Goal: Task Accomplishment & Management: Use online tool/utility

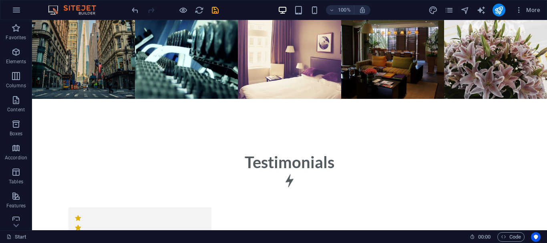
scroll to position [4285, 0]
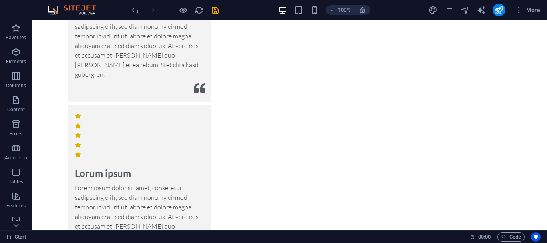
drag, startPoint x: 545, startPoint y: 36, endPoint x: 552, endPoint y: 250, distance: 214.0
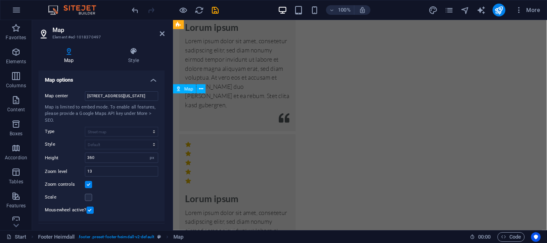
scroll to position [4525, 0]
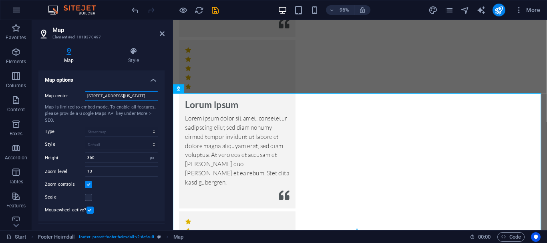
click at [111, 94] on input "[STREET_ADDRESS][US_STATE]" at bounding box center [121, 96] width 73 height 10
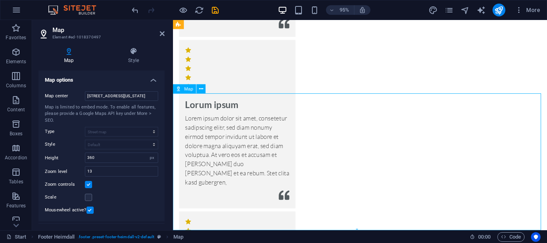
drag, startPoint x: 347, startPoint y: 179, endPoint x: 404, endPoint y: 163, distance: 59.4
drag, startPoint x: 388, startPoint y: 168, endPoint x: 374, endPoint y: 136, distance: 35.0
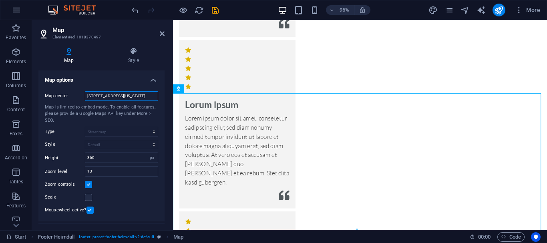
drag, startPoint x: 123, startPoint y: 98, endPoint x: 167, endPoint y: 106, distance: 45.3
click at [167, 106] on div "Map Style Map options Map center [STREET_ADDRESS][US_STATE] Map is limited to e…" at bounding box center [101, 135] width 139 height 189
click at [127, 54] on icon at bounding box center [134, 51] width 62 height 8
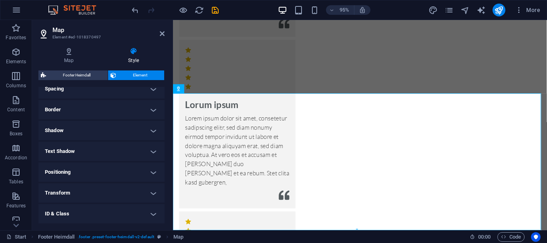
scroll to position [120, 0]
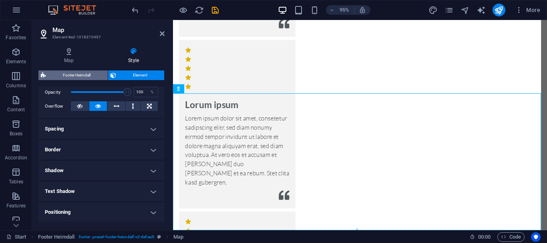
click at [69, 72] on span "Footer Heimdall" at bounding box center [76, 76] width 57 height 10
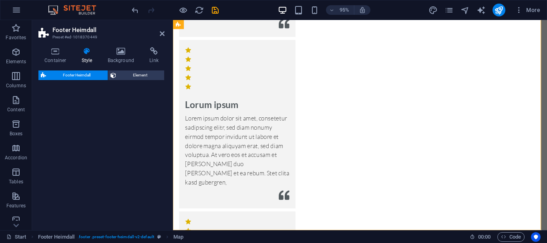
select select "rem"
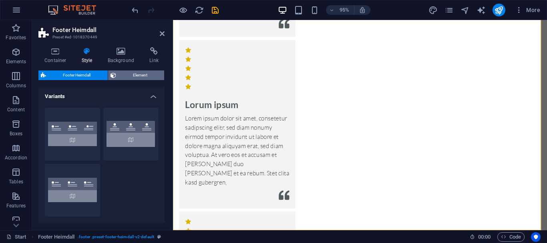
click at [132, 77] on span "Element" at bounding box center [141, 76] width 44 height 10
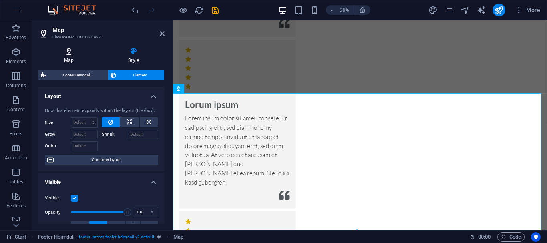
click at [64, 52] on icon at bounding box center [68, 51] width 61 height 8
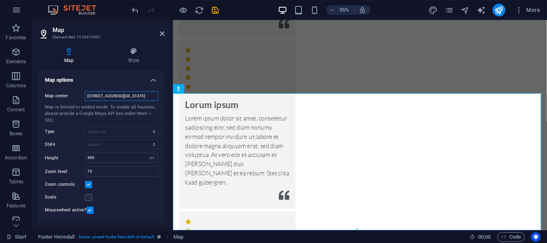
scroll to position [0, 25]
drag, startPoint x: 261, startPoint y: 118, endPoint x: 188, endPoint y: 107, distance: 73.7
click at [108, 96] on input "[STREET_ADDRESS][US_STATE]" at bounding box center [121, 96] width 73 height 10
click at [108, 97] on input "[STREET_ADDRESS][US_STATE]" at bounding box center [121, 96] width 73 height 10
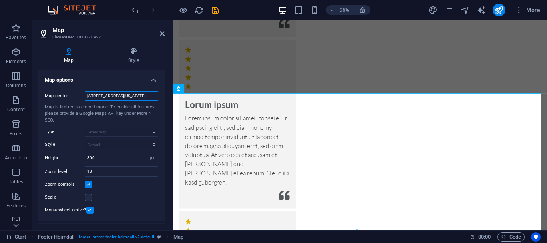
click at [108, 97] on input "[STREET_ADDRESS][US_STATE]" at bounding box center [121, 96] width 73 height 10
paste input "<iframe src="[URL][DOMAIN_NAME]" width="600" height="450" style="border:0;" all…"
click at [133, 97] on input "<iframe src="https://www.google.com/maps/embed?pb=!1m18!1m12!1m3!1d3515.9280960…" at bounding box center [121, 96] width 73 height 10
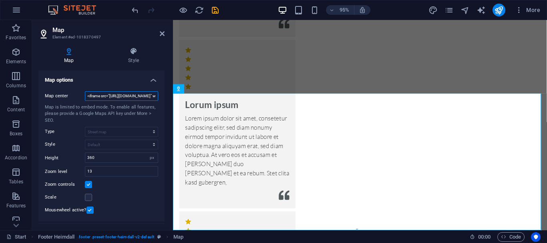
click at [133, 97] on input "<iframe src="https://www.google.com/maps/embed?pb=!1m18!1m12!1m3!1d3515.9280960…" at bounding box center [121, 96] width 73 height 10
paste input "6 14th street, Lakeside, Pokhara-6⁶, Pokhara 33700"
type input "6 14th street, Lakeside, Pokhara-6⁶, Pokhara 33700"
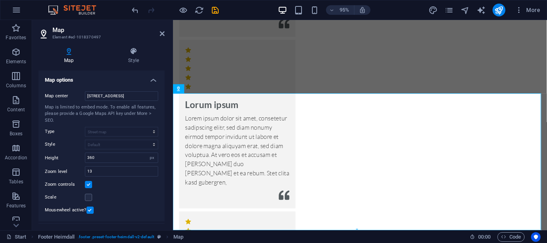
click at [132, 119] on div "Map is limited to embed mode. To enable all features, please provide a Google M…" at bounding box center [101, 114] width 113 height 20
click at [524, 10] on span "More" at bounding box center [527, 10] width 25 height 8
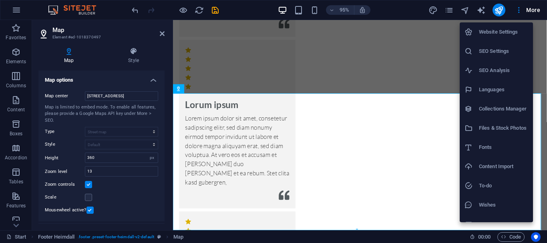
click at [507, 53] on h6 "SEO Settings" at bounding box center [503, 51] width 49 height 10
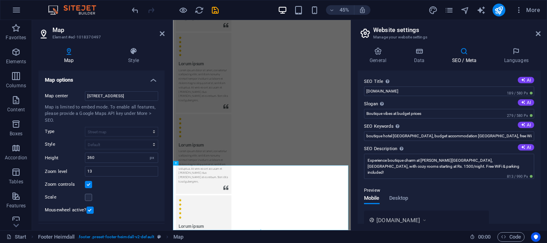
scroll to position [184, 0]
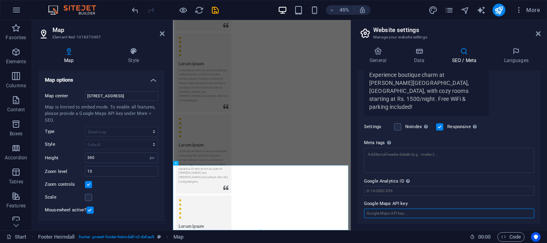
click at [432, 212] on input "Google Maps API key" at bounding box center [449, 214] width 170 height 10
paste input "<iframe src="https://www.google.com/maps/embed?pb=!1m18!1m12!1m3!1d3515.9280960…"
type input "<iframe src="https://www.google.com/maps/embed?pb=!1m18!1m12!1m3!1d3515.9280960…"
click at [214, 14] on icon "save" at bounding box center [215, 10] width 9 height 9
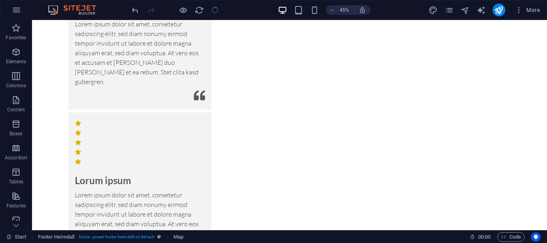
checkbox input "false"
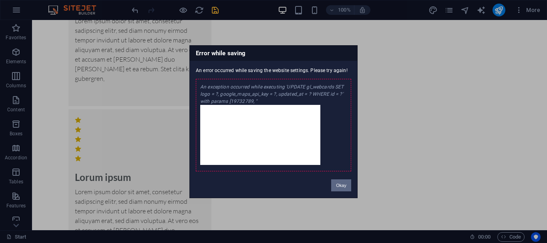
click at [342, 191] on button "Okay" at bounding box center [341, 185] width 20 height 12
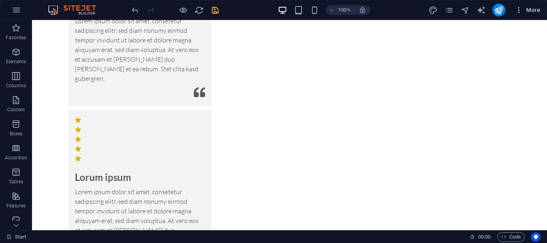
click at [524, 8] on span "More" at bounding box center [527, 10] width 25 height 8
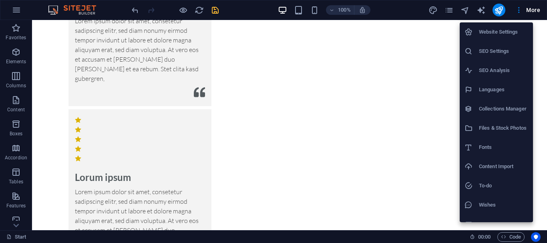
click at [509, 44] on li "SEO Settings" at bounding box center [496, 51] width 73 height 19
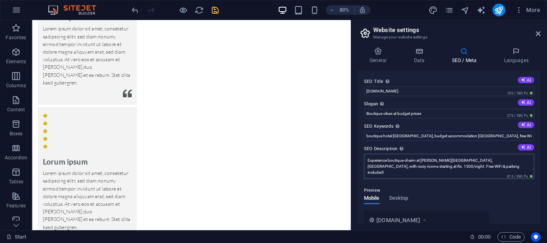
scroll to position [184, 0]
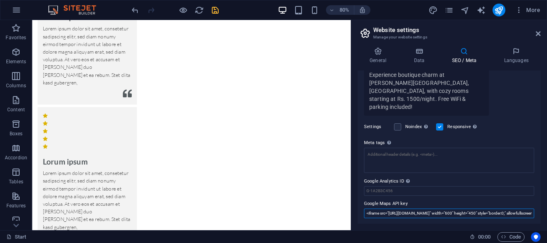
click at [413, 214] on input "<iframe src="https://www.google.com/maps/embed?pb=!1m18!1m12!1m3!1d3515.9280960…" at bounding box center [449, 214] width 170 height 10
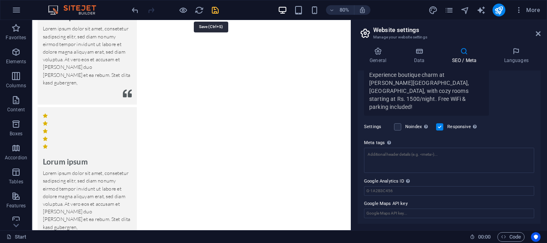
click at [218, 11] on icon "save" at bounding box center [215, 10] width 9 height 9
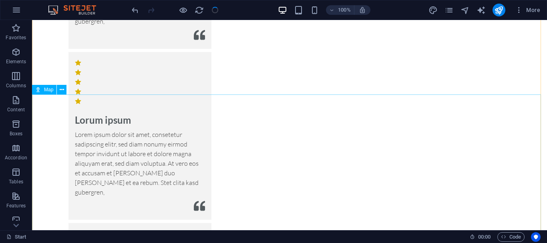
scroll to position [4285, 0]
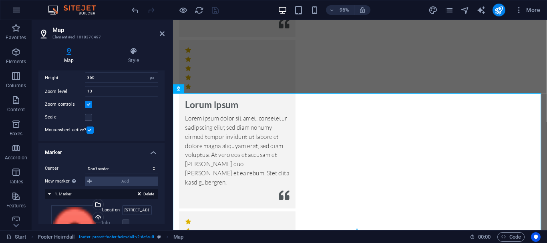
scroll to position [150, 0]
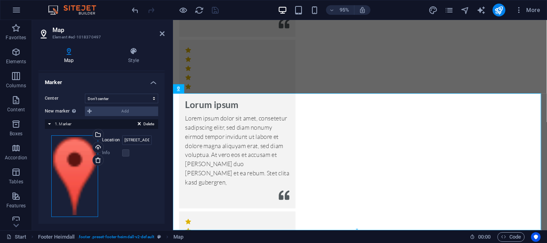
click at [79, 177] on div "Drag files here, click to choose files or select files from Files or our free s…" at bounding box center [74, 176] width 47 height 82
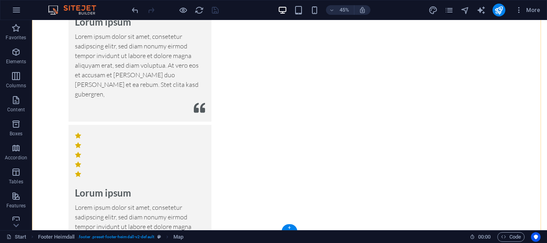
scroll to position [4285, 0]
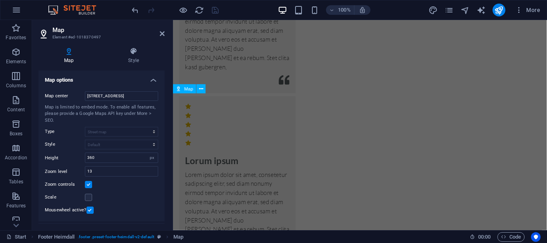
scroll to position [4525, 0]
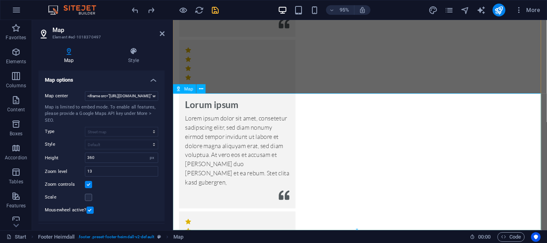
type input "1601 Broadway, 10019 New York, NY"
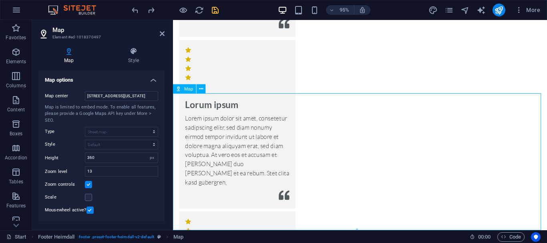
drag, startPoint x: 387, startPoint y: 179, endPoint x: 412, endPoint y: 177, distance: 25.3
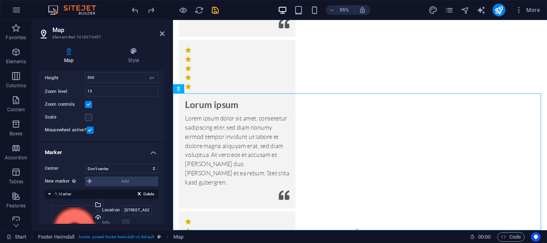
scroll to position [120, 0]
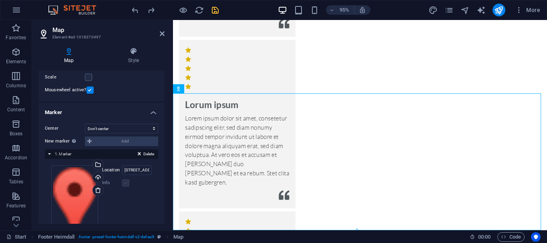
click at [122, 187] on label at bounding box center [125, 182] width 7 height 7
click at [127, 175] on input "1601 Broadway, 10019 New York, NY" at bounding box center [137, 170] width 30 height 10
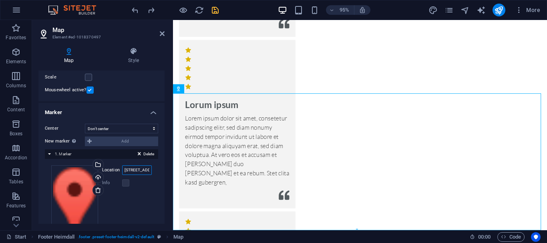
click at [127, 175] on input "1601 Broadway, 10019 New York, NY" at bounding box center [137, 170] width 30 height 10
paste input "<iframe src="https://www.google.com/maps/embed?pb=!1m18!1m12!1m3!1d3515.9280960…"
click at [122, 175] on input "1601 Broadway, 10019 New York, NY" at bounding box center [137, 170] width 30 height 10
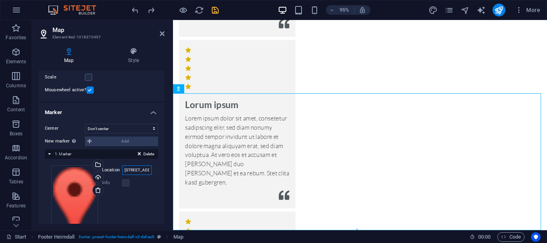
click at [122, 175] on input "1601 Broadway, 10019 New York, NY" at bounding box center [137, 170] width 30 height 10
paste input "6 14th street, Lakeside, Pokhara-6⁶, Pokhara 33700"
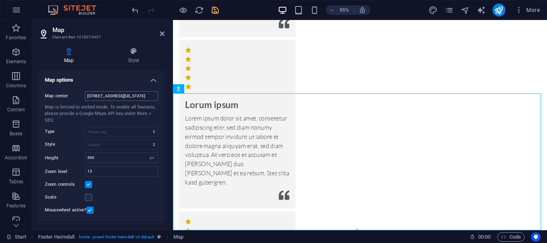
type input "6 14th street, Lakeside, Pokhara-6⁶, Pokhara 33700"
click at [112, 99] on input "1601 Broadway, 10019 New York, NY" at bounding box center [121, 96] width 73 height 10
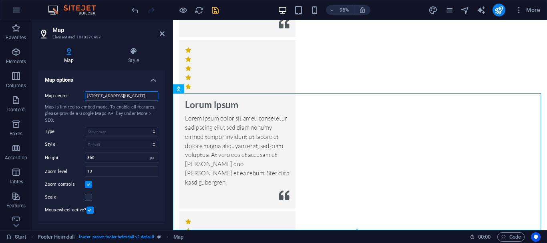
paste input "6 14th street, Lakeside, Pokhara-6⁶, Pokhara 33700"
type input "6 14th street, Lakeside, Pokhara-6⁶, Pokhara 33700"
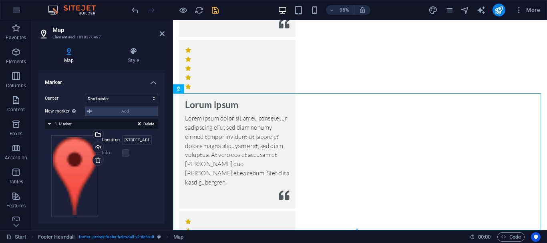
scroll to position [0, 0]
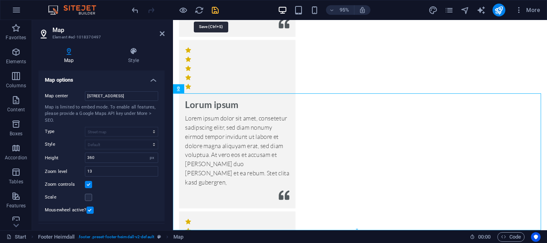
click at [218, 14] on icon "save" at bounding box center [215, 10] width 9 height 9
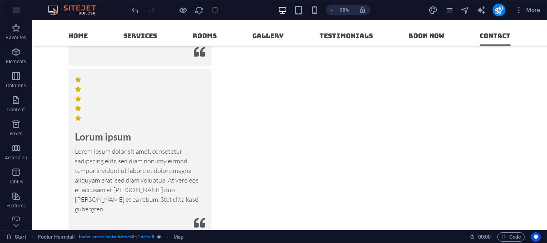
checkbox input "false"
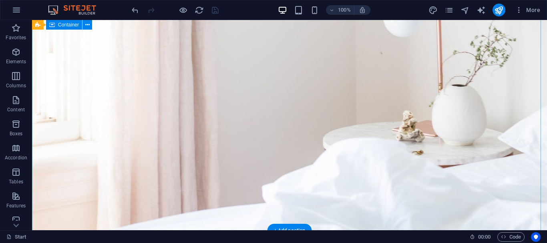
scroll to position [401, 0]
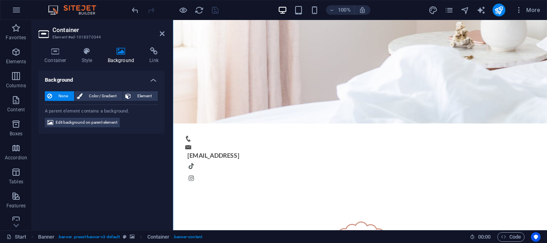
scroll to position [240, 0]
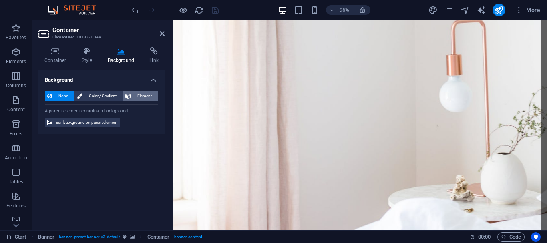
click at [136, 96] on span "Element" at bounding box center [144, 96] width 22 height 10
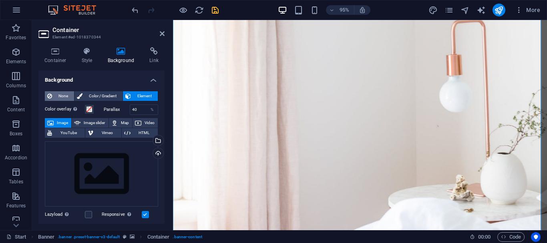
click at [55, 96] on span "None" at bounding box center [62, 96] width 17 height 10
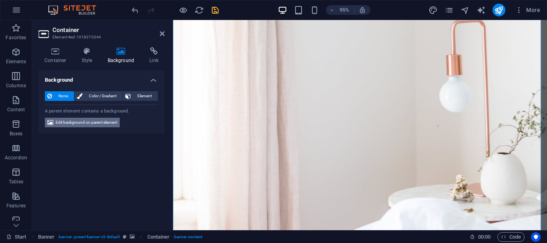
click at [67, 127] on span "Edit background on parent element" at bounding box center [87, 123] width 62 height 10
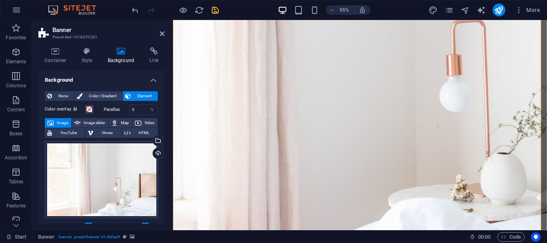
scroll to position [40, 0]
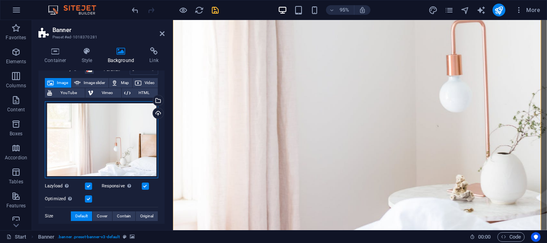
click at [97, 162] on div "Drag files here, click to choose files or select files from Files or our free s…" at bounding box center [101, 139] width 113 height 77
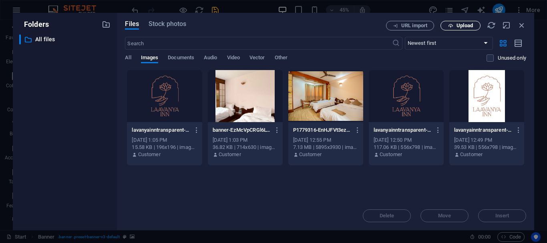
click at [449, 26] on icon "button" at bounding box center [450, 25] width 5 height 5
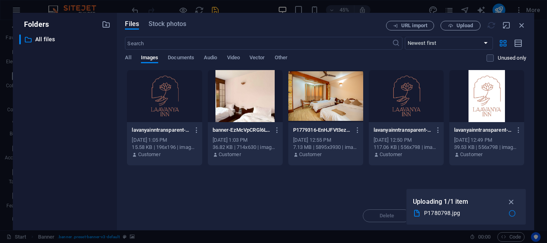
click at [468, 237] on div "Folders ​ All files All files Files Stock photos URL import Upload ​ Newest fir…" at bounding box center [273, 121] width 547 height 243
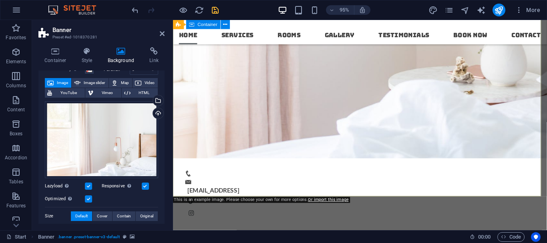
scroll to position [324, 0]
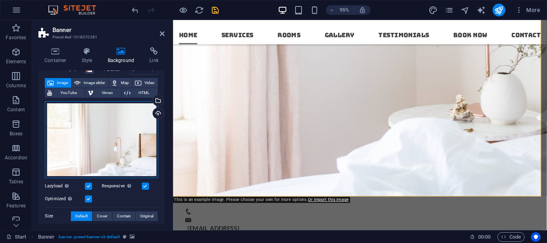
click at [88, 149] on div "Drag files here, click to choose files or select files from Files or our free s…" at bounding box center [101, 139] width 113 height 77
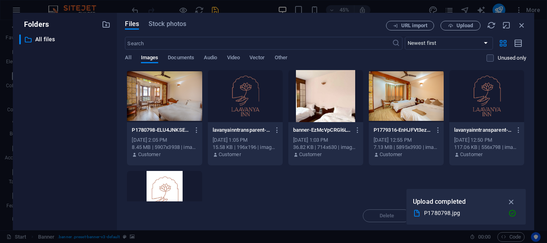
click at [159, 91] on div at bounding box center [164, 96] width 75 height 52
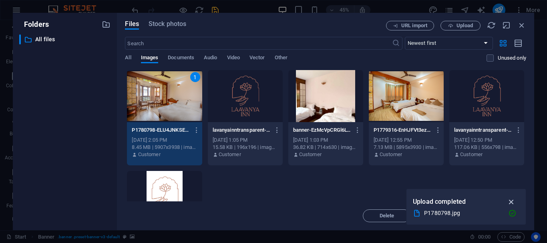
click at [512, 202] on icon "button" at bounding box center [511, 202] width 9 height 9
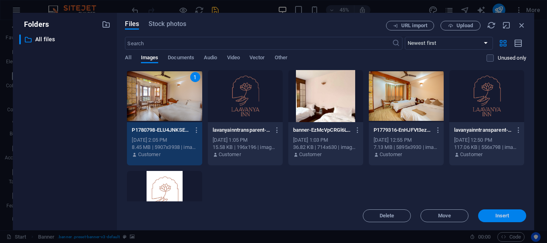
click at [498, 216] on span "Insert" at bounding box center [503, 216] width 14 height 5
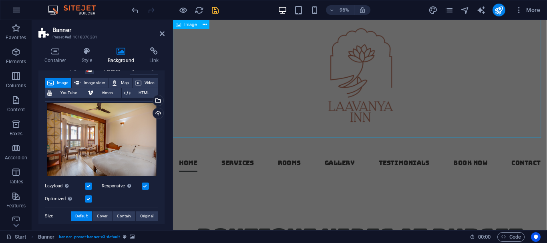
scroll to position [644, 0]
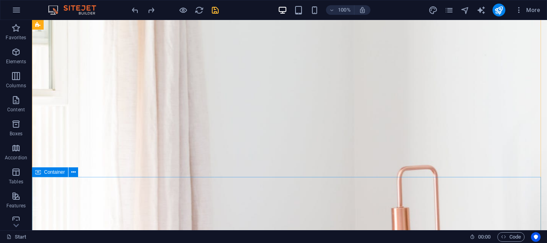
scroll to position [42, 0]
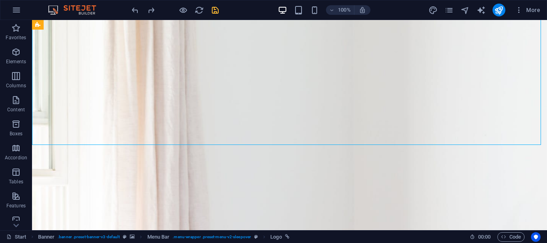
scroll to position [122, 0]
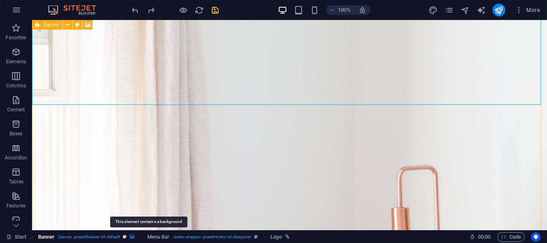
click at [135, 236] on icon "breadcrumb" at bounding box center [132, 237] width 5 height 4
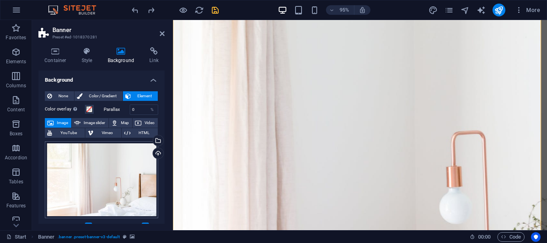
scroll to position [40, 0]
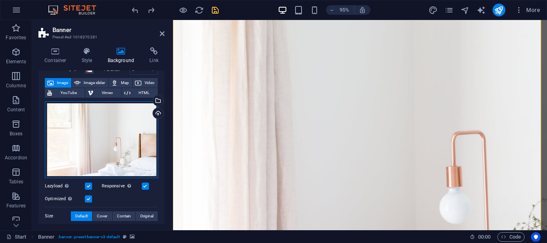
click at [105, 167] on div "Drag files here, click to choose files or select files from Files or our free s…" at bounding box center [101, 139] width 113 height 77
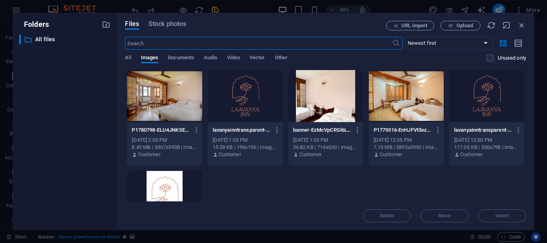
click at [155, 109] on div at bounding box center [164, 96] width 75 height 52
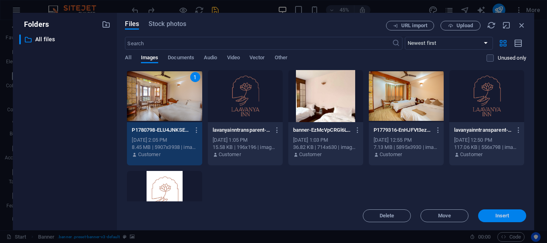
click at [496, 218] on span "Insert" at bounding box center [503, 216] width 14 height 5
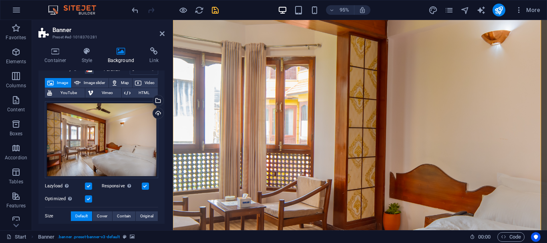
scroll to position [80, 0]
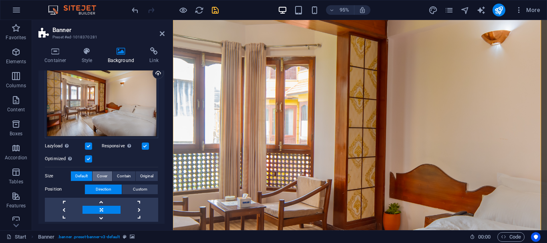
click at [103, 181] on span "Cover" at bounding box center [102, 176] width 10 height 10
click at [113, 181] on button "Contain" at bounding box center [124, 176] width 23 height 10
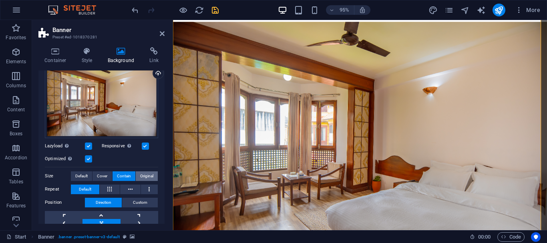
click at [150, 181] on span "Original" at bounding box center [146, 176] width 13 height 10
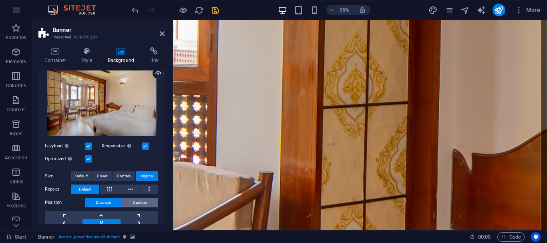
scroll to position [120, 0]
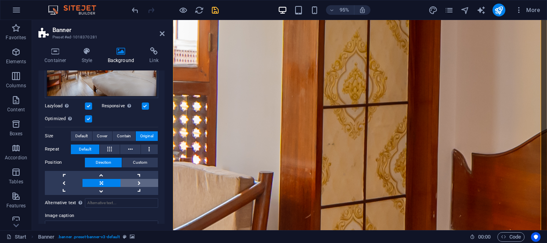
click at [134, 187] on link at bounding box center [140, 183] width 38 height 8
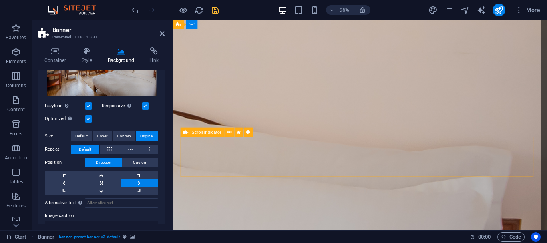
scroll to position [320, 0]
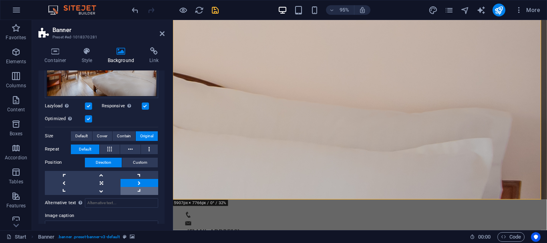
click at [141, 195] on link at bounding box center [140, 191] width 38 height 8
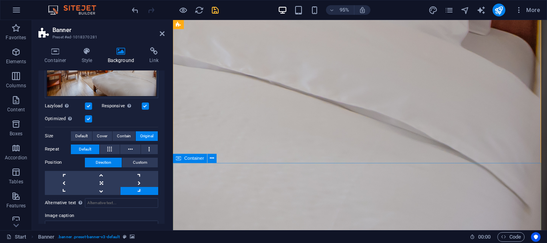
scroll to position [0, 0]
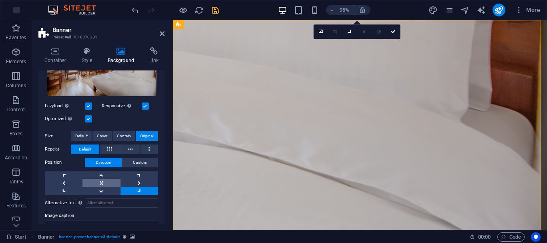
click at [98, 187] on link at bounding box center [102, 183] width 38 height 8
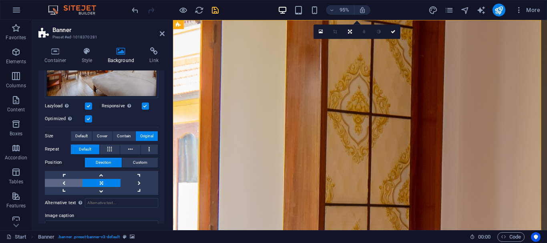
click at [60, 187] on link at bounding box center [64, 183] width 38 height 8
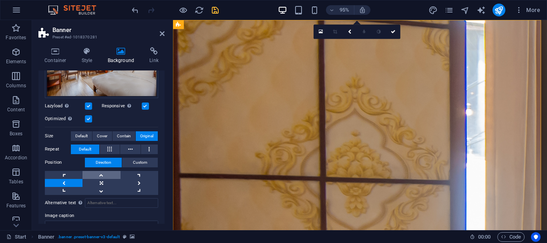
click at [102, 179] on link at bounding box center [102, 175] width 38 height 8
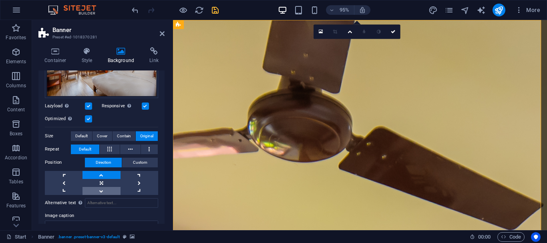
click at [101, 195] on link at bounding box center [102, 191] width 38 height 8
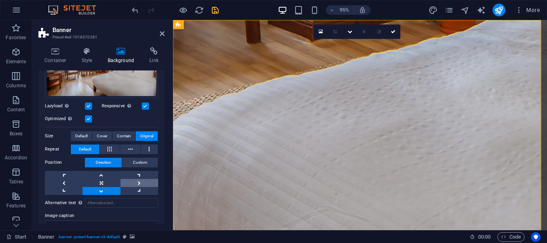
click at [128, 187] on link at bounding box center [140, 183] width 38 height 8
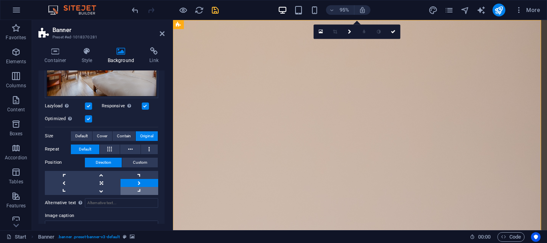
click at [134, 195] on link at bounding box center [140, 191] width 38 height 8
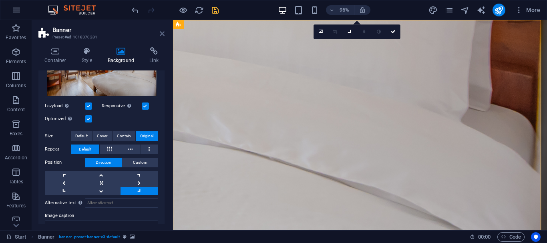
click at [160, 34] on icon at bounding box center [162, 33] width 5 height 6
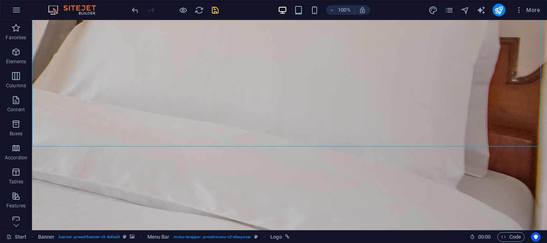
scroll to position [80, 0]
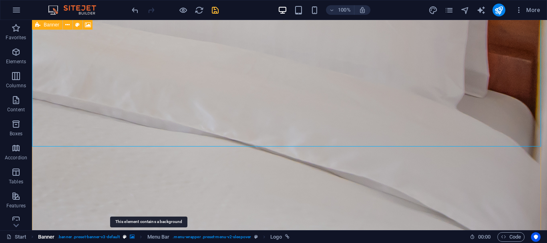
click at [135, 238] on icon "breadcrumb" at bounding box center [132, 237] width 5 height 4
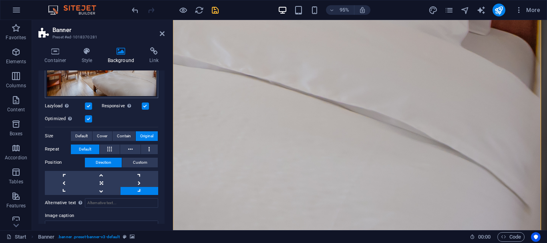
scroll to position [160, 0]
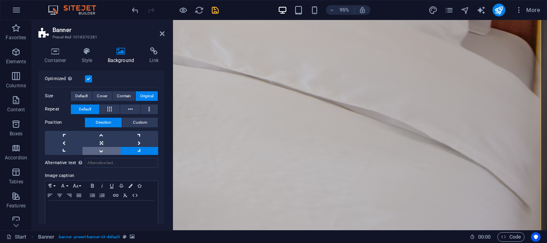
click at [105, 155] on link at bounding box center [102, 151] width 38 height 8
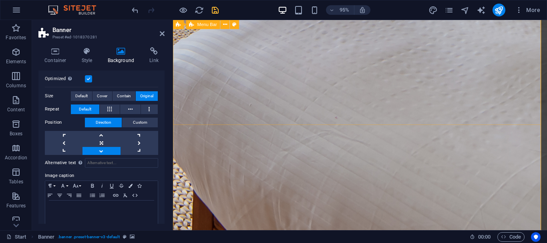
scroll to position [0, 0]
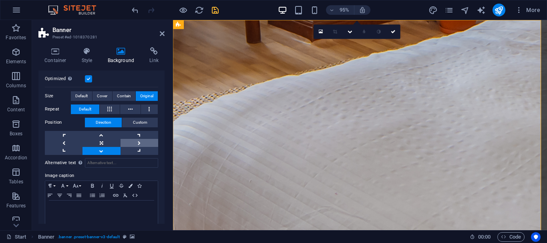
click at [121, 147] on link at bounding box center [140, 143] width 38 height 8
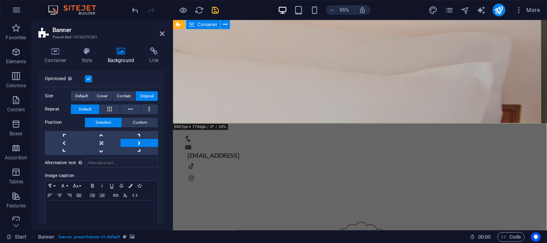
scroll to position [481, 0]
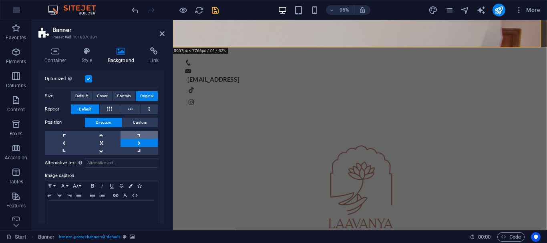
click at [137, 139] on link at bounding box center [140, 135] width 38 height 8
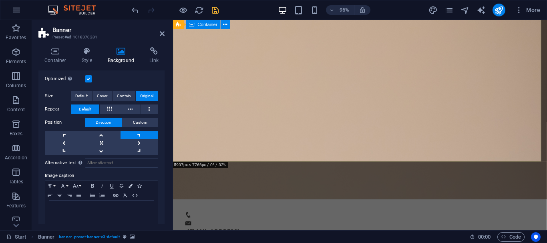
scroll to position [361, 0]
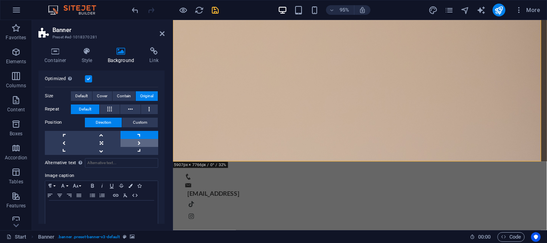
click at [145, 147] on link at bounding box center [140, 143] width 38 height 8
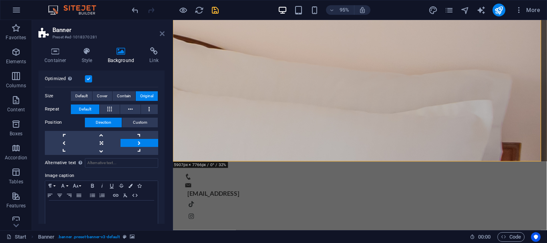
drag, startPoint x: 161, startPoint y: 33, endPoint x: 131, endPoint y: 16, distance: 35.2
click at [161, 33] on icon at bounding box center [162, 33] width 5 height 6
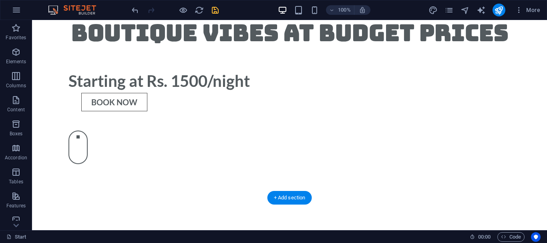
scroll to position [921, 0]
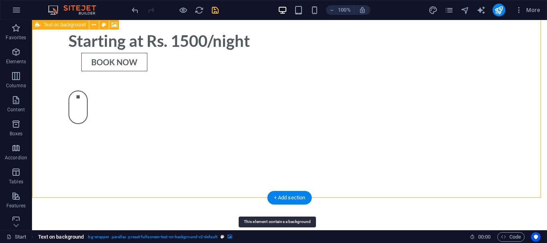
drag, startPoint x: 295, startPoint y: 234, endPoint x: 148, endPoint y: 127, distance: 182.4
click at [232, 235] on icon "breadcrumb" at bounding box center [230, 237] width 5 height 4
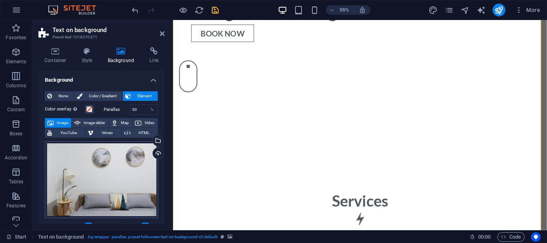
scroll to position [40, 0]
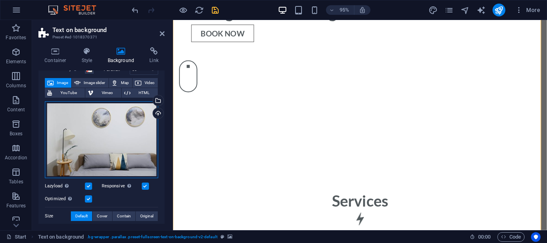
click at [117, 163] on div "Drag files here, click to choose files or select files from Files or our free s…" at bounding box center [101, 139] width 113 height 77
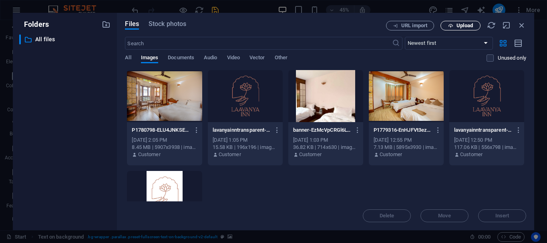
click at [452, 26] on icon "button" at bounding box center [450, 25] width 5 height 5
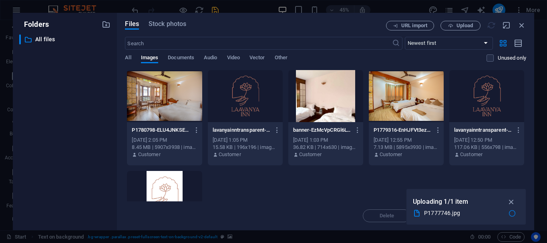
click at [478, 185] on div "P1780798-ELU4JNKSEmXCXG0AzGdTXg.jpg P1780798-ELU4JNKSEmXCXG0AzGdTXg.jpg Oct 6, …" at bounding box center [325, 168] width 401 height 197
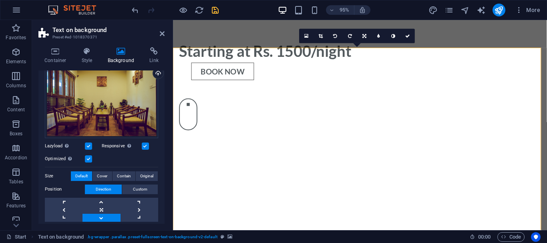
scroll to position [120, 0]
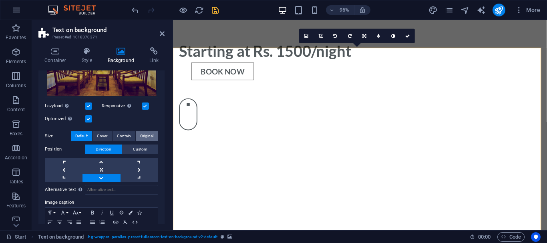
click at [145, 141] on span "Original" at bounding box center [146, 136] width 13 height 10
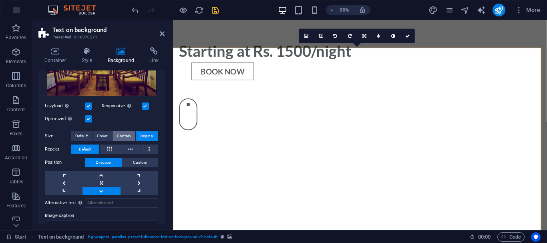
click at [120, 141] on span "Contain" at bounding box center [124, 136] width 14 height 10
click at [103, 141] on span "Cover" at bounding box center [102, 136] width 10 height 10
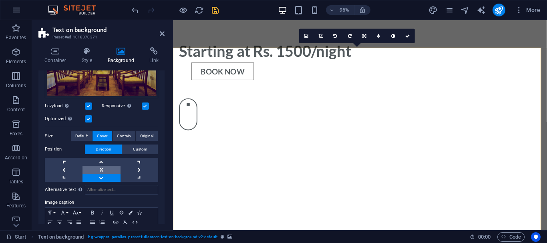
click at [93, 174] on link at bounding box center [102, 170] width 38 height 8
click at [91, 182] on link at bounding box center [102, 178] width 38 height 8
click at [162, 32] on icon at bounding box center [162, 33] width 5 height 6
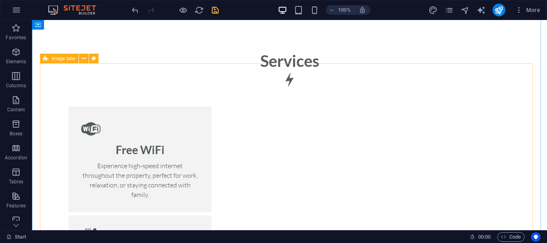
scroll to position [1183, 0]
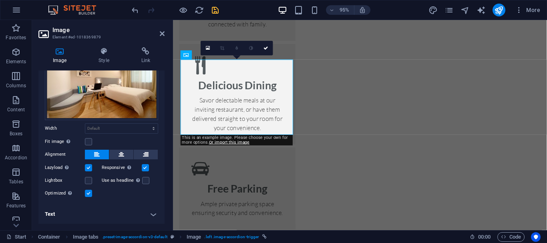
scroll to position [0, 0]
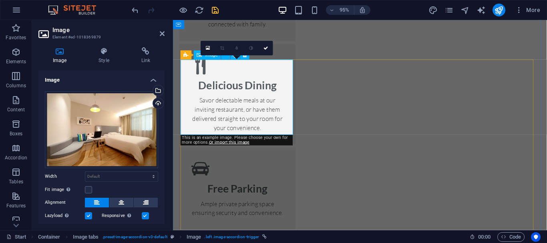
click at [85, 137] on div "Drag files here, click to choose files or select files from Files or our free s…" at bounding box center [101, 129] width 113 height 77
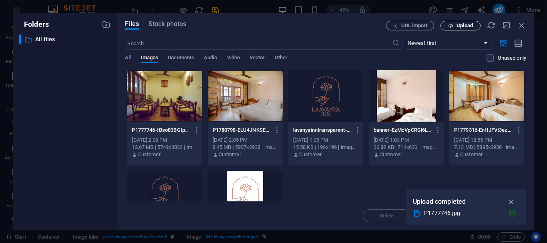
click at [453, 25] on span "Upload" at bounding box center [460, 25] width 33 height 5
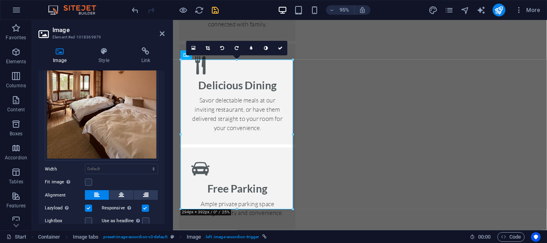
scroll to position [119, 0]
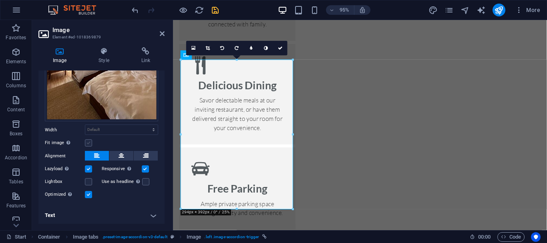
click at [89, 141] on label at bounding box center [88, 142] width 7 height 7
click at [0, 0] on input "Fit image Automatically fit image to a fixed width and height" at bounding box center [0, 0] width 0 height 0
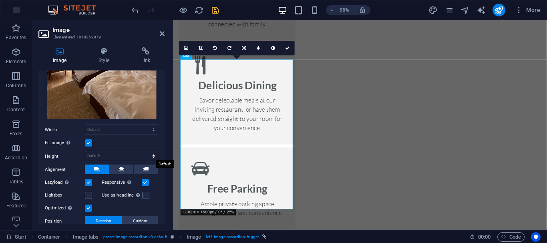
click at [155, 157] on select "Default auto px" at bounding box center [121, 156] width 73 height 10
click at [85, 151] on select "Default auto px" at bounding box center [121, 156] width 73 height 10
click at [154, 158] on select "Default auto px" at bounding box center [121, 156] width 73 height 10
select select "px"
click at [145, 151] on select "Default auto px" at bounding box center [121, 156] width 73 height 10
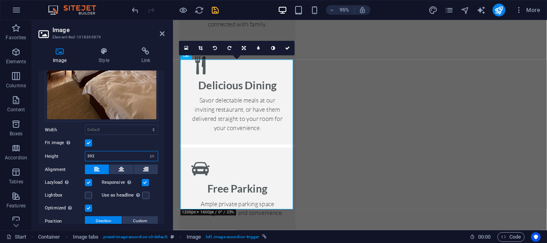
click at [123, 157] on input "392" at bounding box center [121, 156] width 73 height 10
type input "3"
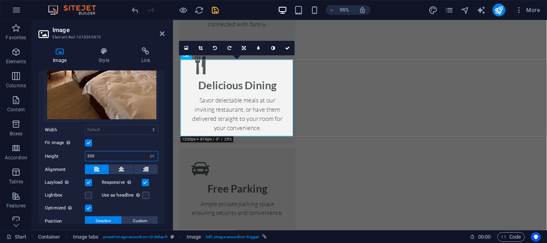
type input "200"
click at [123, 144] on div "Fit image Automatically fit image to a fixed width and height" at bounding box center [101, 143] width 113 height 10
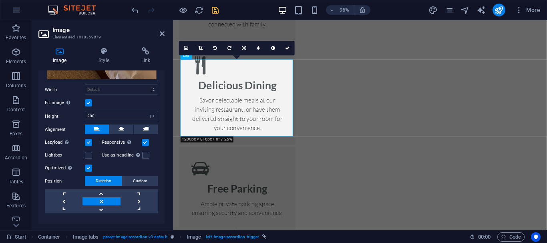
scroll to position [173, 0]
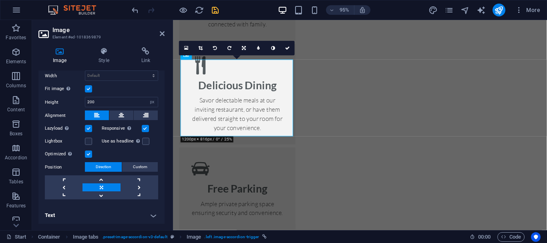
click at [129, 212] on h4 "Text" at bounding box center [101, 215] width 126 height 19
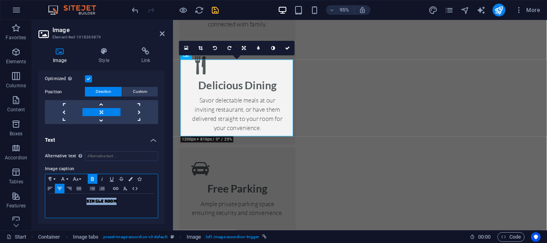
drag, startPoint x: 129, startPoint y: 199, endPoint x: 77, endPoint y: 197, distance: 52.9
click at [77, 198] on p "Single Room" at bounding box center [101, 201] width 105 height 7
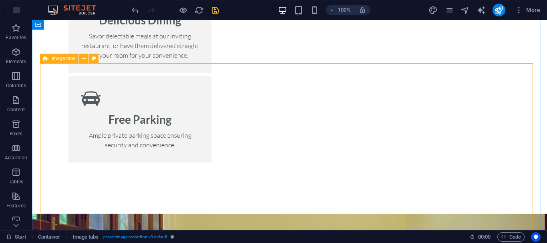
scroll to position [1223, 0]
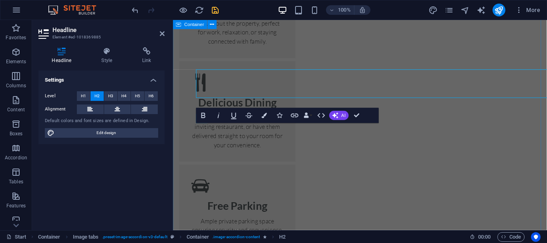
scroll to position [1280, 0]
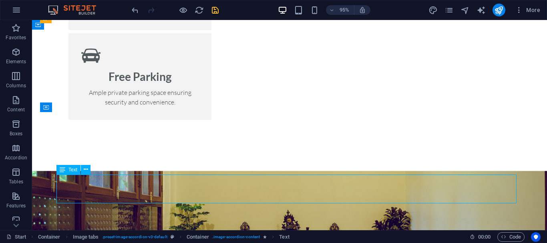
scroll to position [1223, 0]
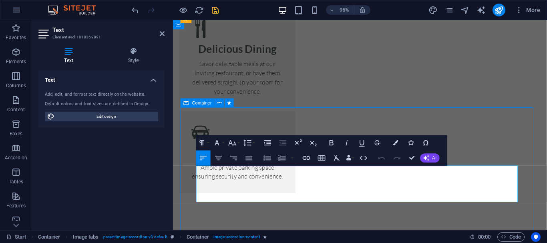
scroll to position [1225, 0]
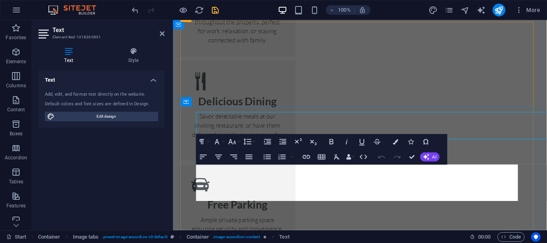
scroll to position [1281, 0]
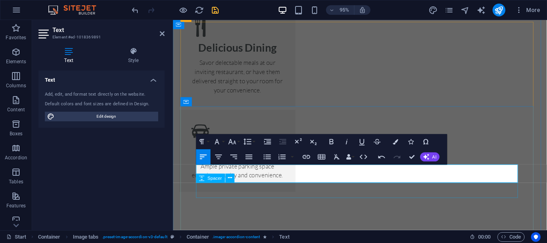
scroll to position [1361, 0]
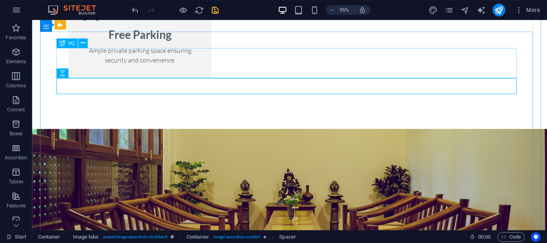
scroll to position [1305, 0]
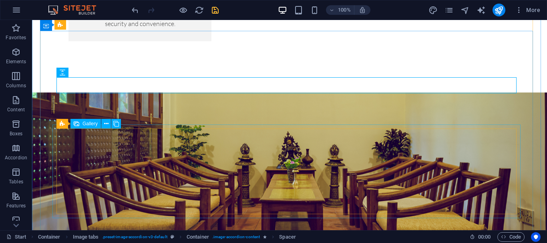
click at [93, 126] on span "Gallery" at bounding box center [90, 123] width 15 height 5
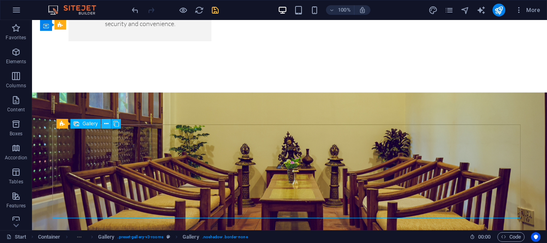
click at [109, 125] on icon at bounding box center [106, 124] width 4 height 8
select select "4"
select select "px"
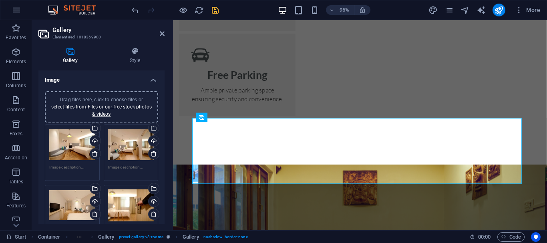
scroll to position [40, 0]
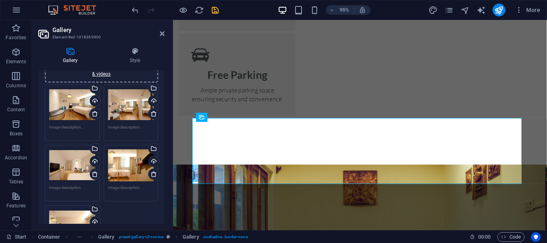
click at [81, 106] on div "Drag files here, click to choose files or select files from Files or our free s…" at bounding box center [72, 105] width 46 height 32
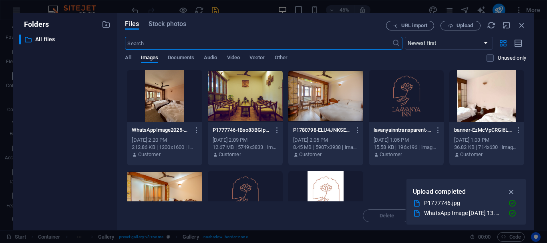
click at [175, 108] on div at bounding box center [164, 96] width 75 height 52
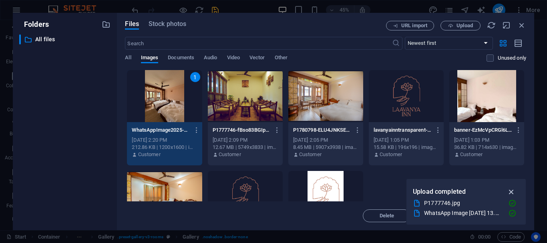
click at [512, 190] on icon "button" at bounding box center [511, 191] width 9 height 9
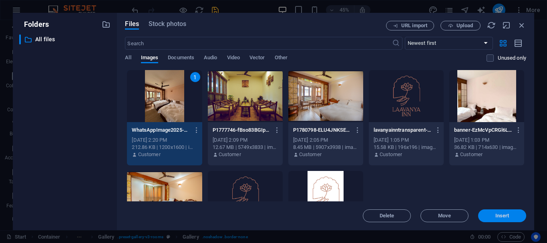
click at [503, 218] on span "Insert" at bounding box center [503, 216] width 14 height 5
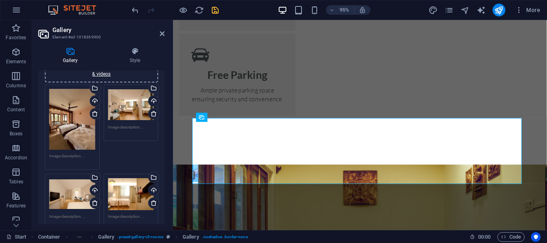
click at [59, 132] on div "Drag files here, click to choose files or select files from Files or our free s…" at bounding box center [72, 119] width 46 height 61
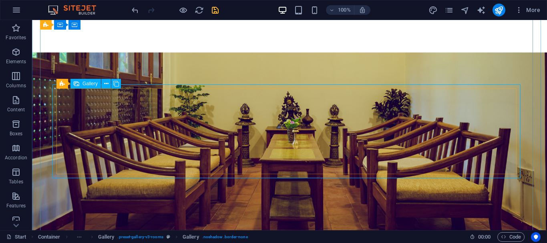
scroll to position [1385, 0]
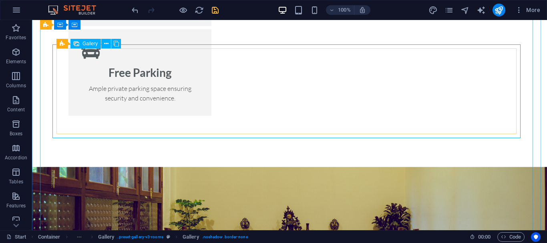
select select "4"
select select "px"
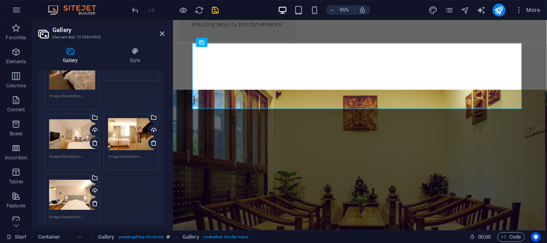
scroll to position [20, 0]
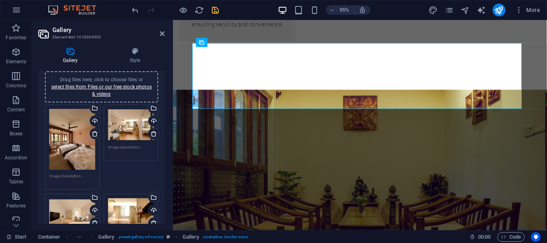
click at [129, 129] on div "Drag files here, click to choose files or select files from Files or our free s…" at bounding box center [131, 125] width 46 height 32
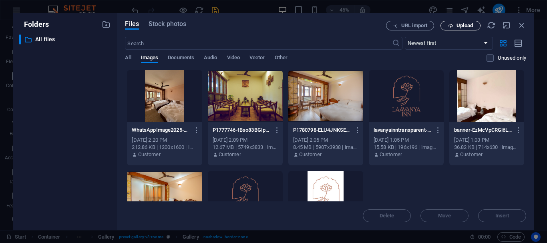
click at [476, 23] on span "Upload" at bounding box center [460, 25] width 33 height 5
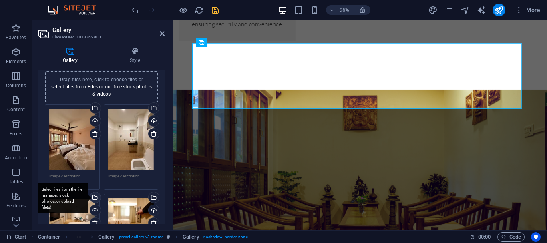
scroll to position [60, 0]
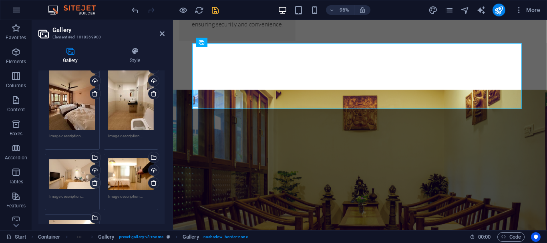
click at [95, 186] on icon at bounding box center [95, 183] width 6 height 6
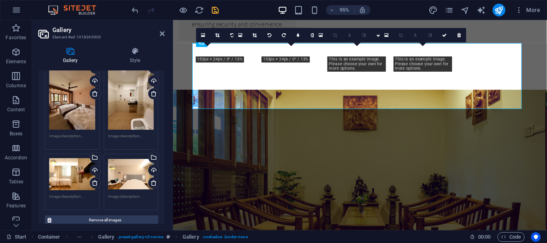
click at [64, 181] on div "Drag files here, click to choose files or select files from Files or our free s…" at bounding box center [72, 174] width 46 height 32
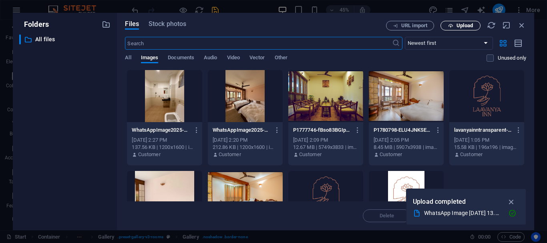
click at [446, 26] on span "Upload" at bounding box center [460, 25] width 33 height 5
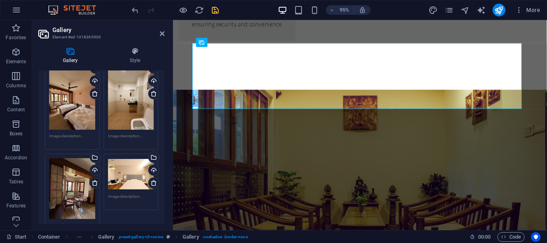
click at [124, 179] on div "Drag files here, click to choose files or select files from Files or our free s…" at bounding box center [131, 174] width 46 height 32
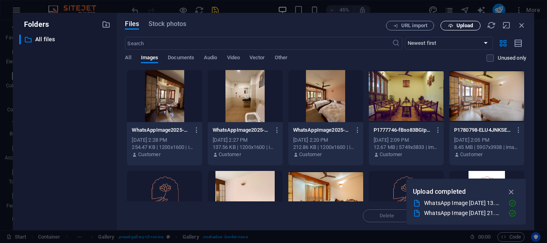
click at [453, 24] on span "Upload" at bounding box center [460, 25] width 33 height 5
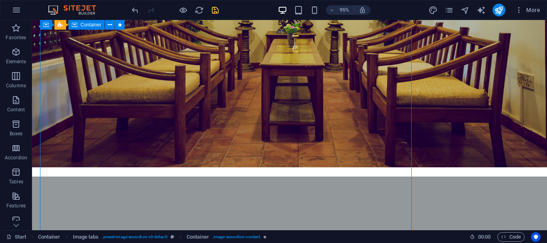
scroll to position [1385, 0]
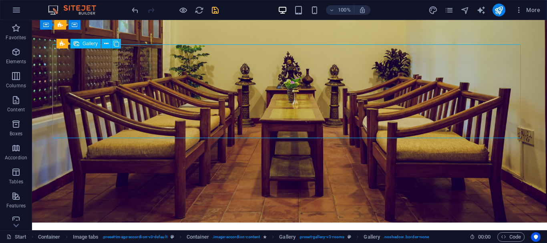
drag, startPoint x: 381, startPoint y: 108, endPoint x: 393, endPoint y: 105, distance: 13.1
drag, startPoint x: 379, startPoint y: 104, endPoint x: 451, endPoint y: 105, distance: 72.1
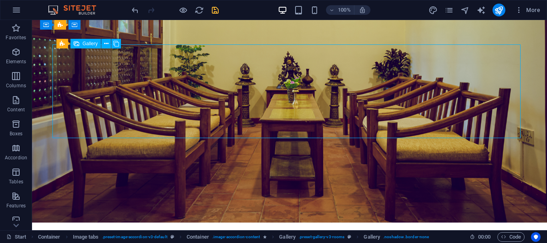
select select "4"
select select "px"
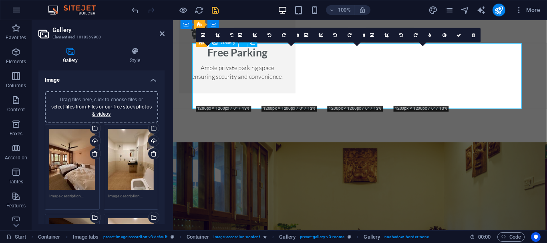
scroll to position [1440, 0]
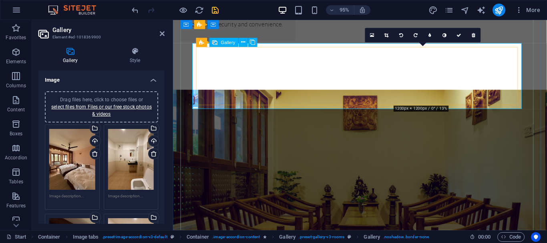
drag, startPoint x: 419, startPoint y: 77, endPoint x: 437, endPoint y: 77, distance: 18.0
drag, startPoint x: 436, startPoint y: 78, endPoint x: 446, endPoint y: 78, distance: 10.0
drag, startPoint x: 445, startPoint y: 80, endPoint x: 444, endPoint y: 74, distance: 6.1
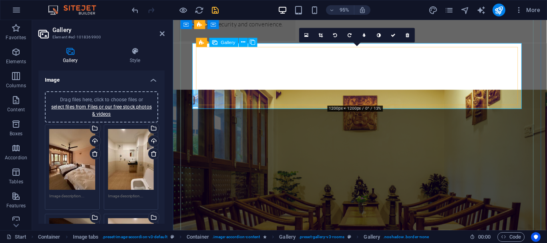
drag, startPoint x: 375, startPoint y: 91, endPoint x: 376, endPoint y: 83, distance: 8.0
drag, startPoint x: 376, startPoint y: 83, endPoint x: 385, endPoint y: 85, distance: 8.9
drag, startPoint x: 385, startPoint y: 85, endPoint x: 370, endPoint y: 87, distance: 14.6
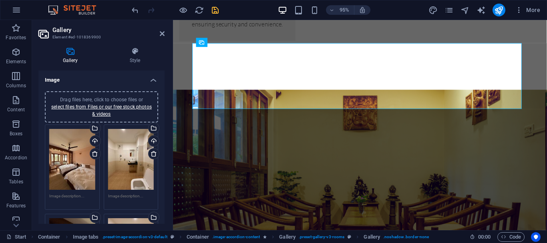
drag, startPoint x: 163, startPoint y: 86, endPoint x: 163, endPoint y: 112, distance: 26.0
click at [163, 112] on div "Drag files here, click to choose files or select files from Files or our free s…" at bounding box center [101, 203] width 126 height 236
drag, startPoint x: 163, startPoint y: 115, endPoint x: 162, endPoint y: 130, distance: 15.2
click at [162, 130] on div "Drag files here, click to choose files or select files from Files or our free s…" at bounding box center [101, 203] width 126 height 236
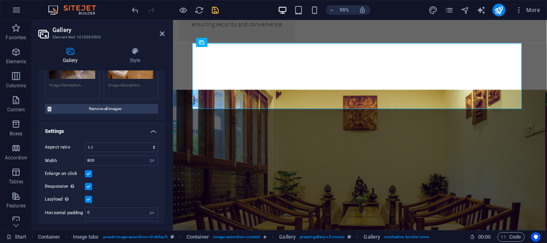
scroll to position [223, 0]
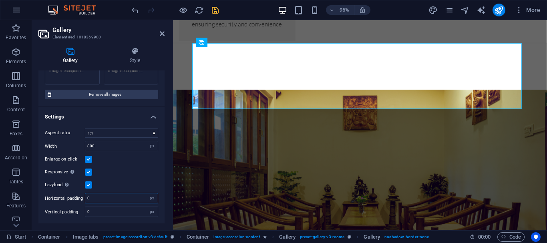
click at [113, 196] on input "0" at bounding box center [121, 198] width 73 height 10
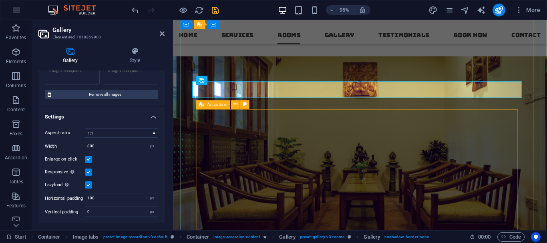
scroll to position [1360, 0]
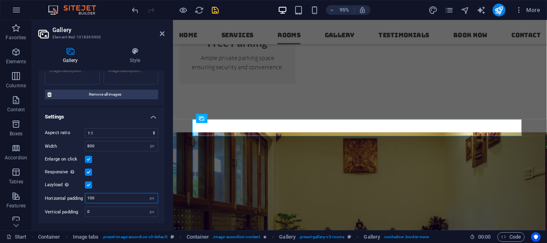
click at [127, 196] on input "100" at bounding box center [121, 198] width 73 height 10
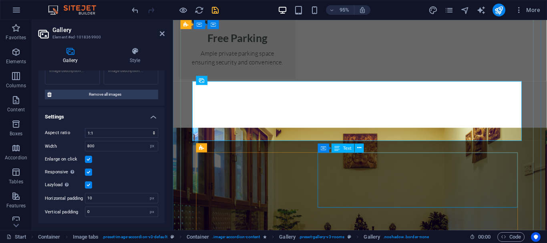
scroll to position [1440, 0]
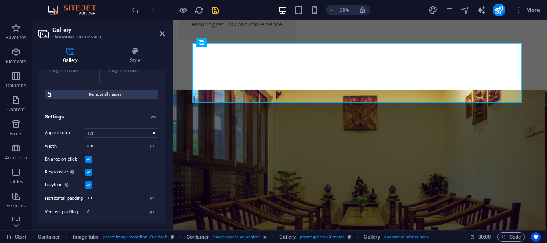
click at [113, 198] on input "10" at bounding box center [121, 198] width 73 height 10
type input "1"
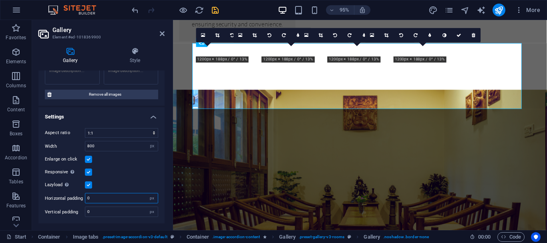
type input "0"
click at [131, 184] on div "Lazyload Loading images after the page loads improves page speed." at bounding box center [101, 185] width 113 height 10
click at [135, 57] on h4 "Style" at bounding box center [134, 55] width 59 height 17
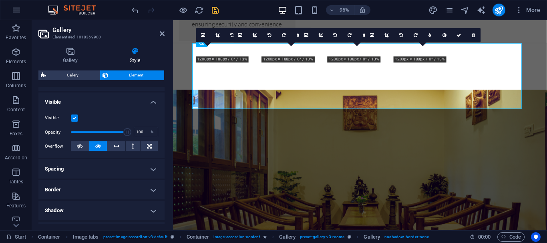
scroll to position [120, 0]
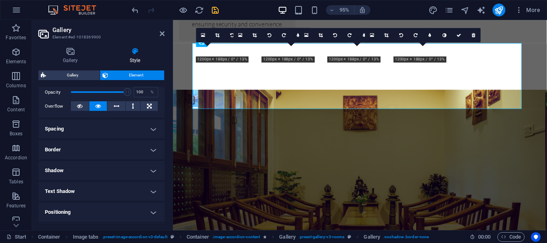
click at [125, 139] on h4 "Spacing" at bounding box center [101, 128] width 126 height 19
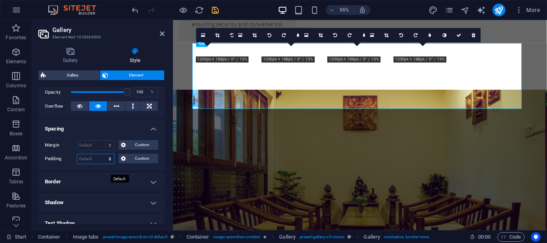
click at [107, 164] on select "Default px rem % vh vw Custom" at bounding box center [95, 159] width 37 height 10
click at [128, 163] on span "Custom" at bounding box center [142, 159] width 28 height 10
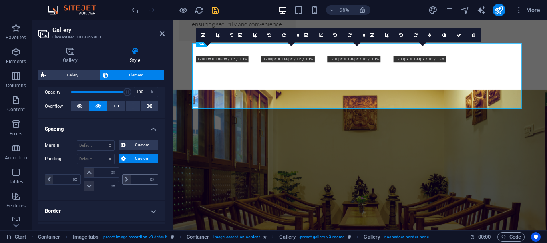
click at [125, 182] on icon at bounding box center [126, 179] width 3 height 5
click at [134, 184] on input "number" at bounding box center [144, 180] width 27 height 10
type input "10"
type input "0"
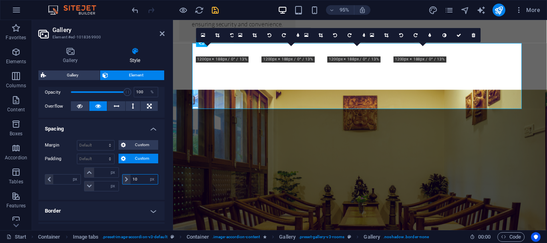
type input "0"
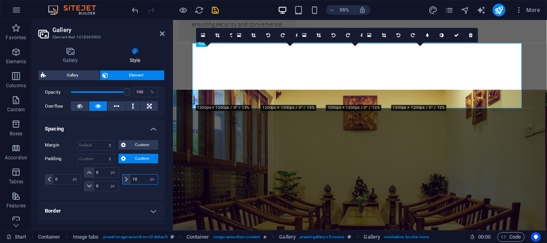
type input "1"
click at [126, 193] on div "0 px rem % vh vw 0 px rem % vh vw 0 px rem % vh vw px rem % vh vw" at bounding box center [101, 180] width 113 height 26
click at [138, 184] on input "number" at bounding box center [144, 180] width 27 height 10
type input "0"
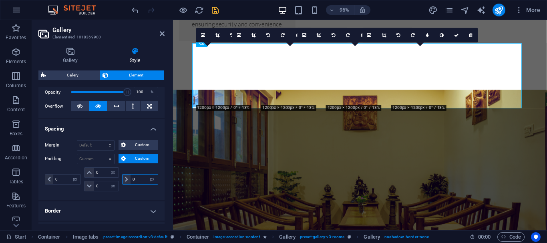
select select "px"
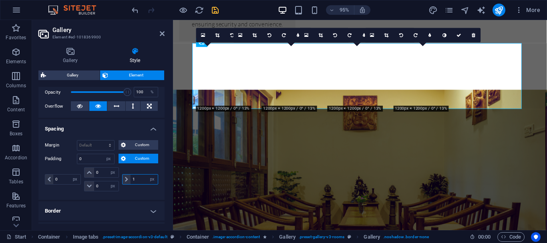
type input "10"
select select "DISABLED_OPTION_VALUE"
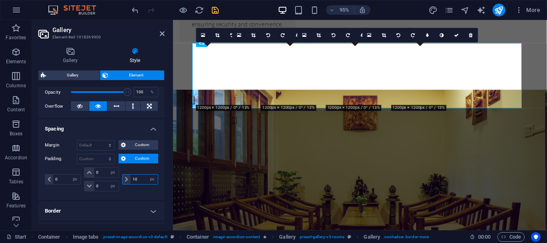
type input "1"
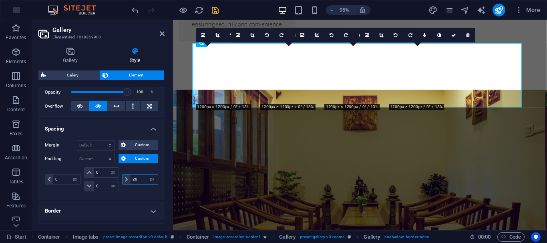
type input "2"
type input "0"
select select "px"
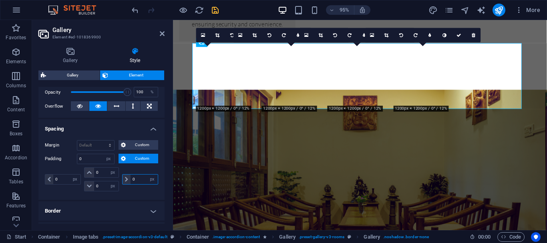
type input "0"
click at [135, 191] on div "0 px rem % vh vw" at bounding box center [140, 179] width 38 height 24
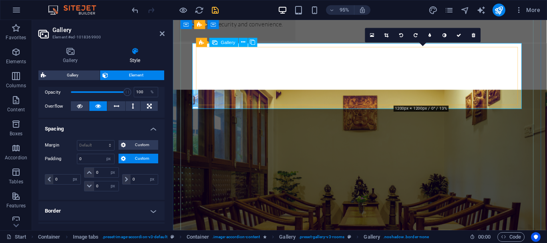
drag, startPoint x: 428, startPoint y: 81, endPoint x: 447, endPoint y: 83, distance: 18.9
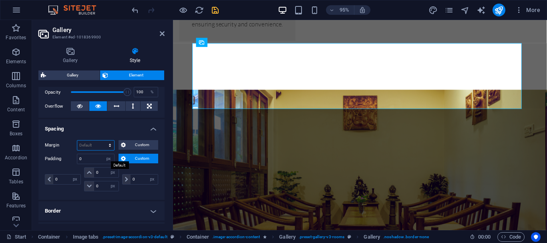
click at [105, 150] on select "Default auto px % rem vw vh Custom" at bounding box center [95, 146] width 37 height 10
click at [77, 150] on select "Default auto px % rem vw vh Custom" at bounding box center [95, 146] width 37 height 10
select select "DISABLED_OPTION_VALUE"
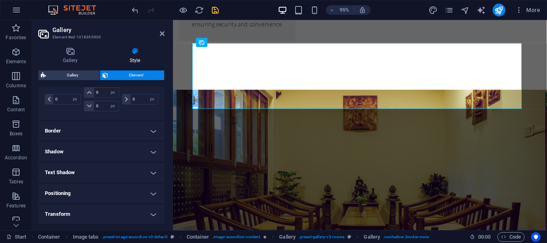
scroll to position [274, 0]
click at [107, 129] on h4 "Positioning" at bounding box center [101, 130] width 126 height 19
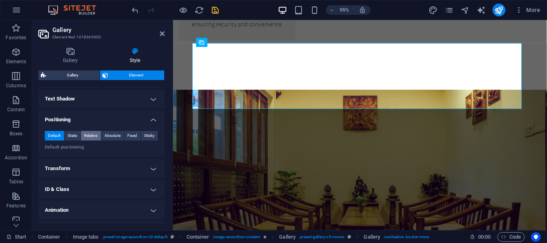
click at [99, 141] on button "Relative" at bounding box center [91, 136] width 20 height 10
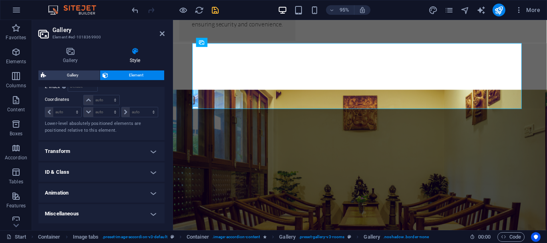
scroll to position [241, 0]
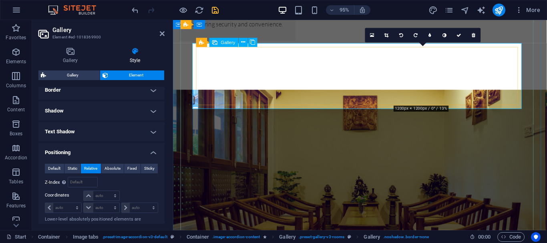
drag, startPoint x: 436, startPoint y: 84, endPoint x: 463, endPoint y: 81, distance: 27.4
drag, startPoint x: 440, startPoint y: 83, endPoint x: 614, endPoint y: 53, distance: 176.1
drag, startPoint x: 438, startPoint y: 83, endPoint x: 438, endPoint y: 70, distance: 13.2
drag, startPoint x: 438, startPoint y: 70, endPoint x: 396, endPoint y: 121, distance: 66.0
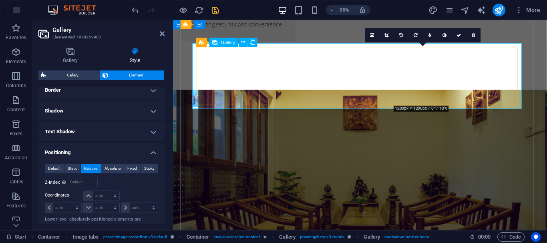
drag, startPoint x: 430, startPoint y: 95, endPoint x: 424, endPoint y: 84, distance: 12.5
drag, startPoint x: 424, startPoint y: 84, endPoint x: 436, endPoint y: 74, distance: 15.3
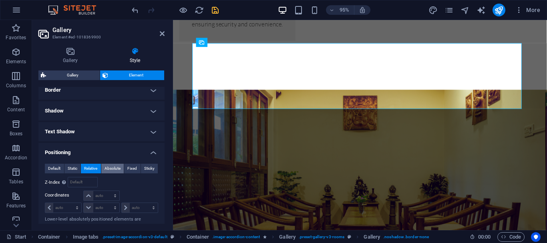
click at [121, 173] on span "Absolute" at bounding box center [113, 169] width 16 height 10
click at [144, 173] on span "Sticky" at bounding box center [149, 169] width 10 height 10
click at [127, 173] on span "Fixed" at bounding box center [132, 169] width 10 height 10
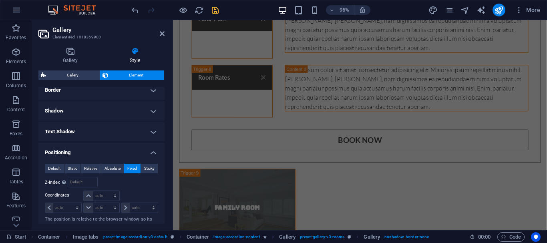
scroll to position [4221, 0]
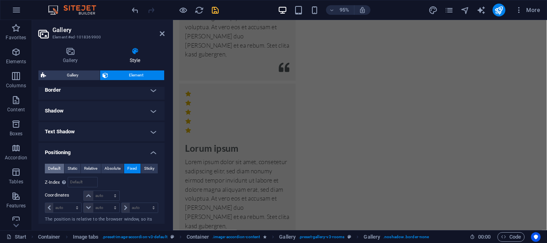
click at [57, 173] on span "Default" at bounding box center [54, 169] width 12 height 10
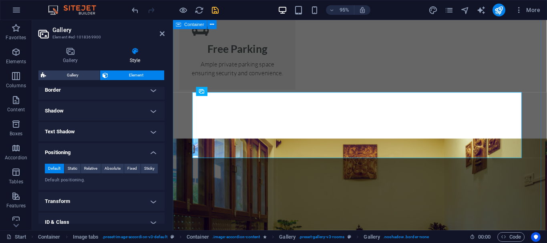
scroll to position [1429, 0]
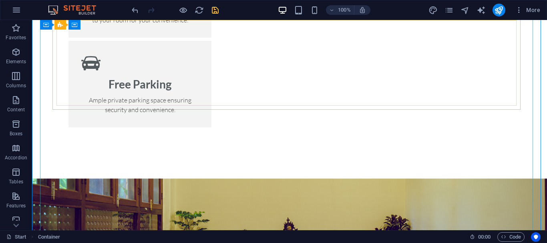
scroll to position [1413, 0]
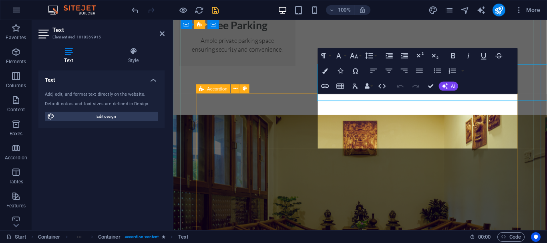
scroll to position [1469, 0]
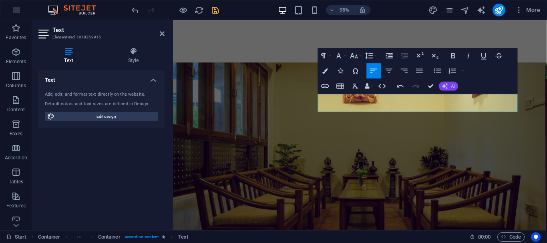
click at [446, 85] on icon "button" at bounding box center [445, 86] width 6 height 6
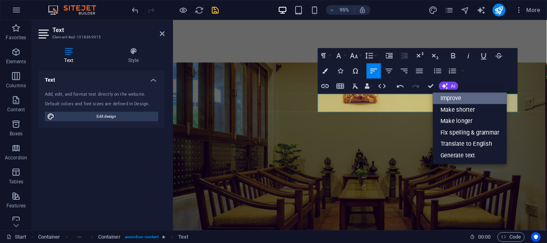
click at [446, 97] on link "Improve" at bounding box center [470, 98] width 74 height 11
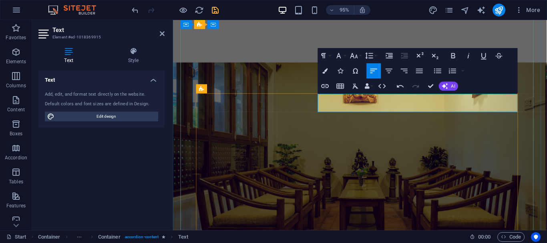
drag, startPoint x: 511, startPoint y: 105, endPoint x: 534, endPoint y: 110, distance: 23.7
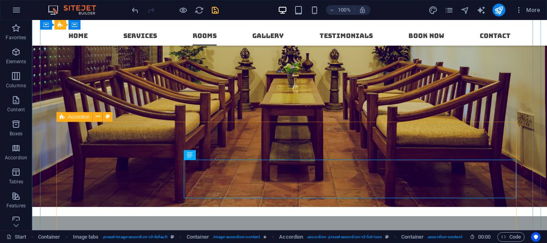
scroll to position [1453, 0]
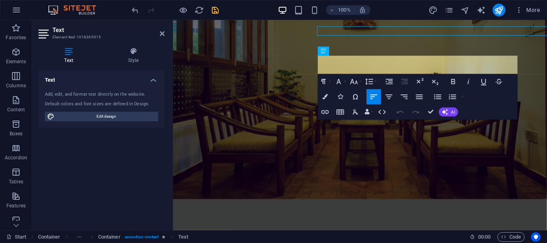
scroll to position [1509, 0]
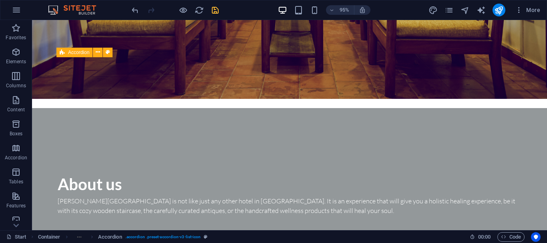
scroll to position [1478, 0]
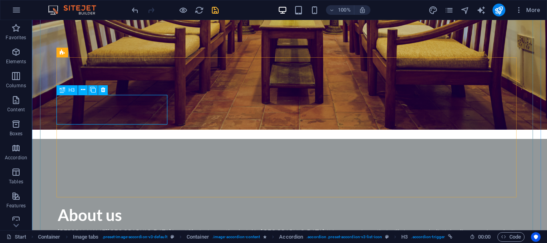
click at [103, 91] on icon at bounding box center [103, 90] width 4 height 8
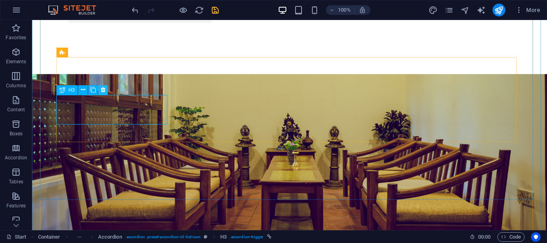
click at [104, 89] on icon at bounding box center [103, 90] width 4 height 8
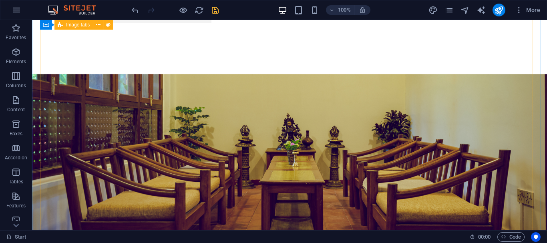
scroll to position [1518, 0]
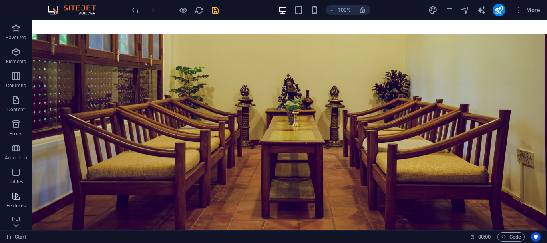
click at [14, 203] on p "Features" at bounding box center [15, 206] width 19 height 6
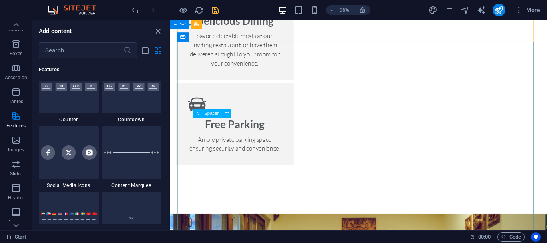
scroll to position [1389, 0]
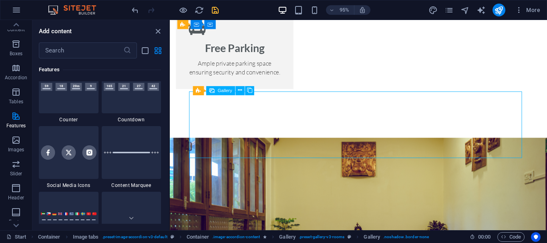
select select "px"
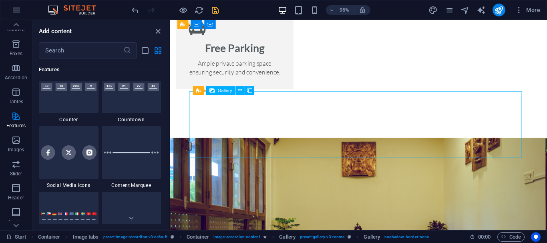
select select "px"
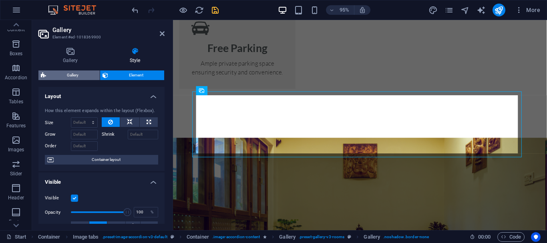
click at [73, 77] on span "Gallery" at bounding box center [72, 76] width 49 height 10
select select "rem"
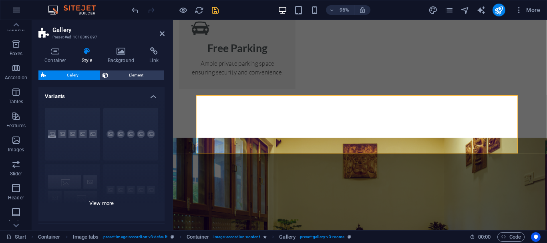
scroll to position [40, 0]
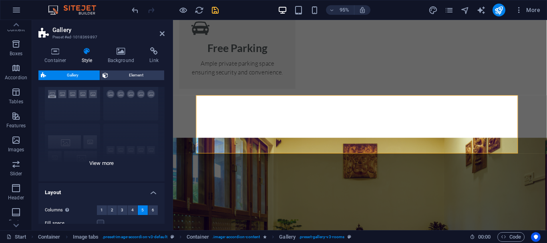
click at [116, 163] on div "Captions Circle Collage Default Grid Grid shifted" at bounding box center [101, 121] width 126 height 120
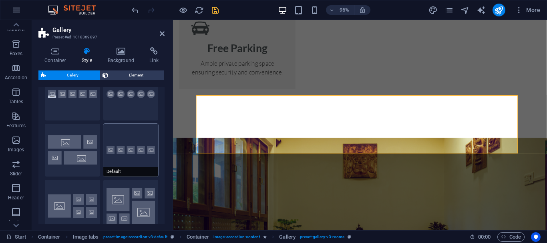
scroll to position [0, 0]
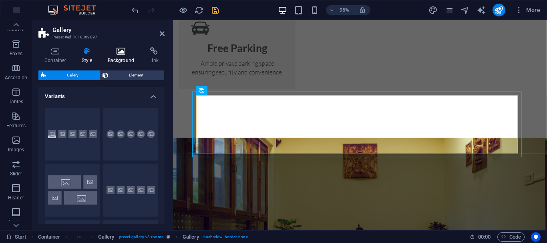
click at [116, 50] on icon at bounding box center [121, 51] width 39 height 8
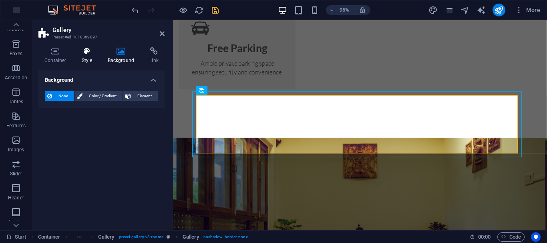
click at [86, 55] on h4 "Style" at bounding box center [89, 55] width 26 height 17
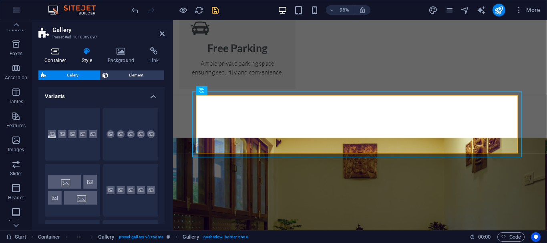
click at [62, 58] on h4 "Container" at bounding box center [56, 55] width 37 height 17
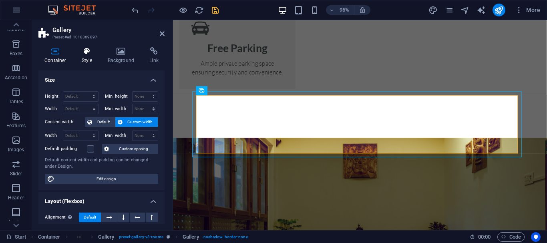
click at [86, 47] on icon at bounding box center [87, 51] width 23 height 8
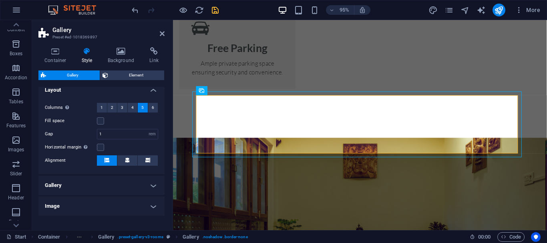
scroll to position [226, 0]
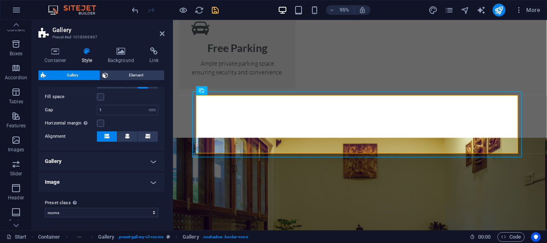
click at [107, 161] on h4 "Gallery" at bounding box center [101, 161] width 126 height 19
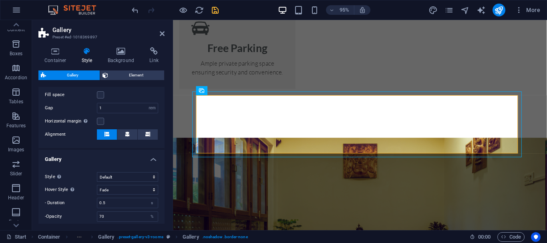
scroll to position [300, 0]
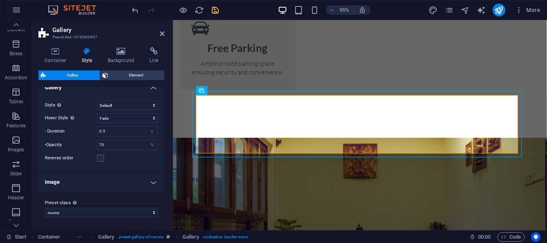
click at [105, 179] on h4 "Image" at bounding box center [101, 182] width 126 height 19
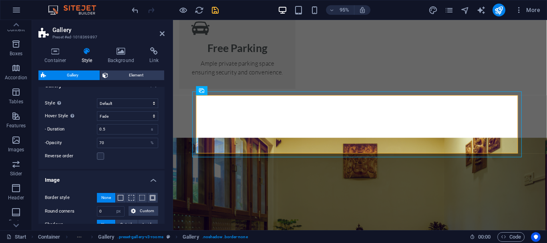
scroll to position [358, 0]
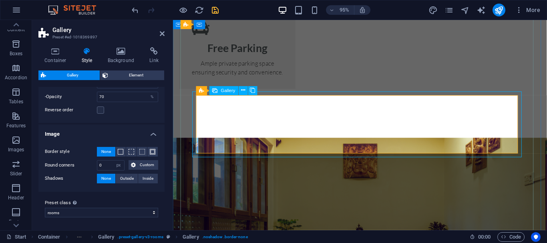
select select "px"
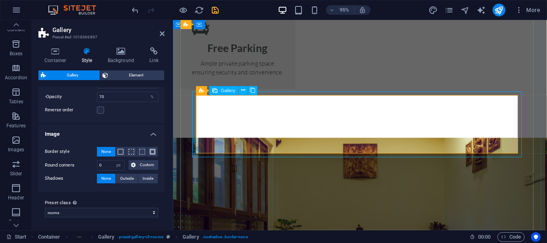
select select "px"
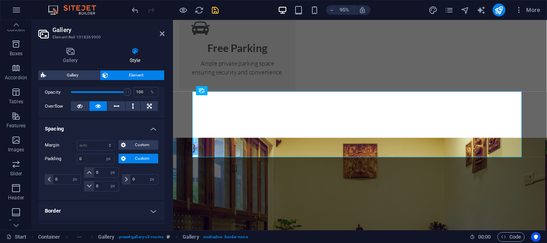
scroll to position [0, 0]
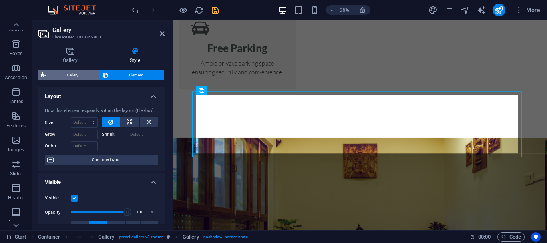
click at [71, 74] on span "Gallery" at bounding box center [72, 76] width 49 height 10
select select "rem"
select select "fade"
select select "px"
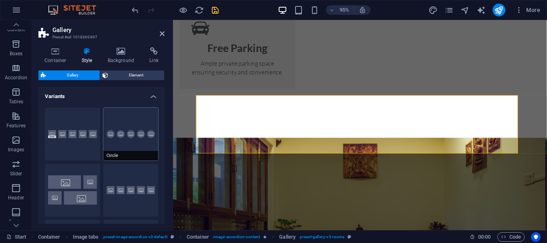
click at [126, 145] on button "Circle" at bounding box center [130, 134] width 55 height 53
type input "2"
select select "zoom"
type input "100"
select select "%"
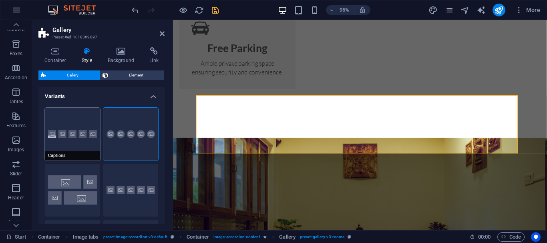
click at [91, 140] on button "Captions" at bounding box center [72, 134] width 55 height 53
select select "captions"
type input "0"
select select "px"
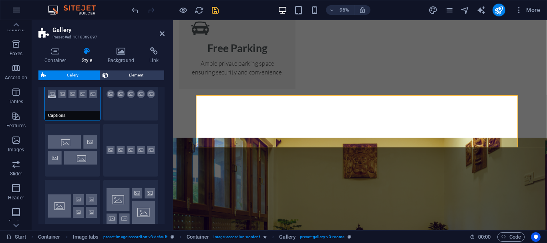
scroll to position [80, 0]
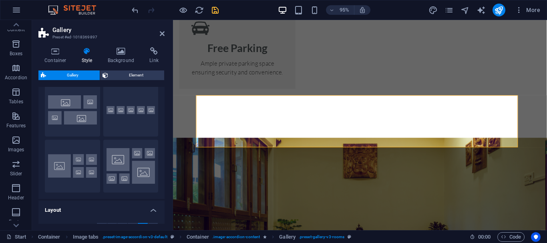
click at [88, 208] on h4 "Layout" at bounding box center [101, 208] width 126 height 14
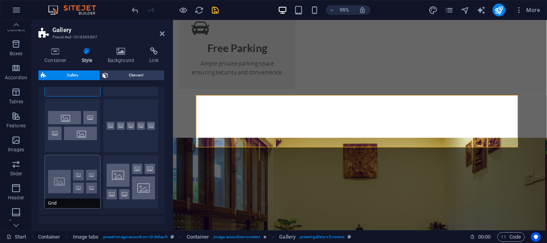
scroll to position [24, 0]
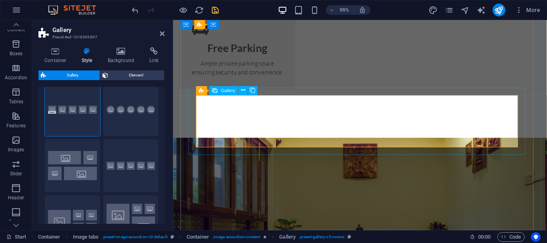
select select "px"
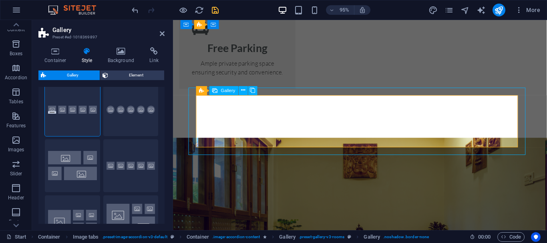
select select "px"
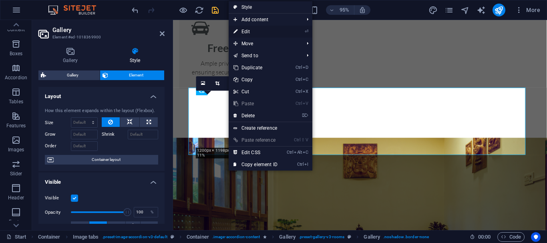
click at [268, 31] on link "⏎ Edit" at bounding box center [256, 32] width 54 height 12
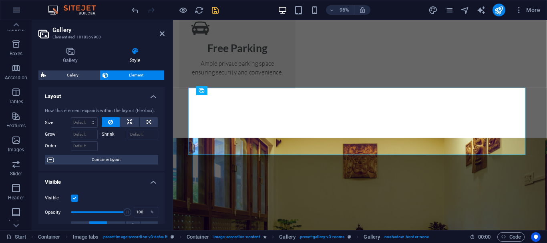
click at [148, 100] on h4 "Layout" at bounding box center [101, 94] width 126 height 14
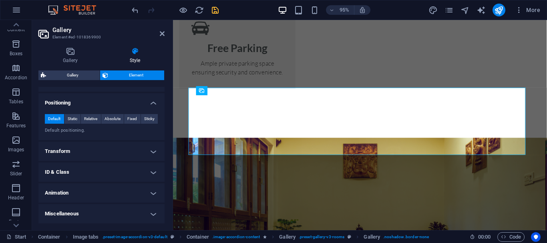
scroll to position [198, 0]
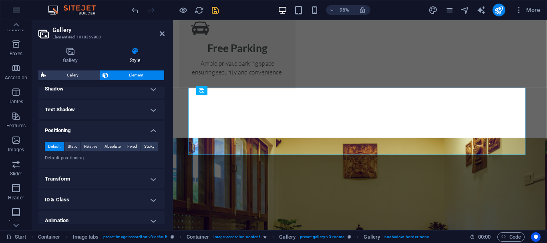
click at [146, 131] on h4 "Positioning" at bounding box center [101, 128] width 126 height 14
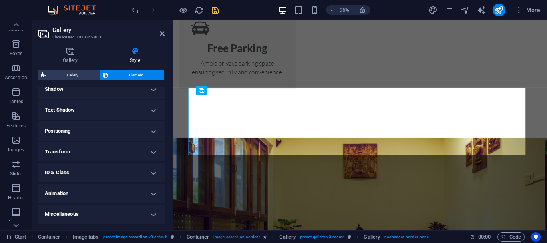
scroll to position [0, 0]
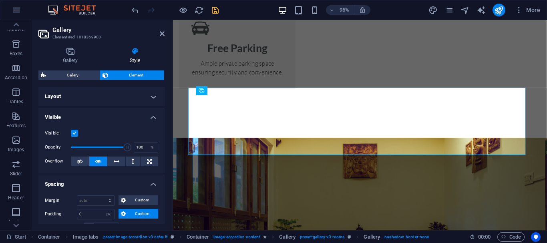
click at [130, 100] on h4 "Layout" at bounding box center [101, 96] width 126 height 19
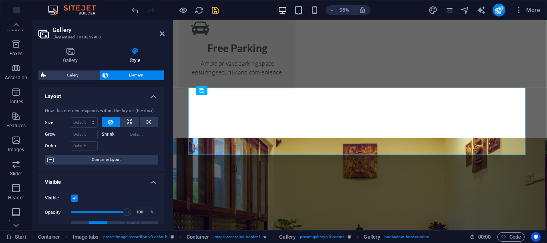
click at [130, 100] on h4 "Layout" at bounding box center [101, 94] width 126 height 14
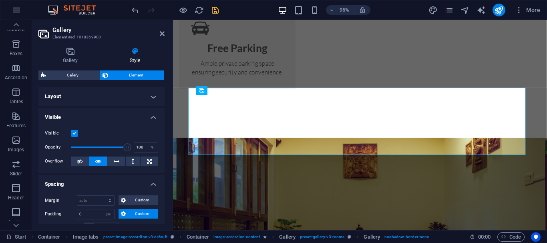
click at [148, 119] on h4 "Visible" at bounding box center [101, 115] width 126 height 14
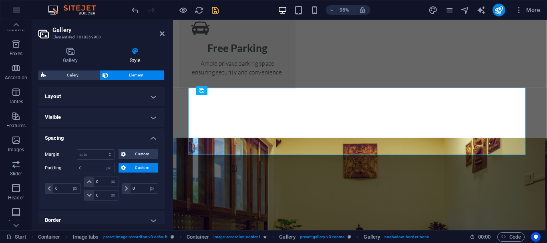
click at [148, 140] on h4 "Spacing" at bounding box center [101, 136] width 126 height 14
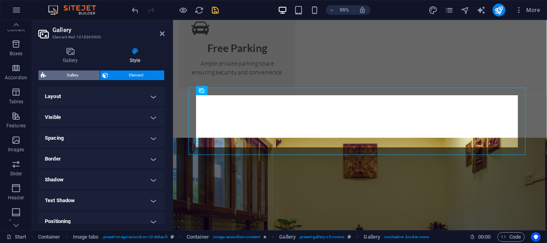
click at [89, 71] on span "Gallery" at bounding box center [72, 76] width 49 height 10
select select "captions"
select select "rem"
select select "px"
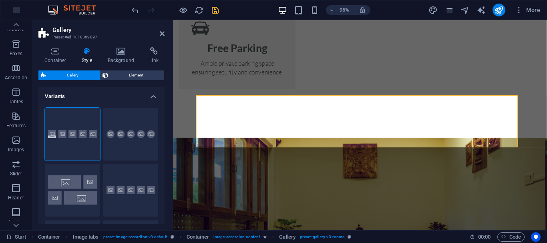
click at [152, 97] on h4 "Variants" at bounding box center [101, 94] width 126 height 14
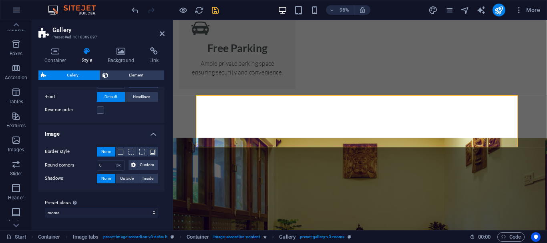
scroll to position [170, 0]
click at [90, 211] on select "rooms default Add preset class" at bounding box center [101, 213] width 113 height 10
click at [90, 223] on div "Preset class Above chosen variant and settings affect all elements which carry …" at bounding box center [101, 208] width 126 height 32
click at [130, 73] on span "Element" at bounding box center [137, 76] width 52 height 10
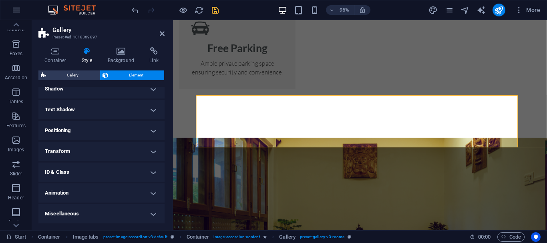
scroll to position [0, 0]
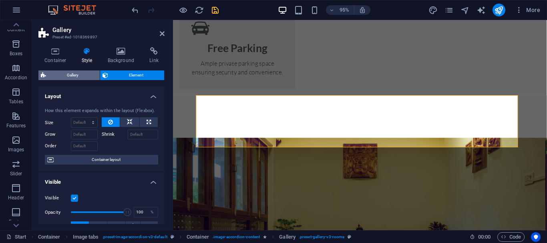
click at [88, 75] on span "Gallery" at bounding box center [72, 76] width 49 height 10
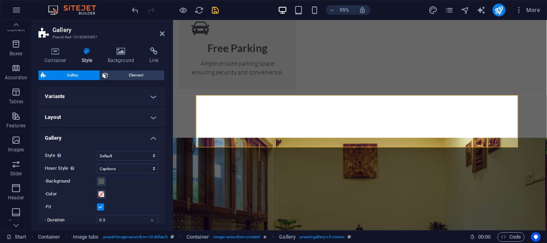
click at [183, 236] on icon "breadcrumb" at bounding box center [180, 237] width 6 height 6
click at [260, 236] on span ". image-accordion-content" at bounding box center [236, 237] width 48 height 10
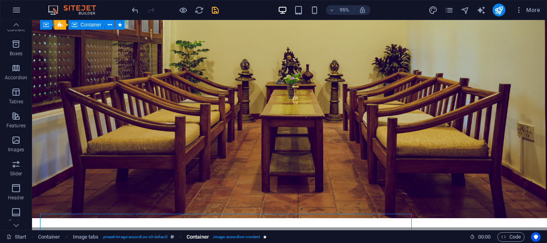
scroll to position [1333, 0]
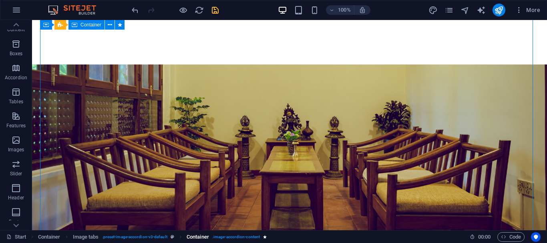
click at [260, 234] on span ". image-accordion-content" at bounding box center [236, 237] width 48 height 10
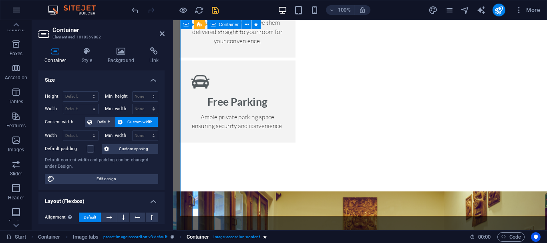
scroll to position [1389, 0]
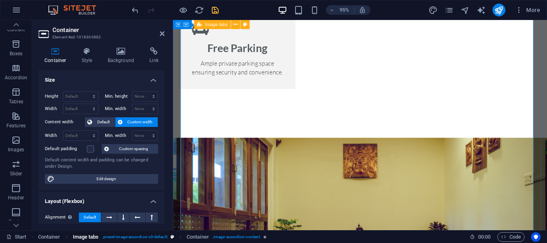
click at [134, 236] on span ". preset-image-accordion-v3-default" at bounding box center [134, 237] width 65 height 10
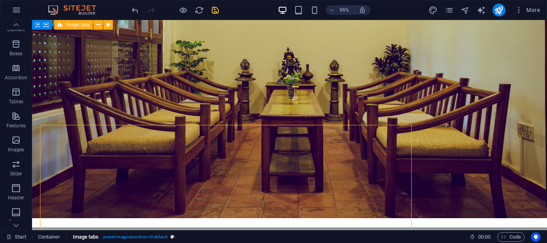
scroll to position [1333, 0]
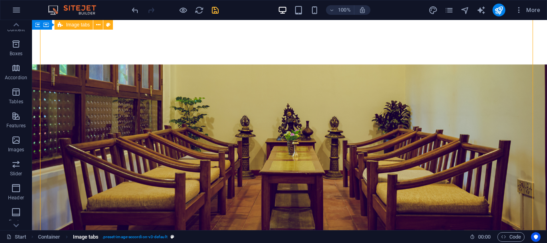
click at [134, 236] on span ". preset-image-accordion-v3-default" at bounding box center [134, 237] width 65 height 10
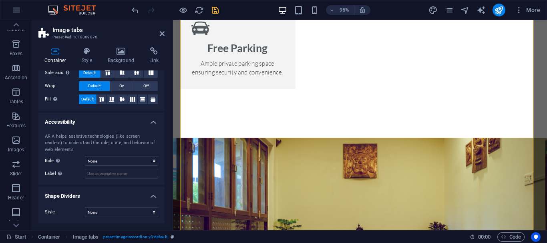
scroll to position [0, 0]
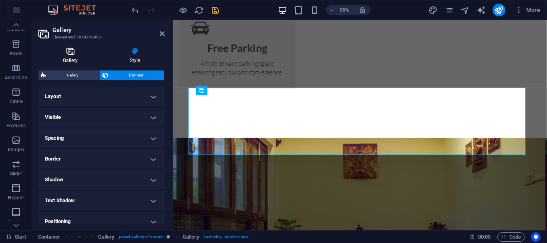
click at [66, 52] on icon at bounding box center [70, 51] width 64 height 8
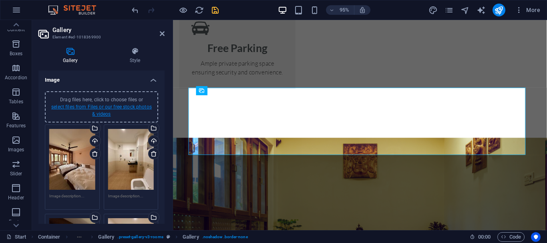
click at [101, 111] on link "select files from Files or our free stock photos & videos" at bounding box center [101, 110] width 101 height 13
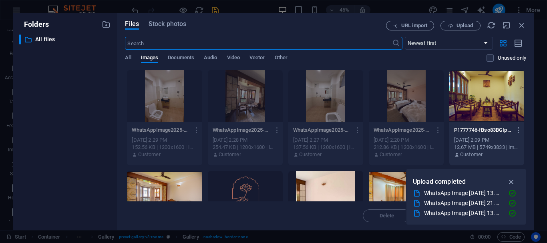
scroll to position [80, 0]
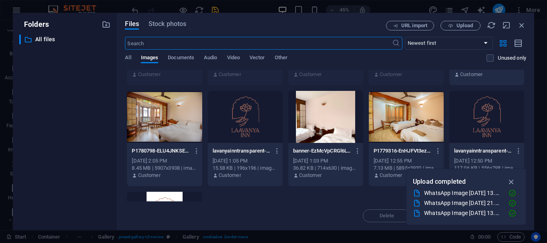
click at [397, 123] on div at bounding box center [406, 117] width 75 height 52
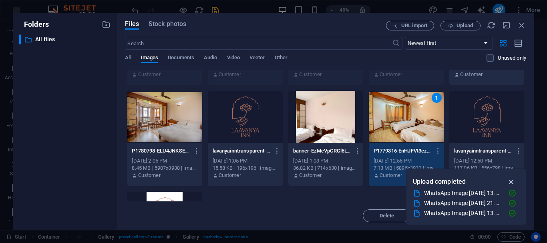
click at [511, 183] on icon "button" at bounding box center [511, 181] width 9 height 9
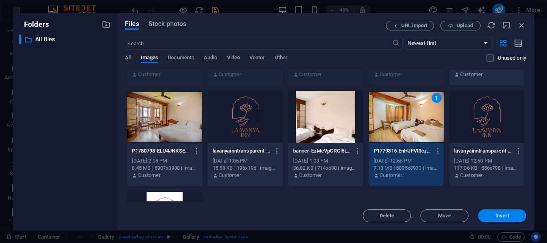
click at [502, 215] on span "Insert" at bounding box center [503, 216] width 14 height 5
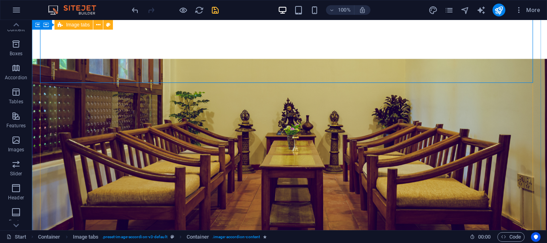
scroll to position [1533, 0]
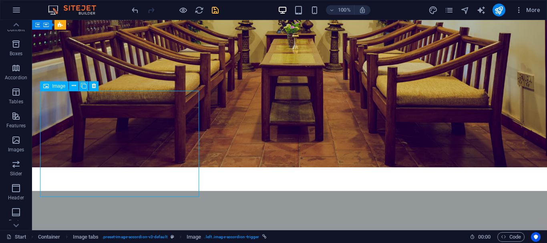
scroll to position [1564, 0]
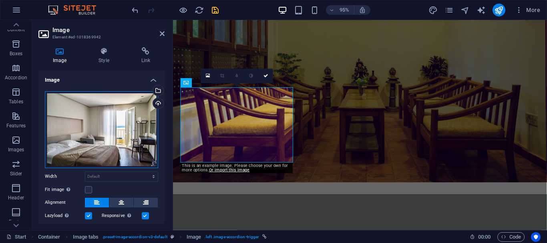
click at [95, 137] on div "Drag files here, click to choose files or select files from Files or our free s…" at bounding box center [101, 129] width 113 height 77
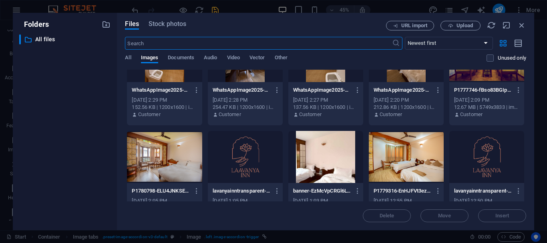
scroll to position [80, 0]
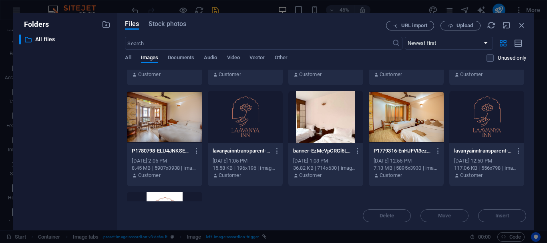
click at [397, 129] on div at bounding box center [406, 117] width 75 height 52
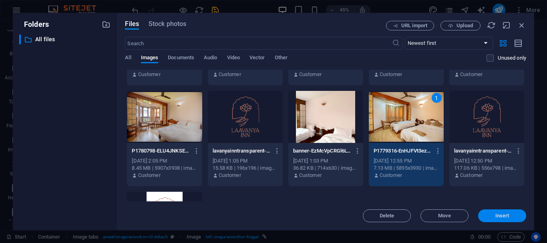
click at [504, 216] on span "Insert" at bounding box center [503, 216] width 14 height 5
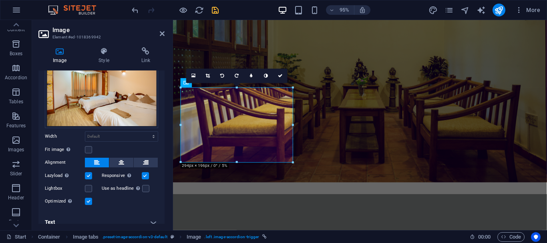
scroll to position [48, 0]
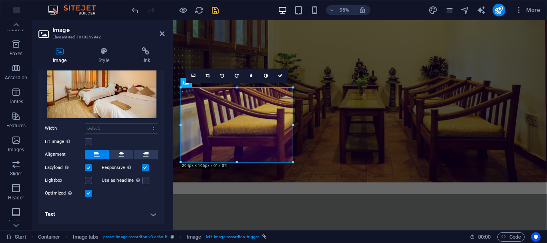
click at [122, 212] on h4 "Text" at bounding box center [101, 214] width 126 height 19
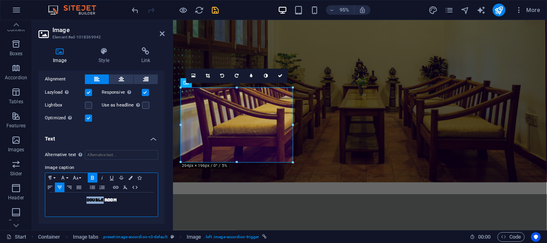
drag, startPoint x: 104, startPoint y: 202, endPoint x: 70, endPoint y: 203, distance: 34.1
click at [70, 203] on p "Double Room" at bounding box center [101, 200] width 105 height 7
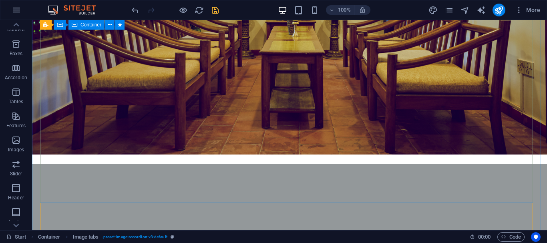
scroll to position [1373, 0]
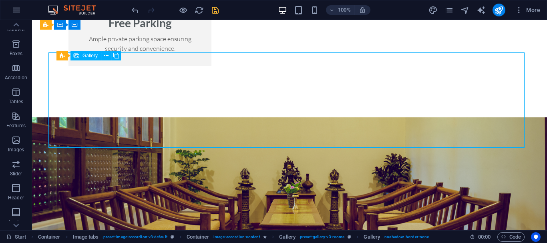
select select "4"
select select "px"
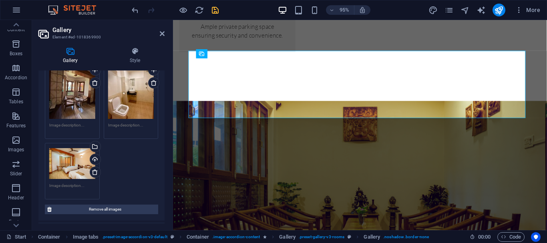
scroll to position [200, 0]
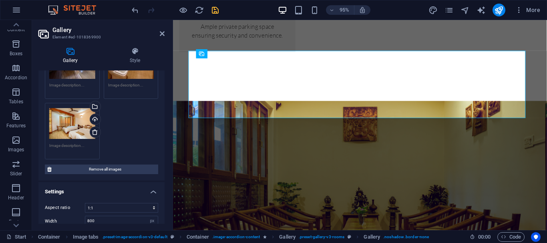
click at [78, 138] on div "Drag files here, click to choose files or select files from Files or our free s…" at bounding box center [72, 123] width 46 height 32
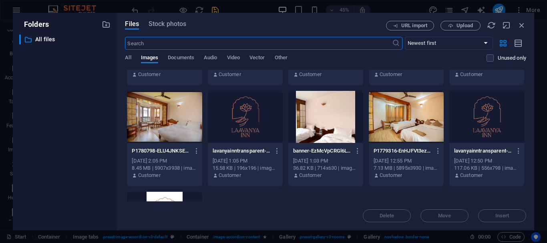
scroll to position [0, 0]
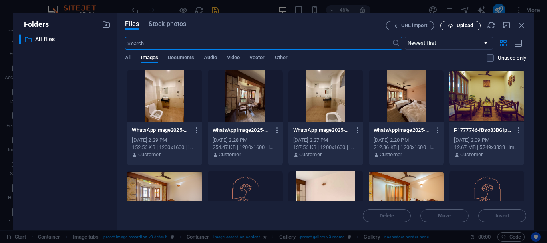
click at [457, 30] on button "Upload" at bounding box center [461, 26] width 40 height 10
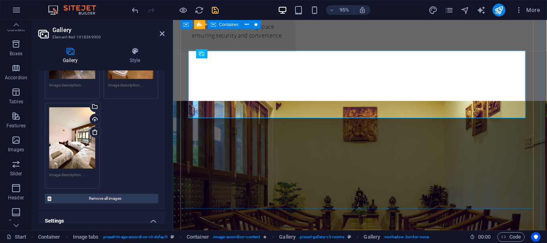
drag, startPoint x: 547, startPoint y: 152, endPoint x: 629, endPoint y: 131, distance: 84.2
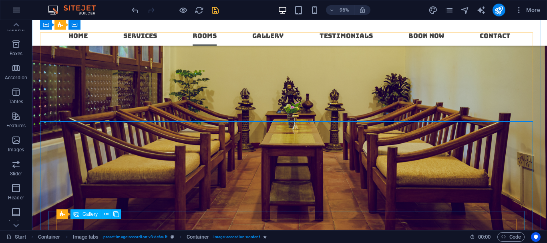
scroll to position [1373, 0]
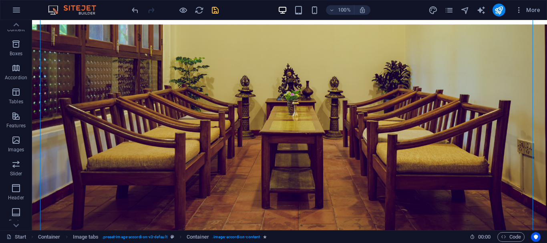
click at [220, 13] on icon "save" at bounding box center [215, 10] width 9 height 9
checkbox input "false"
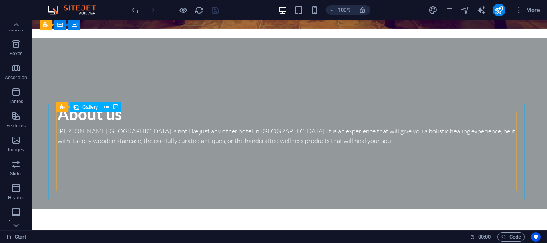
scroll to position [1774, 0]
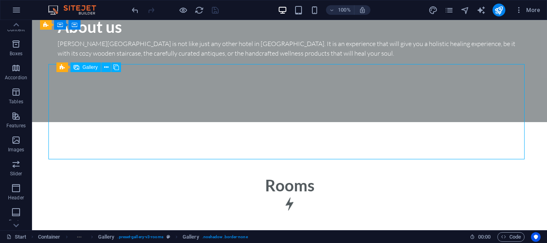
select select "4"
select select "px"
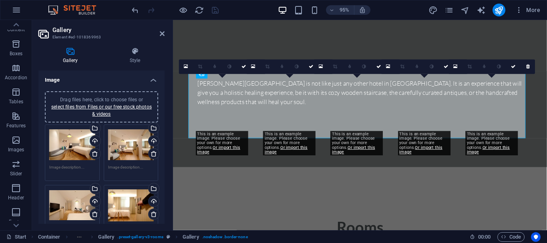
scroll to position [1776, 0]
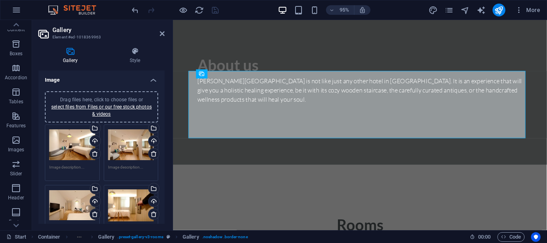
click at [67, 149] on div "Drag files here, click to choose files or select files from Files or our free s…" at bounding box center [72, 145] width 46 height 32
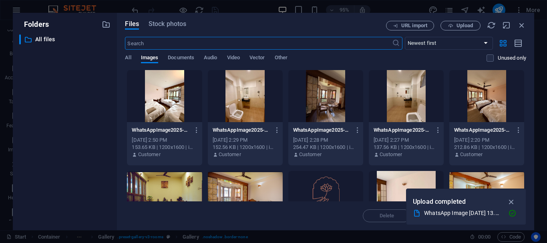
scroll to position [1777, 0]
click at [464, 24] on span "Upload" at bounding box center [465, 25] width 16 height 5
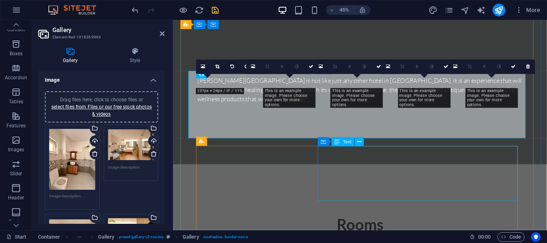
scroll to position [1776, 0]
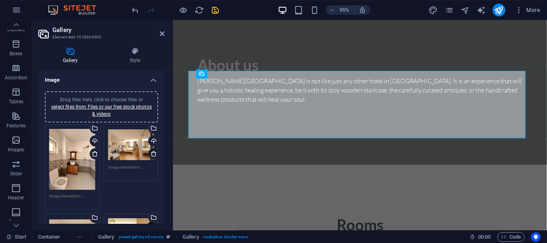
click at [70, 167] on div "Drag files here, click to choose files or select files from Files or our free s…" at bounding box center [72, 159] width 46 height 61
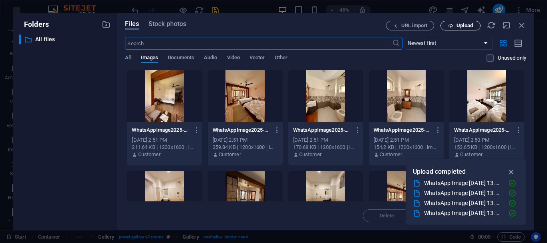
click at [459, 29] on button "Upload" at bounding box center [461, 26] width 40 height 10
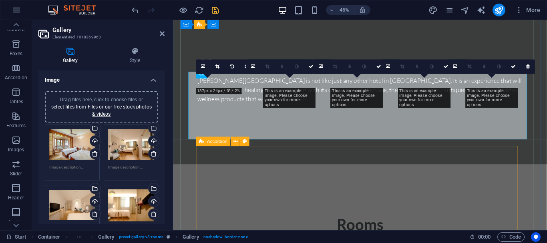
scroll to position [1776, 0]
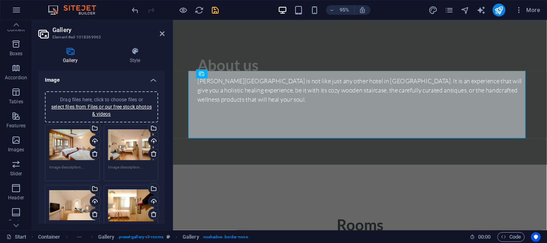
click at [133, 142] on div "Drag files here, click to choose files or select files from Files or our free s…" at bounding box center [131, 145] width 46 height 32
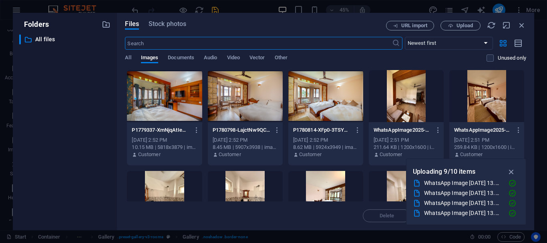
scroll to position [60, 0]
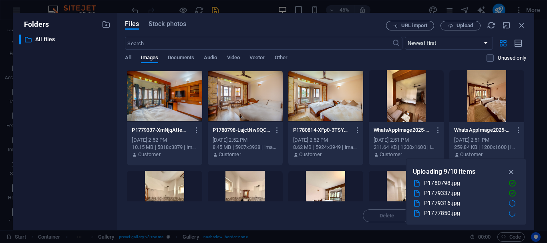
click at [347, 111] on div at bounding box center [325, 96] width 75 height 52
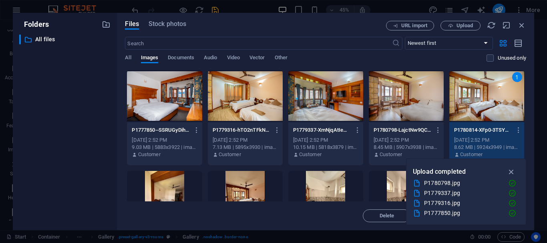
click at [512, 172] on icon "button" at bounding box center [511, 171] width 9 height 9
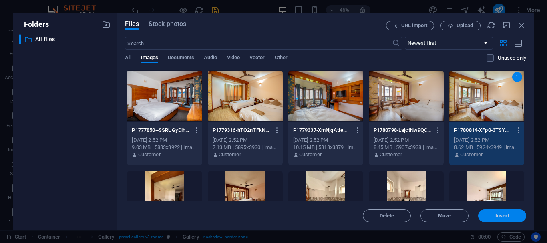
click at [492, 212] on button "Insert" at bounding box center [502, 216] width 48 height 13
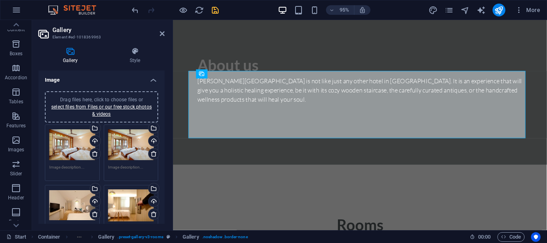
click at [124, 143] on div "Drag files here, click to choose files or select files from Files or our free s…" at bounding box center [131, 145] width 46 height 32
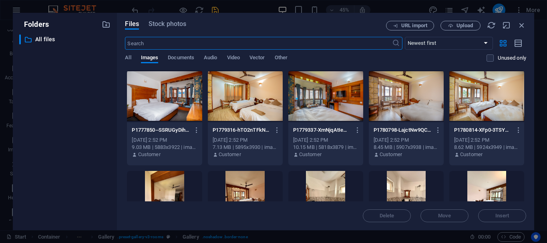
scroll to position [80, 0]
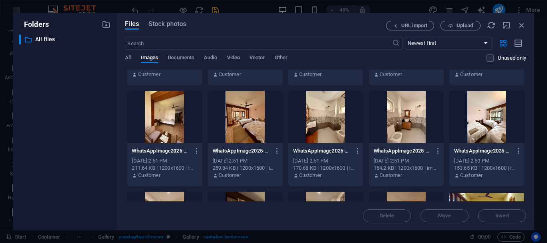
click at [252, 135] on div at bounding box center [245, 117] width 75 height 52
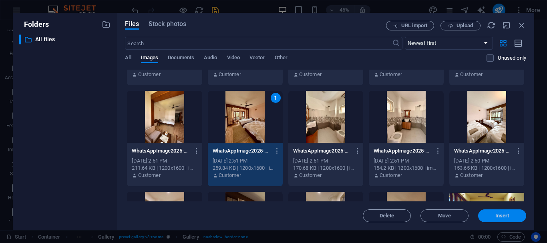
drag, startPoint x: 497, startPoint y: 215, endPoint x: 310, endPoint y: 191, distance: 187.8
click at [497, 215] on span "Insert" at bounding box center [503, 216] width 14 height 5
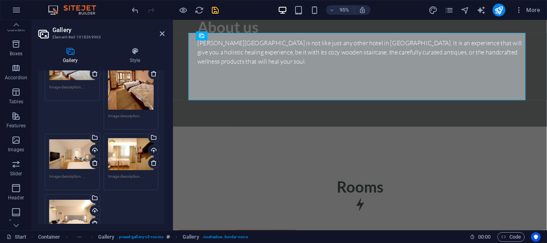
click at [73, 165] on div "Drag files here, click to choose files or select files from Files or our free s…" at bounding box center [72, 154] width 46 height 32
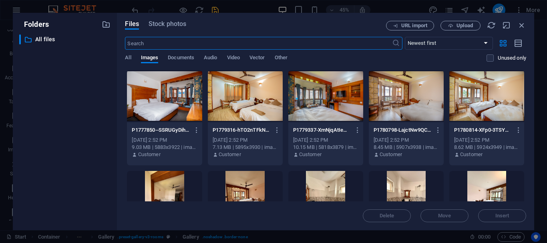
scroll to position [40, 0]
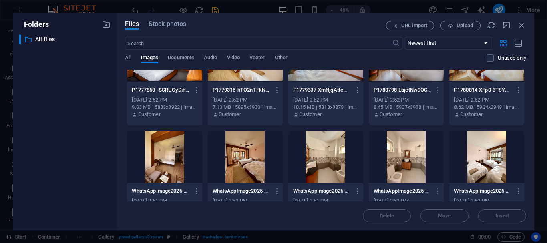
click at [171, 167] on div at bounding box center [164, 157] width 75 height 52
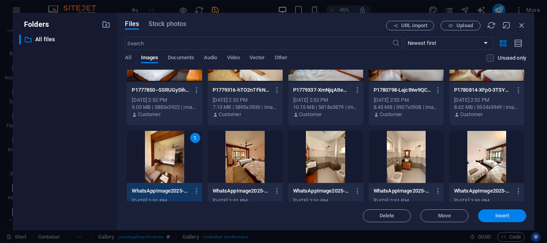
click at [506, 216] on span "Insert" at bounding box center [503, 216] width 14 height 5
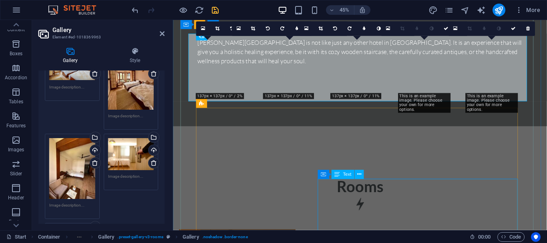
scroll to position [1816, 0]
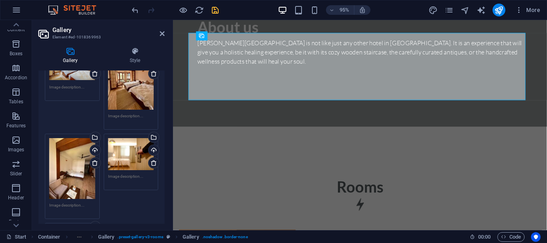
click at [129, 167] on div "Drag files here, click to choose files or select files from Files or our free s…" at bounding box center [131, 154] width 46 height 32
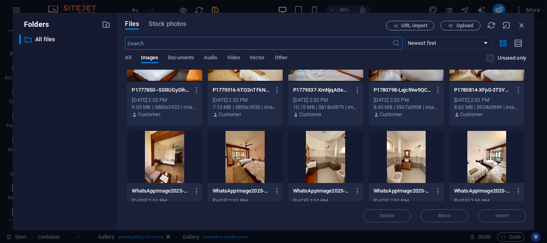
scroll to position [80, 0]
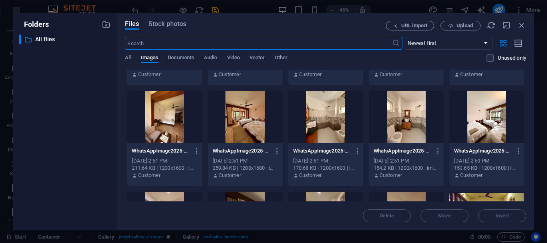
click at [319, 134] on div at bounding box center [325, 117] width 75 height 52
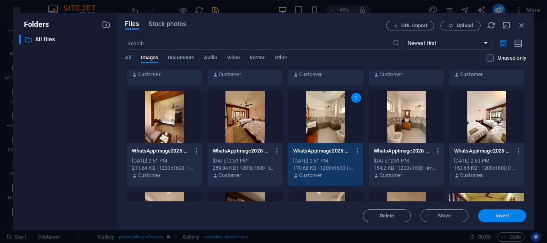
click at [492, 214] on span "Insert" at bounding box center [503, 216] width 42 height 5
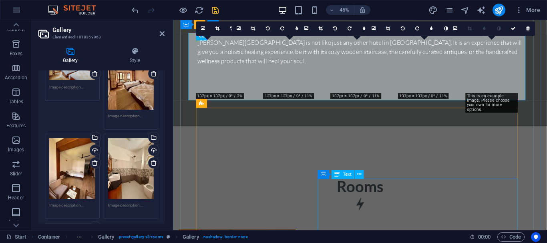
scroll to position [1816, 0]
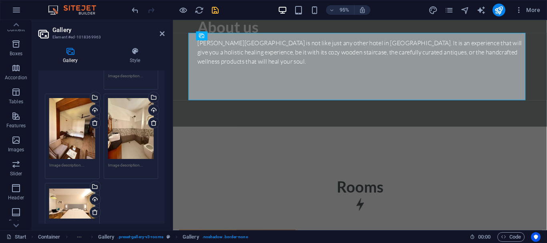
scroll to position [160, 0]
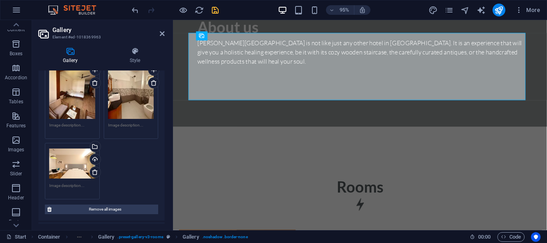
click at [65, 176] on div "Drag files here, click to choose files or select files from Files or our free s…" at bounding box center [72, 163] width 46 height 32
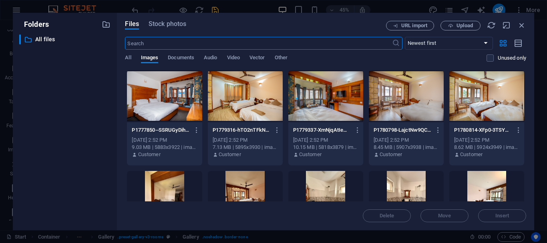
scroll to position [120, 0]
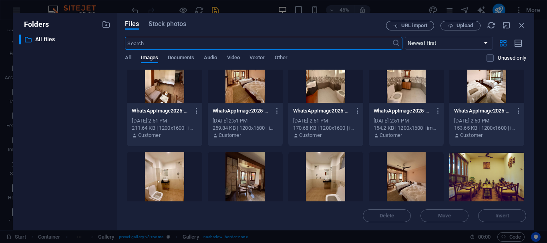
click at [417, 89] on div at bounding box center [406, 77] width 75 height 52
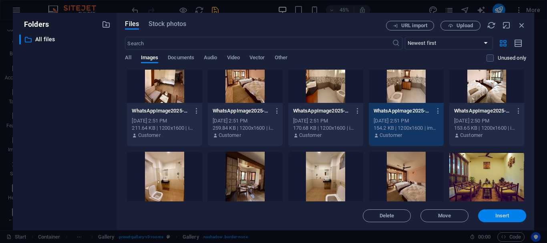
click at [500, 218] on span "Insert" at bounding box center [503, 216] width 14 height 5
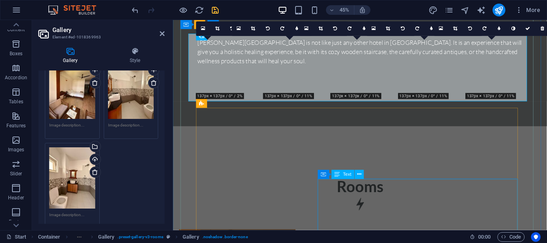
scroll to position [1816, 0]
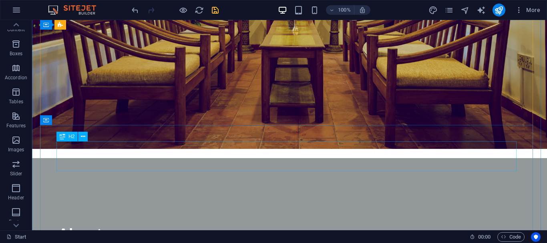
scroll to position [1693, 0]
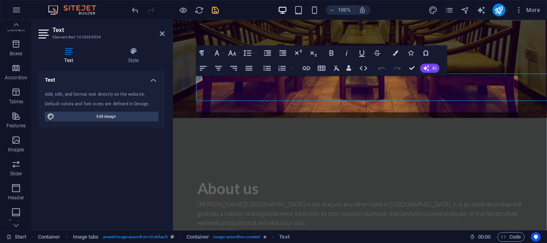
scroll to position [1724, 0]
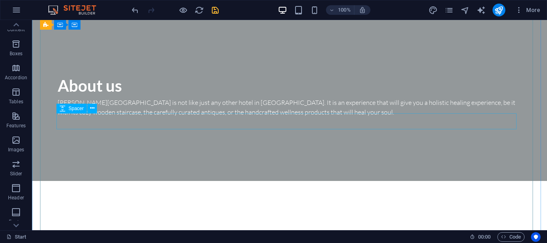
scroll to position [1802, 0]
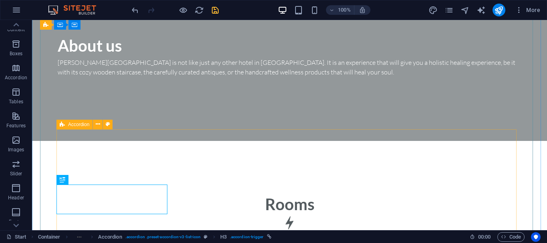
scroll to position [1842, 0]
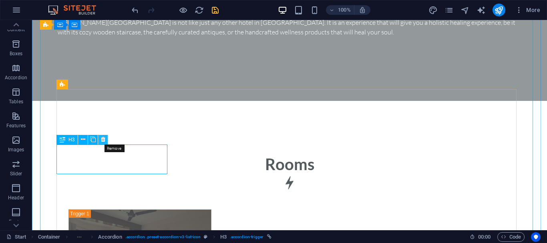
click at [100, 140] on button at bounding box center [103, 140] width 10 height 10
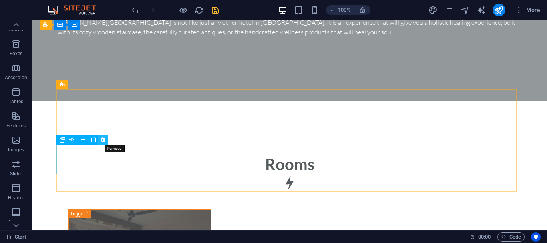
click at [101, 140] on button at bounding box center [103, 140] width 10 height 10
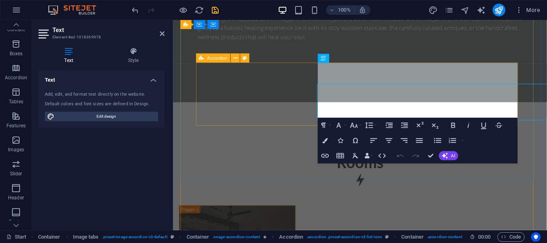
scroll to position [1844, 0]
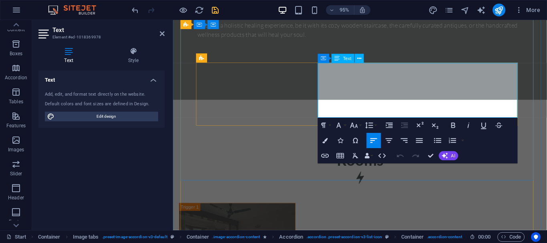
drag, startPoint x: 414, startPoint y: 115, endPoint x: 327, endPoint y: 70, distance: 97.6
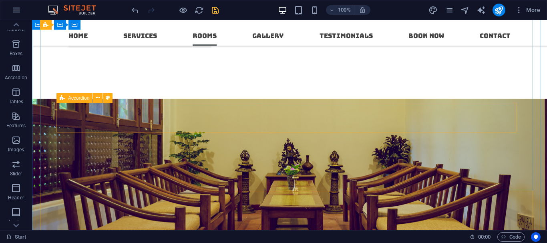
scroll to position [1426, 0]
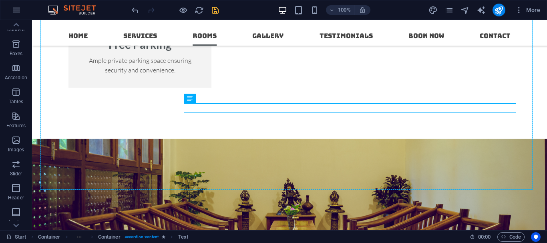
drag, startPoint x: 482, startPoint y: 107, endPoint x: 418, endPoint y: 115, distance: 64.2
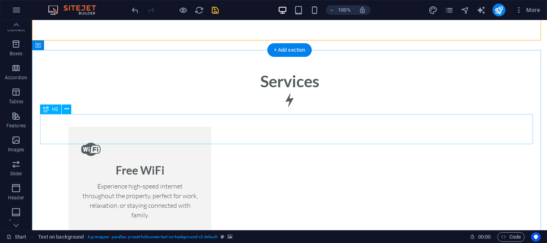
scroll to position [1409, 0]
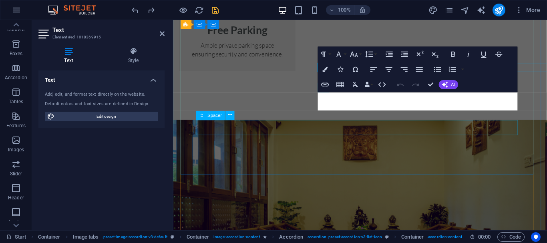
scroll to position [1464, 0]
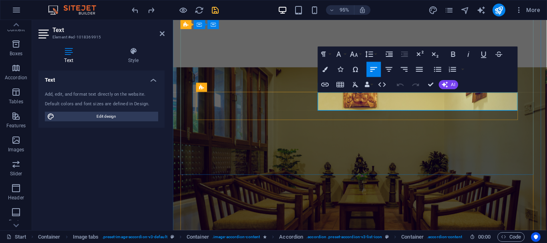
copy p "The budget rooms are situated on the ground floor and feature an en-suite bathr…"
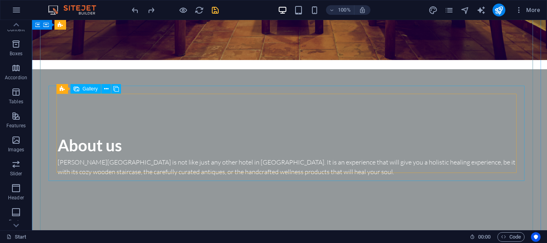
scroll to position [1782, 0]
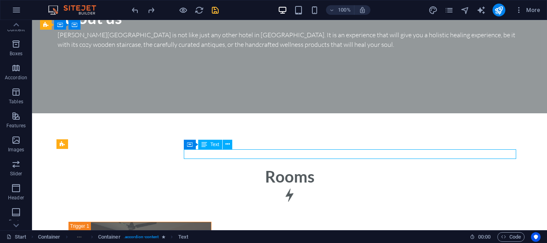
scroll to position [1785, 0]
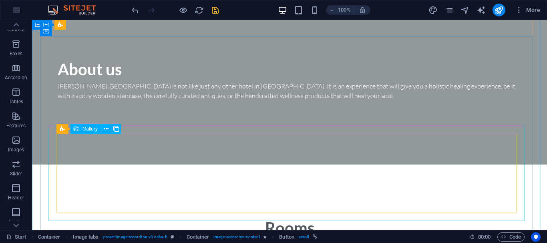
scroll to position [1544, 0]
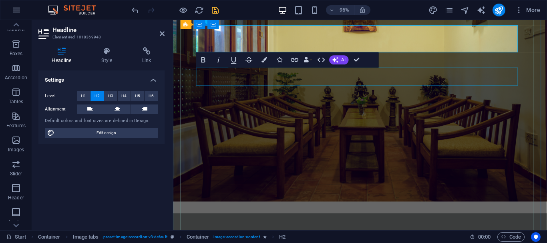
scroll to position [1733, 0]
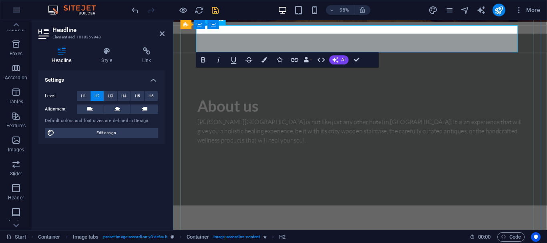
drag, startPoint x: 249, startPoint y: 44, endPoint x: 190, endPoint y: 48, distance: 59.0
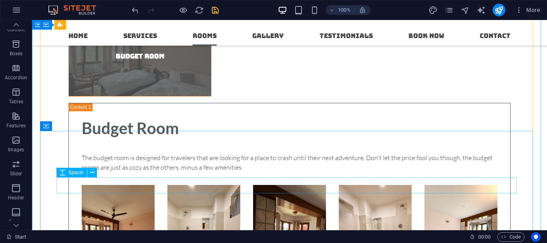
scroll to position [1851, 0]
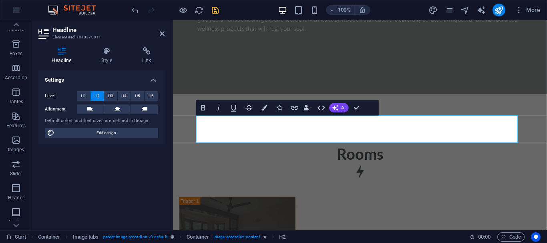
scroll to position [1987, 0]
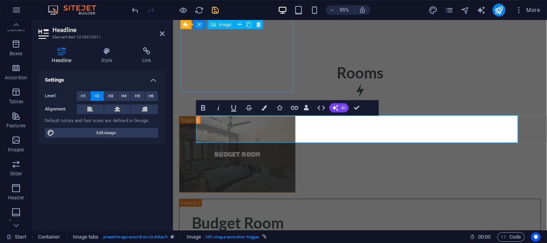
scroll to position [2009, 0]
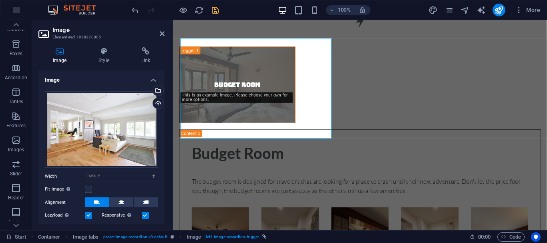
scroll to position [1987, 0]
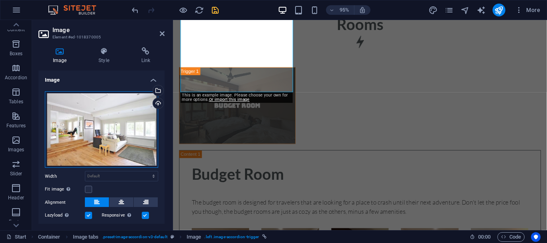
click at [103, 158] on div "Drag files here, click to choose files or select files from Files or our free s…" at bounding box center [101, 129] width 113 height 77
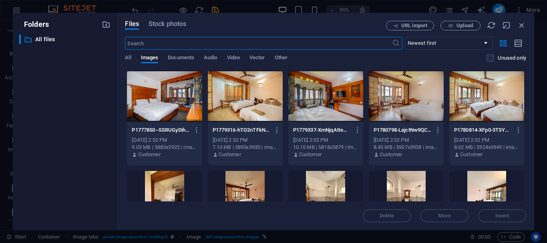
scroll to position [1989, 0]
click at [179, 107] on div at bounding box center [164, 96] width 75 height 52
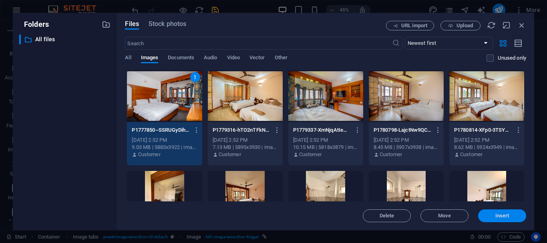
click at [508, 217] on span "Insert" at bounding box center [503, 216] width 14 height 5
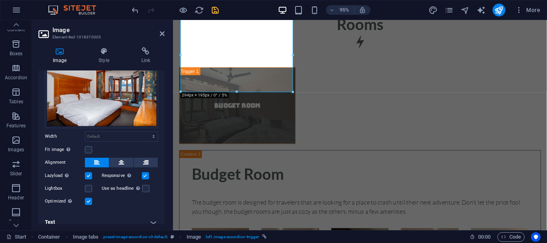
scroll to position [48, 0]
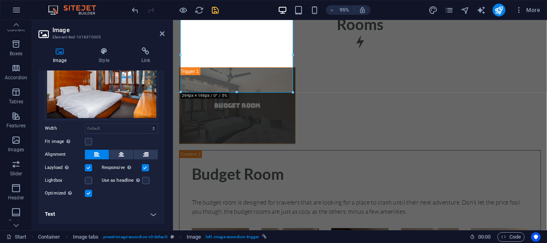
click at [111, 212] on h4 "Text" at bounding box center [101, 214] width 126 height 19
click at [112, 216] on h4 "Text" at bounding box center [101, 212] width 126 height 14
click at [114, 220] on h4 "Text" at bounding box center [101, 214] width 126 height 19
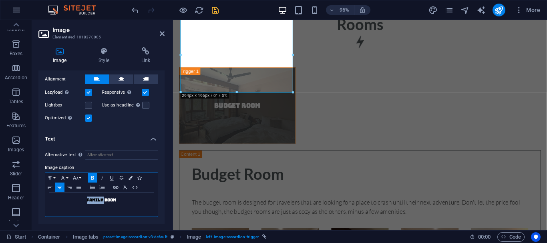
drag, startPoint x: 102, startPoint y: 202, endPoint x: 47, endPoint y: 203, distance: 54.9
click at [47, 203] on div "Family Room" at bounding box center [101, 205] width 113 height 24
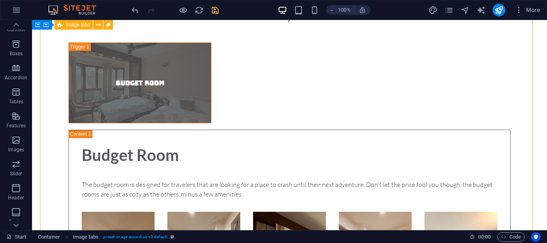
scroll to position [2009, 0]
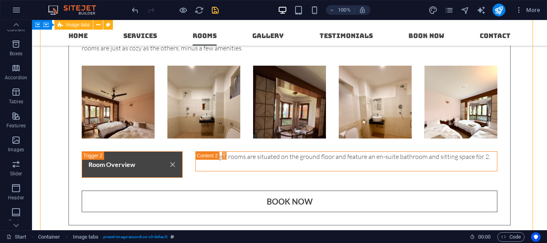
scroll to position [1771, 0]
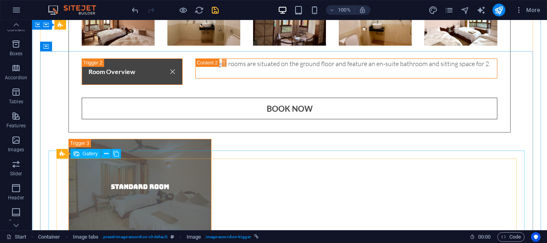
scroll to position [2170, 0]
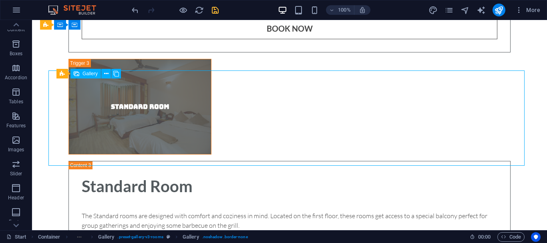
select select "4"
select select "px"
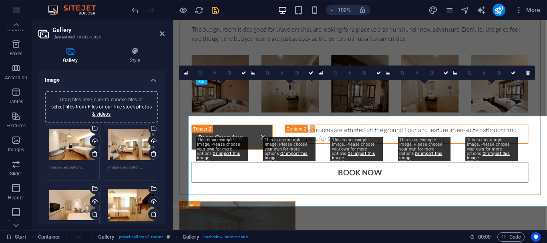
scroll to position [2119, 0]
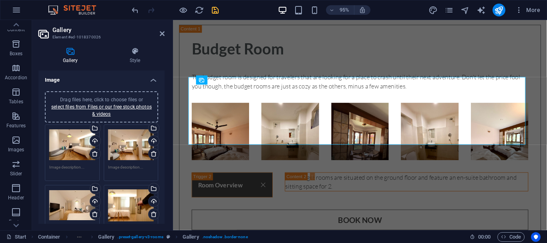
click at [66, 148] on div "Drag files here, click to choose files or select files from Files or our free s…" at bounding box center [72, 145] width 46 height 32
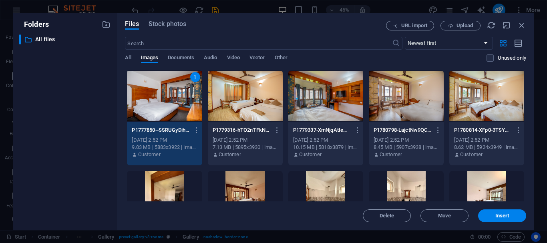
select select "4"
select select "px"
click at [242, 106] on div at bounding box center [245, 96] width 75 height 52
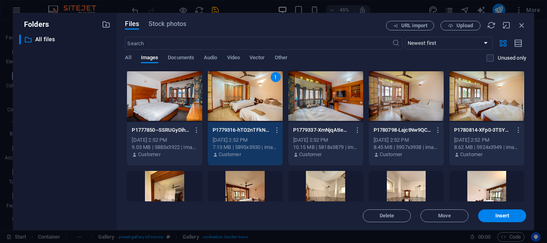
scroll to position [80, 0]
click at [159, 105] on div at bounding box center [164, 96] width 75 height 52
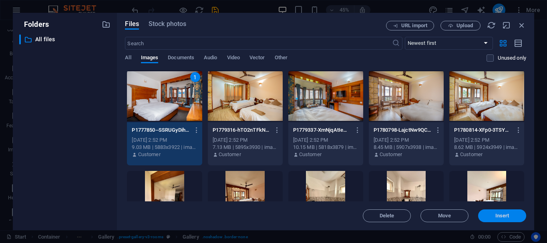
click at [504, 214] on span "Insert" at bounding box center [503, 216] width 14 height 5
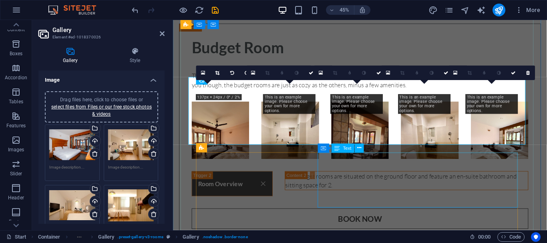
scroll to position [2119, 0]
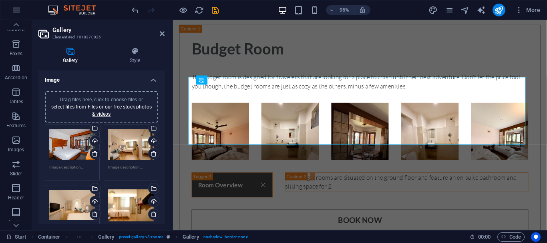
click at [127, 150] on div "Drag files here, click to choose files or select files from Files or our free s…" at bounding box center [131, 145] width 46 height 32
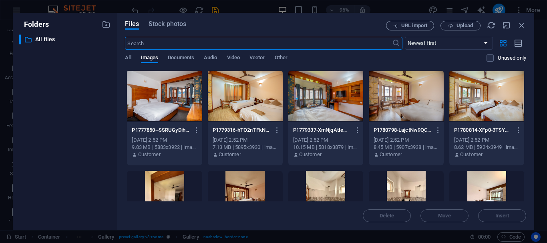
scroll to position [2121, 0]
click at [255, 108] on div at bounding box center [245, 96] width 75 height 52
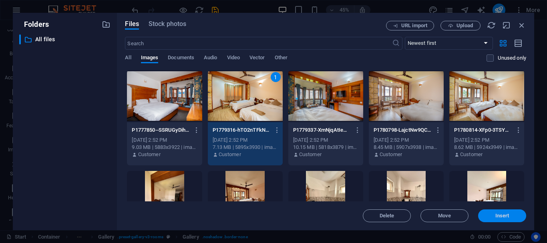
drag, startPoint x: 498, startPoint y: 214, endPoint x: 77, endPoint y: 166, distance: 424.2
click at [498, 214] on span "Insert" at bounding box center [503, 216] width 14 height 5
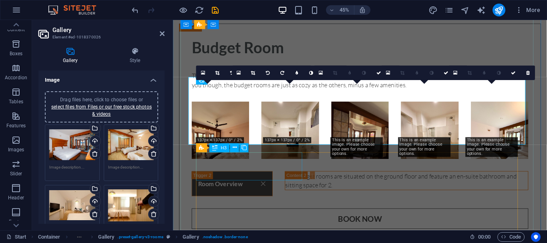
scroll to position [2119, 0]
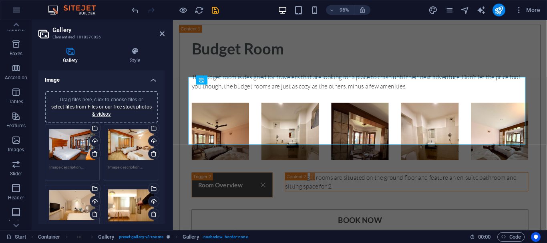
click at [123, 145] on div "Drag files here, click to choose files or select files from Files or our free s…" at bounding box center [131, 145] width 46 height 32
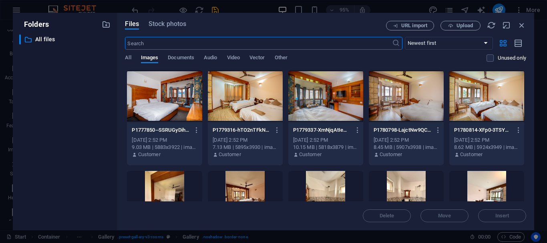
scroll to position [2121, 0]
click at [401, 101] on div at bounding box center [406, 96] width 75 height 52
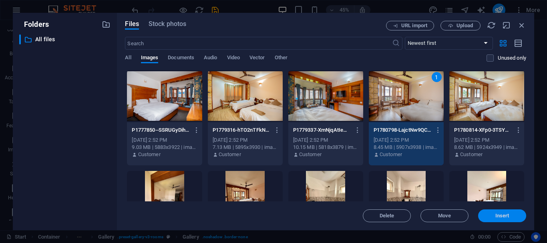
click at [497, 215] on span "Insert" at bounding box center [503, 216] width 14 height 5
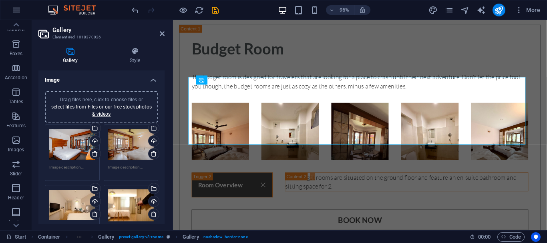
click at [70, 210] on div "Drag files here, click to choose files or select files from Files or our free s…" at bounding box center [72, 205] width 46 height 32
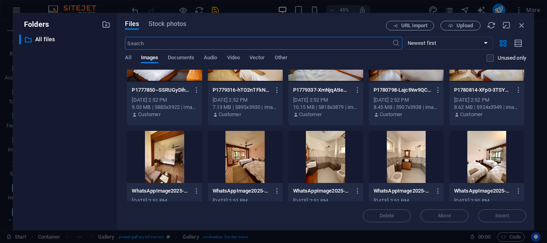
scroll to position [0, 0]
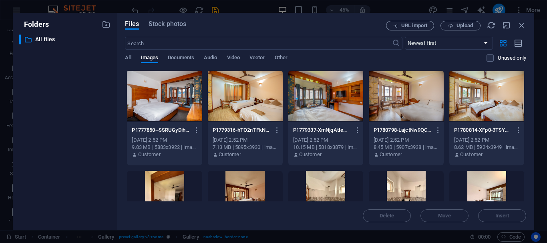
click at [330, 105] on div at bounding box center [325, 96] width 75 height 52
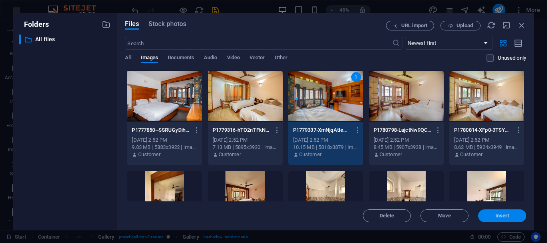
drag, startPoint x: 503, startPoint y: 211, endPoint x: 339, endPoint y: 197, distance: 164.9
click at [503, 211] on button "Insert" at bounding box center [502, 216] width 48 height 13
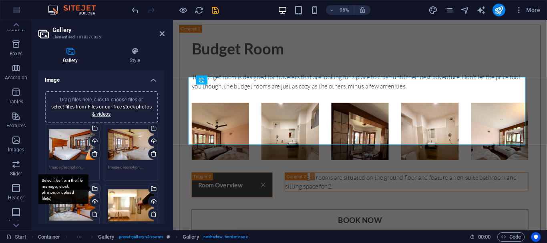
scroll to position [40, 0]
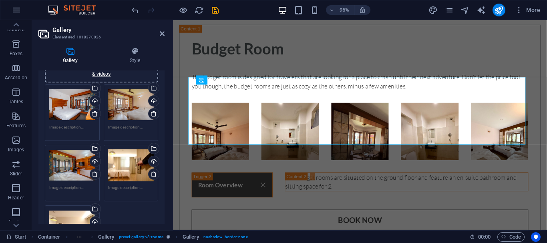
click at [133, 167] on div "Drag files here, click to choose files or select files from Files or our free s…" at bounding box center [131, 165] width 46 height 32
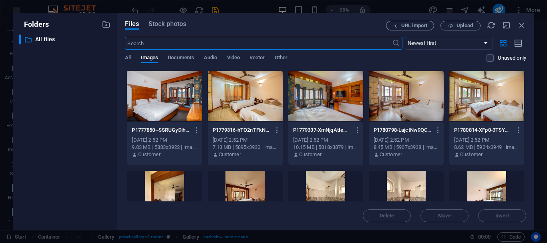
scroll to position [2121, 0]
click at [458, 24] on span "Upload" at bounding box center [465, 25] width 16 height 5
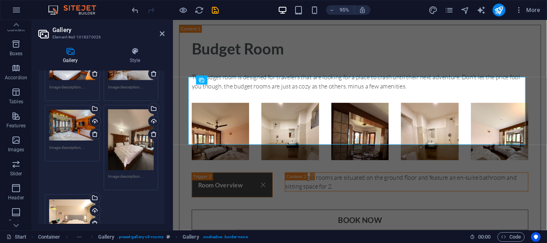
scroll to position [160, 0]
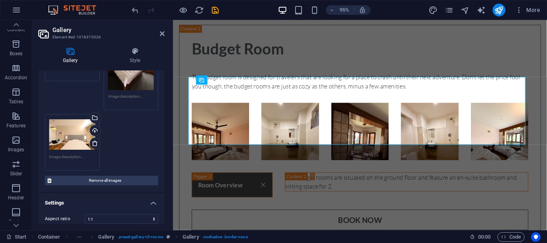
click at [73, 134] on div "Drag files here, click to choose files or select files from Files or our free s…" at bounding box center [72, 135] width 46 height 32
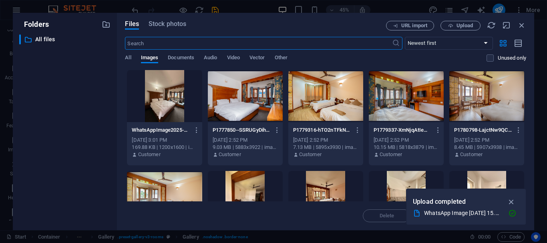
scroll to position [40, 0]
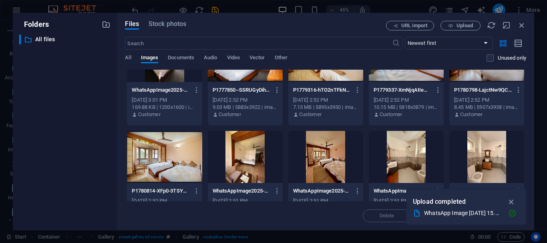
click at [394, 155] on div at bounding box center [406, 157] width 75 height 52
click at [514, 203] on icon "button" at bounding box center [511, 202] width 9 height 9
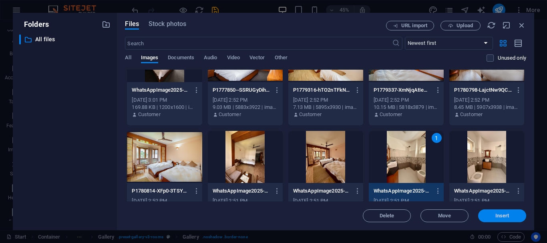
click at [504, 212] on button "Insert" at bounding box center [502, 216] width 48 height 13
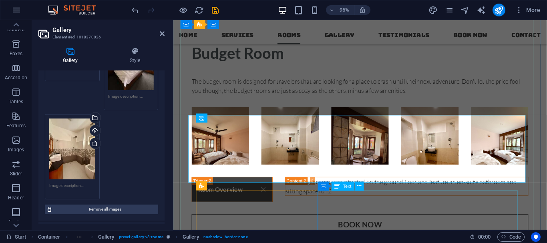
scroll to position [2039, 0]
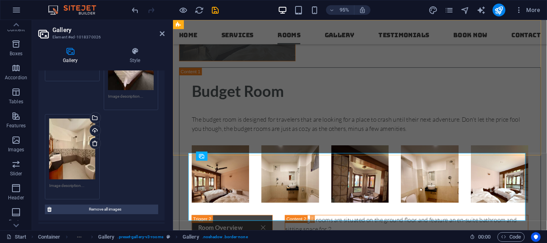
click at [470, 46] on div "Home Services Rooms Gallery Testimonials Book now Contact Menu" at bounding box center [370, 33] width 394 height 26
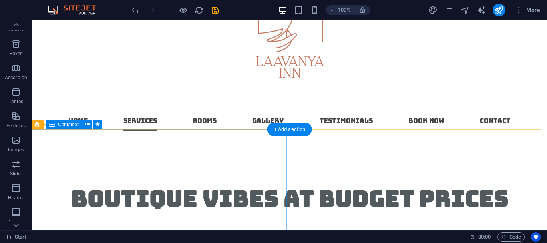
scroll to position [841, 0]
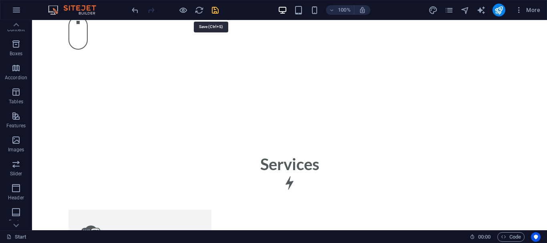
click at [218, 9] on icon "save" at bounding box center [215, 10] width 9 height 9
checkbox input "false"
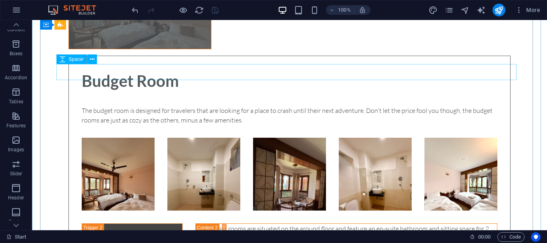
scroll to position [2123, 0]
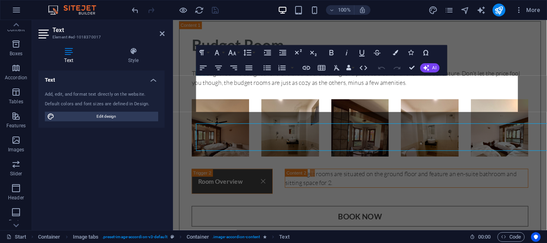
scroll to position [2074, 0]
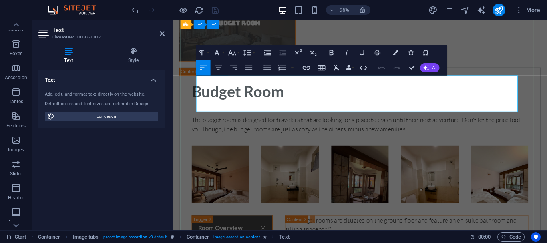
drag, startPoint x: 263, startPoint y: 112, endPoint x: 199, endPoint y: 80, distance: 71.8
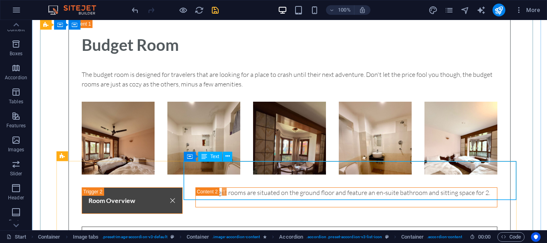
scroll to position [2163, 0]
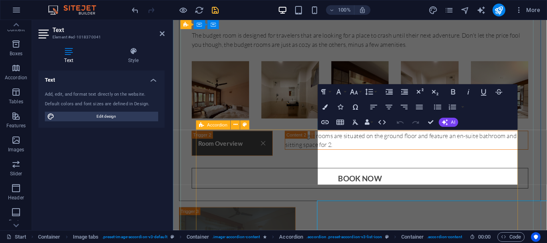
scroll to position [2114, 0]
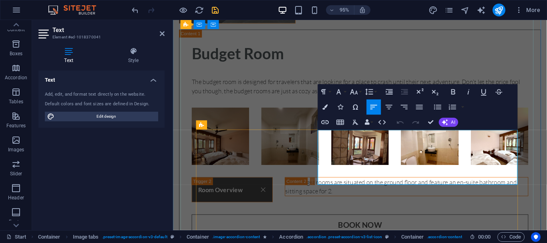
drag, startPoint x: 408, startPoint y: 191, endPoint x: 325, endPoint y: 137, distance: 99.6
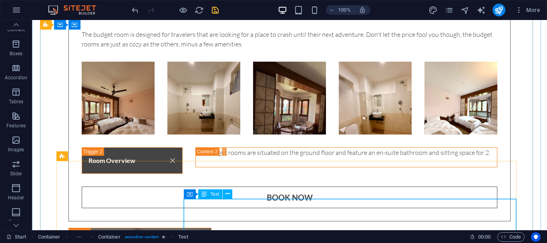
scroll to position [2203, 0]
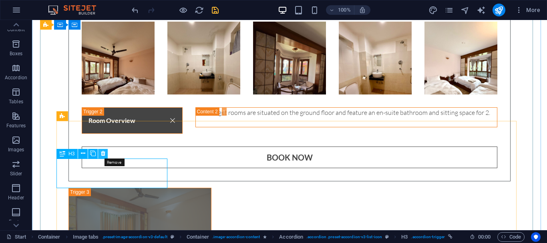
click at [101, 154] on button at bounding box center [103, 154] width 10 height 10
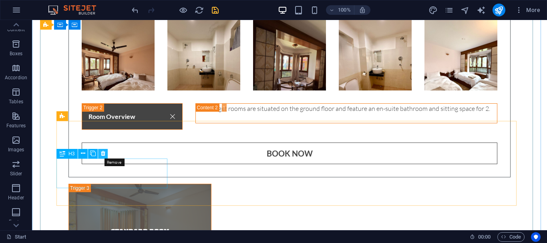
click at [103, 156] on icon at bounding box center [103, 153] width 4 height 8
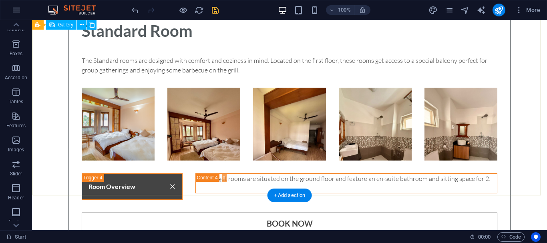
scroll to position [2444, 0]
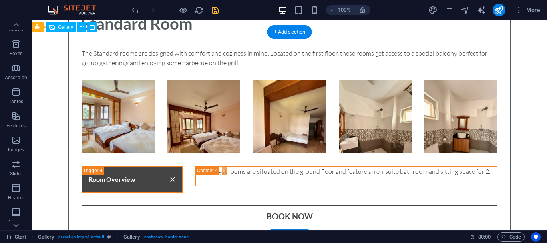
select select "4"
select select "px"
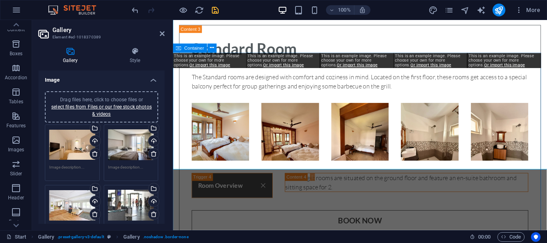
scroll to position [2502, 0]
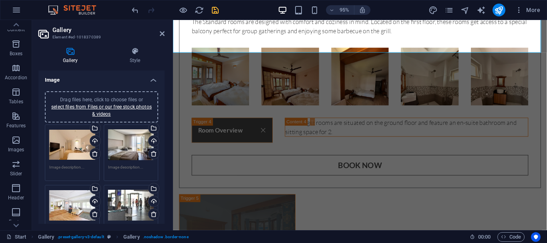
click at [60, 141] on div "Drag files here, click to choose files or select files from Files or our free s…" at bounding box center [72, 145] width 46 height 32
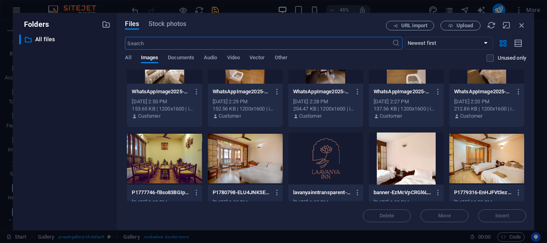
scroll to position [280, 0]
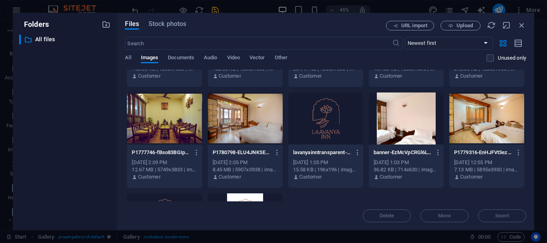
click at [171, 123] on div at bounding box center [164, 119] width 75 height 52
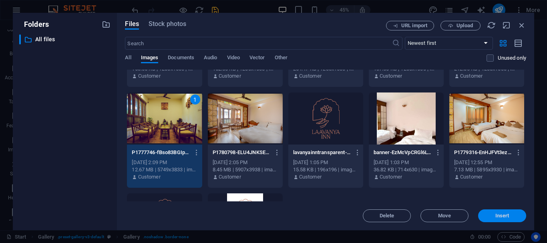
click at [506, 214] on span "Insert" at bounding box center [503, 216] width 14 height 5
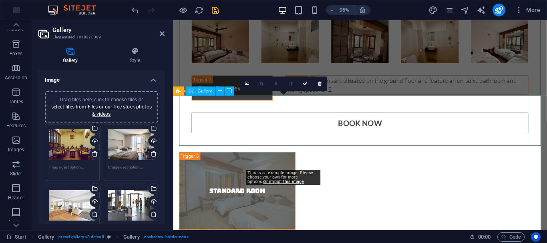
scroll to position [2302, 0]
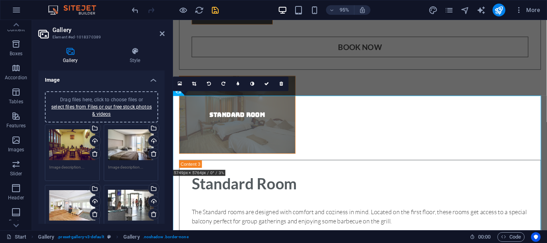
click at [123, 148] on div "Drag files here, click to choose files or select files from Files or our free s…" at bounding box center [131, 145] width 46 height 32
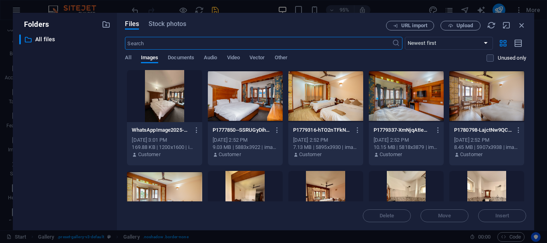
scroll to position [2303, 0]
click at [457, 28] on span "Upload" at bounding box center [465, 25] width 16 height 5
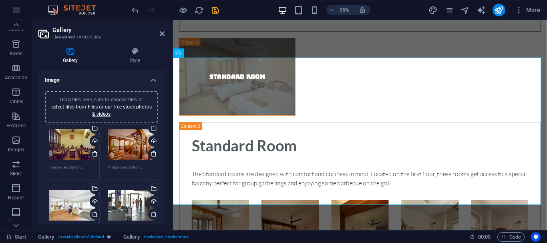
scroll to position [40, 0]
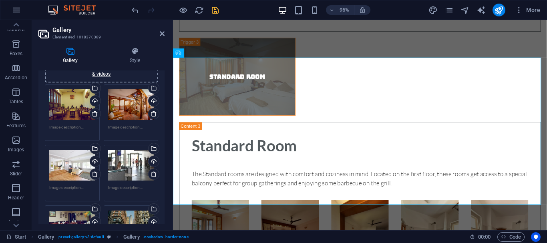
click at [71, 171] on div "Drag files here, click to choose files or select files from Files or our free s…" at bounding box center [72, 165] width 46 height 32
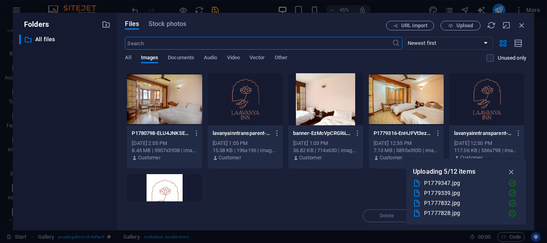
scroll to position [200, 0]
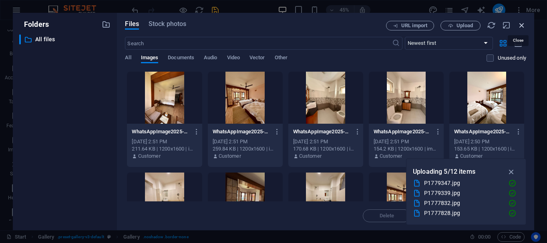
drag, startPoint x: 525, startPoint y: 25, endPoint x: 367, endPoint y: 6, distance: 159.0
click at [525, 25] on icon "button" at bounding box center [522, 25] width 9 height 9
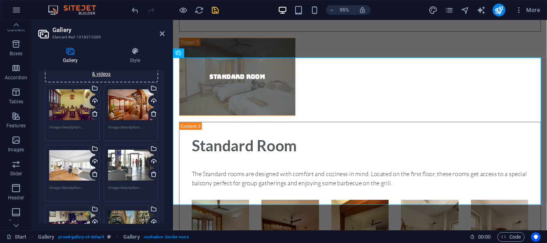
click at [65, 175] on div "Drag files here, click to choose files or select files from Files or our free s…" at bounding box center [72, 165] width 46 height 32
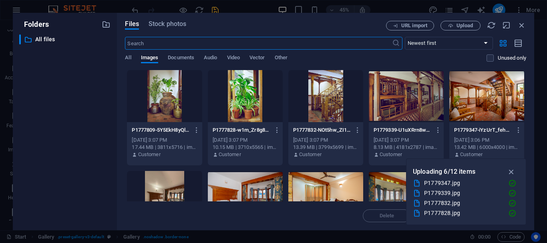
click at [403, 97] on div at bounding box center [406, 96] width 75 height 52
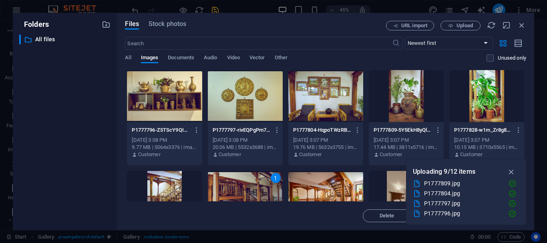
scroll to position [80, 0]
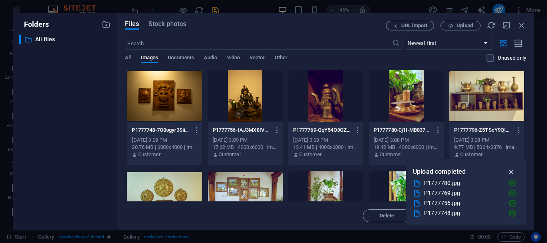
click at [512, 172] on icon "button" at bounding box center [511, 171] width 9 height 9
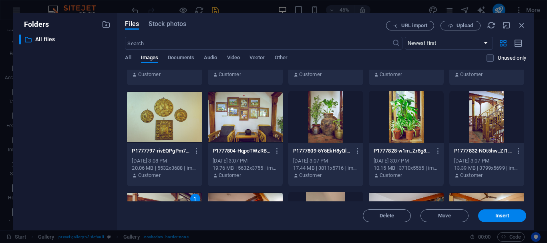
scroll to position [160, 0]
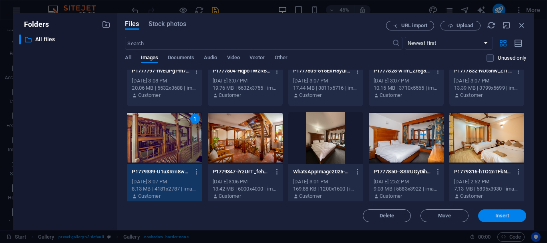
click at [499, 220] on button "Insert" at bounding box center [502, 216] width 48 height 13
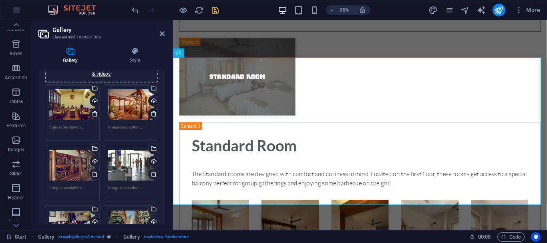
click at [117, 170] on div "Drag files here, click to choose files or select files from Files or our free s…" at bounding box center [131, 165] width 46 height 32
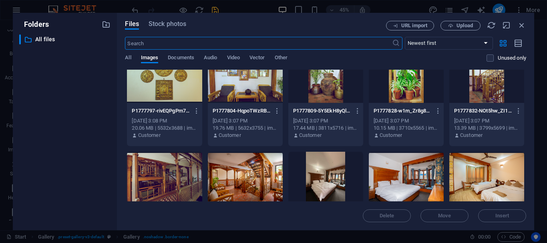
scroll to position [80, 0]
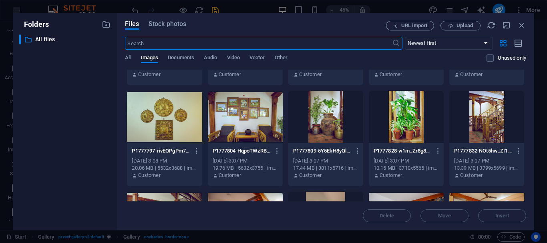
click at [331, 131] on div at bounding box center [325, 117] width 75 height 52
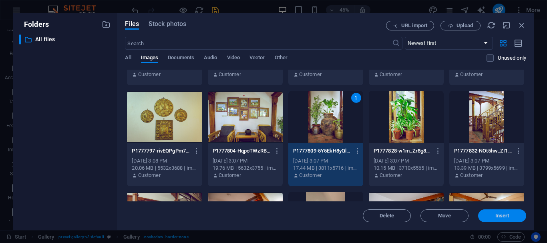
click at [496, 215] on span "Insert" at bounding box center [503, 216] width 14 height 5
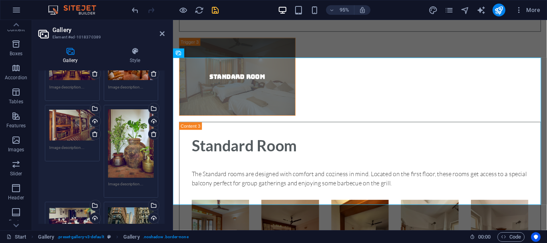
scroll to position [120, 0]
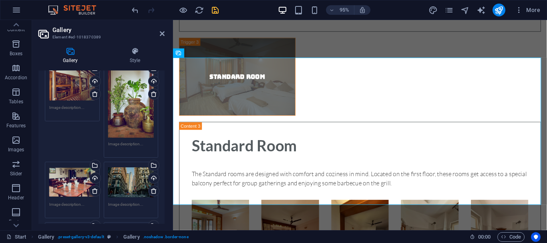
click at [69, 191] on div "Drag files here, click to choose files or select files from Files or our free s…" at bounding box center [72, 182] width 46 height 32
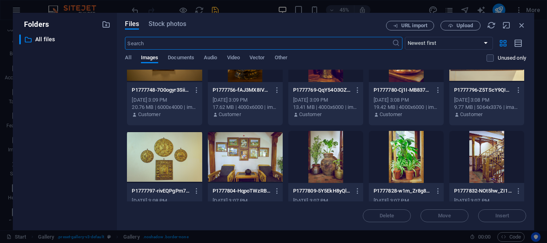
scroll to position [80, 0]
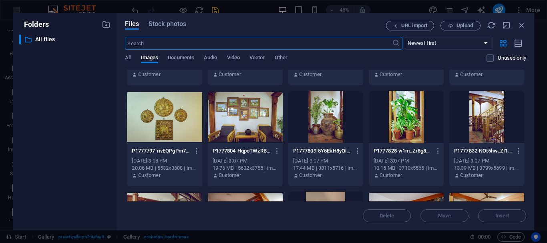
click at [230, 115] on div at bounding box center [245, 117] width 75 height 52
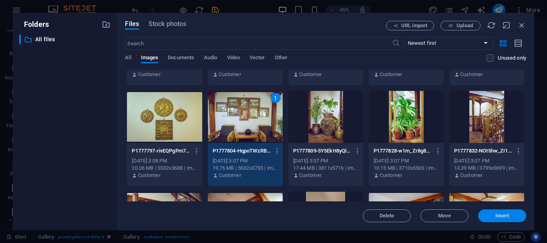
click at [502, 217] on span "Insert" at bounding box center [503, 216] width 14 height 5
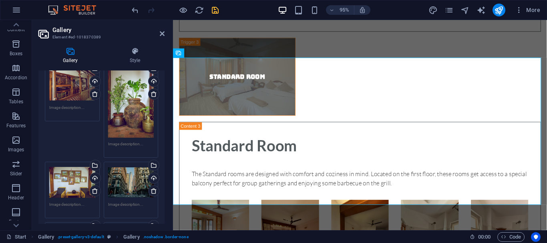
scroll to position [160, 0]
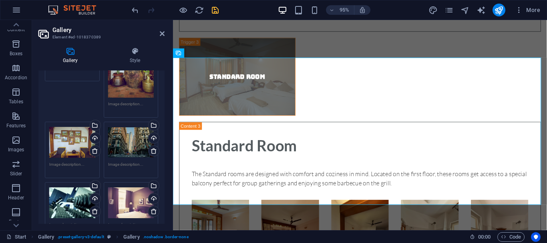
click at [123, 150] on div "Drag files here, click to choose files or select files from Files or our free s…" at bounding box center [131, 142] width 46 height 32
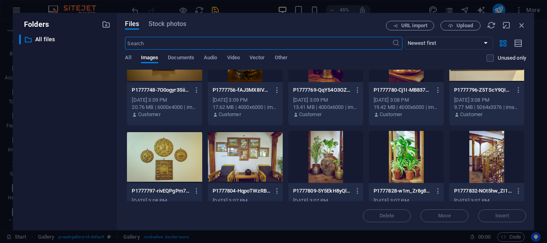
scroll to position [0, 0]
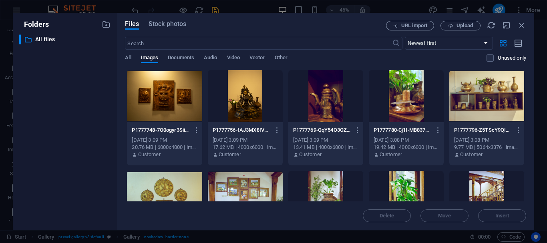
click at [474, 101] on div at bounding box center [486, 96] width 75 height 52
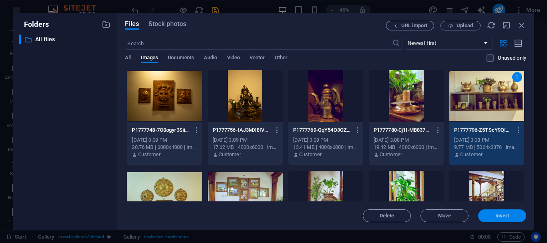
click at [508, 216] on span "Insert" at bounding box center [503, 216] width 14 height 5
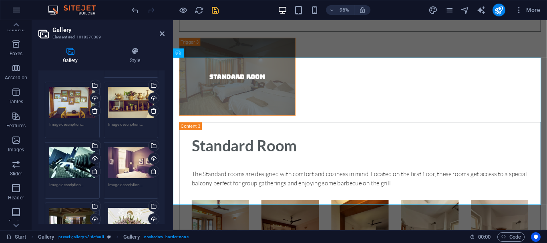
scroll to position [240, 0]
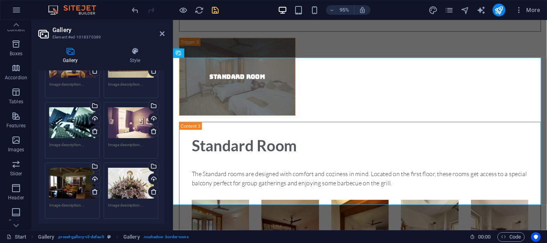
click at [80, 139] on div "Drag files here, click to choose files or select files from Files or our free s…" at bounding box center [72, 123] width 46 height 32
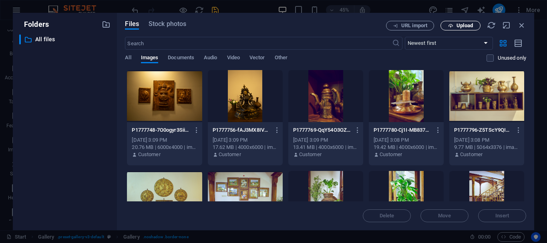
click at [468, 25] on span "Upload" at bounding box center [465, 25] width 16 height 5
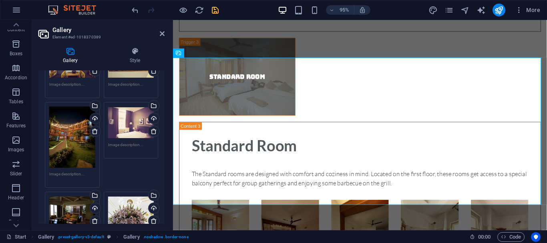
scroll to position [280, 0]
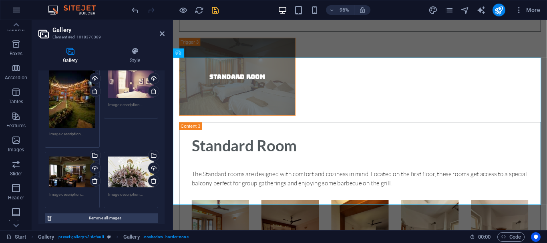
click at [125, 95] on div "Drag files here, click to choose files or select files from Files or our free s…" at bounding box center [131, 83] width 46 height 32
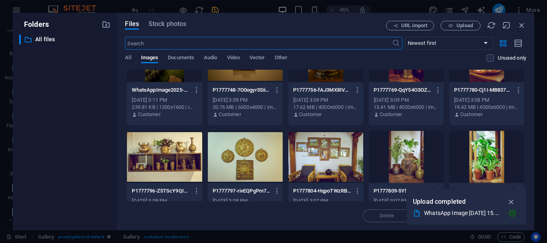
scroll to position [0, 0]
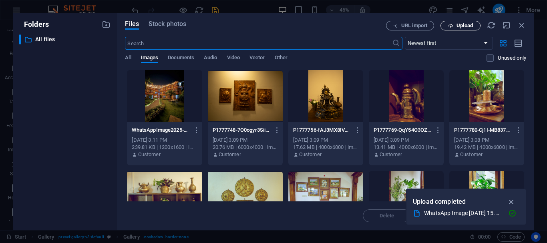
click at [465, 27] on span "Upload" at bounding box center [465, 25] width 16 height 5
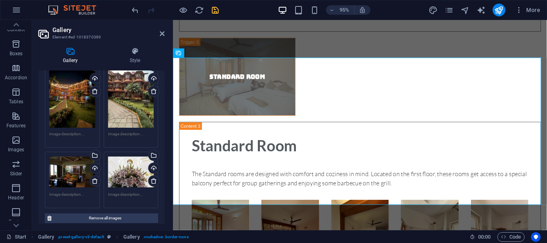
click at [56, 183] on div "Drag files here, click to choose files or select files from Files or our free s…" at bounding box center [72, 172] width 46 height 32
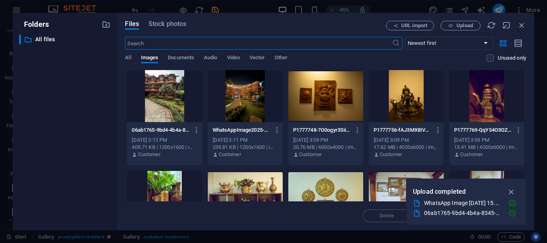
click at [314, 109] on div at bounding box center [325, 96] width 75 height 52
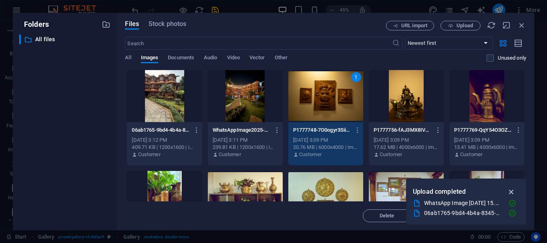
click at [510, 192] on icon "button" at bounding box center [511, 191] width 9 height 9
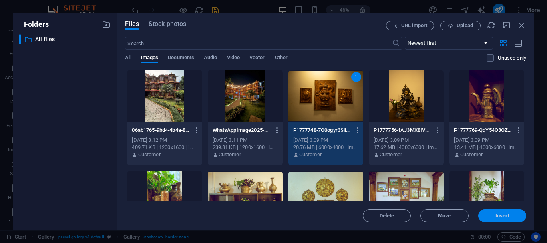
drag, startPoint x: 496, startPoint y: 212, endPoint x: 330, endPoint y: 197, distance: 166.9
click at [496, 212] on button "Insert" at bounding box center [502, 216] width 48 height 13
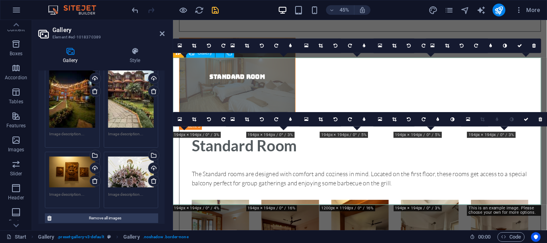
scroll to position [2382, 0]
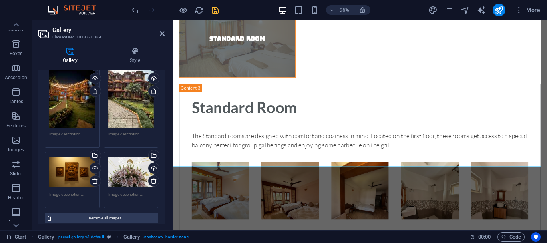
click at [124, 186] on div "Drag files here, click to choose files or select files from Files or our free s…" at bounding box center [131, 172] width 46 height 32
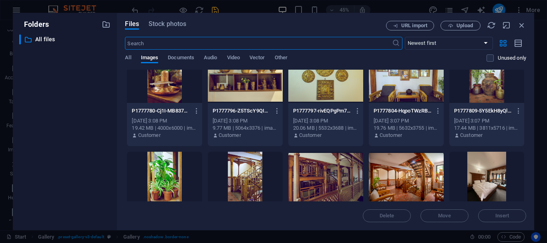
scroll to position [0, 0]
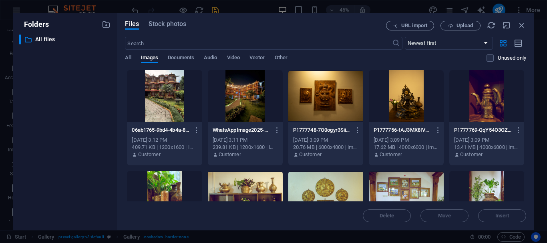
click at [399, 105] on div at bounding box center [406, 96] width 75 height 52
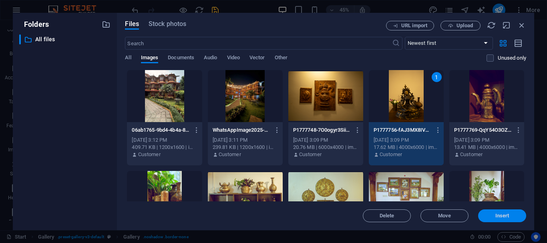
click at [493, 221] on button "Insert" at bounding box center [502, 216] width 48 height 13
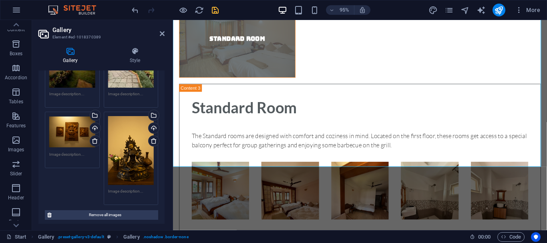
scroll to position [401, 0]
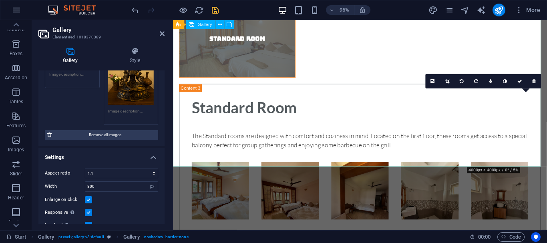
drag, startPoint x: 522, startPoint y: 155, endPoint x: 522, endPoint y: 140, distance: 15.6
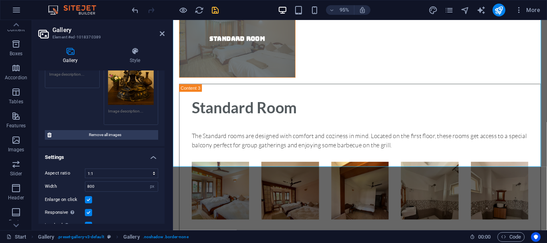
click at [115, 98] on div "Drag files here, click to choose files or select files from Files or our free s…" at bounding box center [131, 70] width 46 height 69
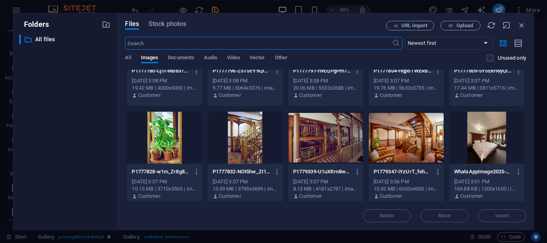
scroll to position [200, 0]
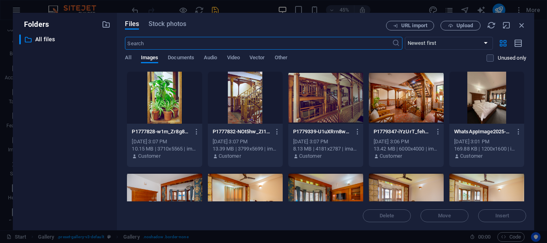
click at [246, 98] on div at bounding box center [245, 98] width 75 height 52
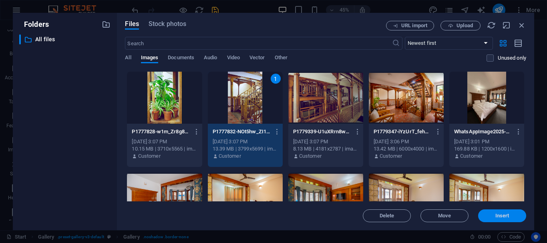
drag, startPoint x: 505, startPoint y: 211, endPoint x: 344, endPoint y: 199, distance: 161.9
click at [505, 211] on button "Insert" at bounding box center [502, 216] width 48 height 13
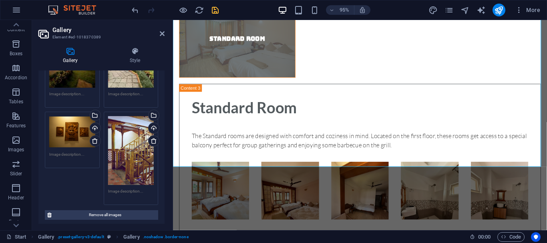
scroll to position [240, 0]
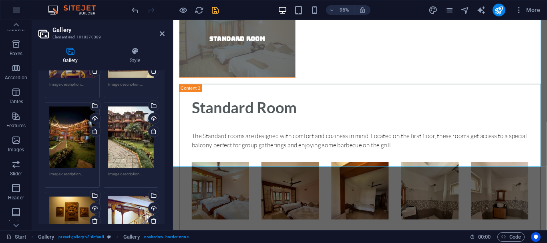
click at [127, 156] on div "Drag files here, click to choose files or select files from Files or our free s…" at bounding box center [131, 137] width 46 height 61
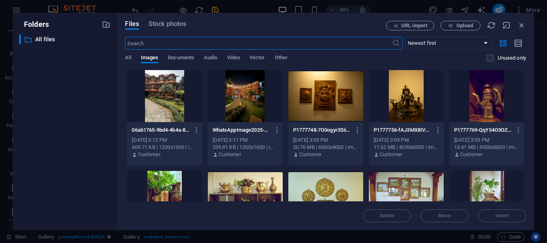
scroll to position [40, 0]
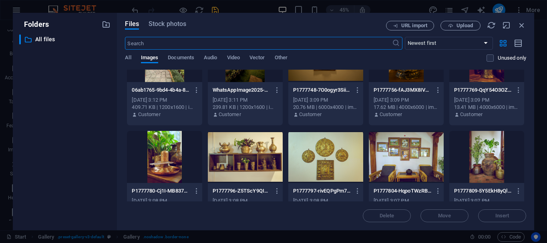
click at [161, 163] on div at bounding box center [164, 157] width 75 height 52
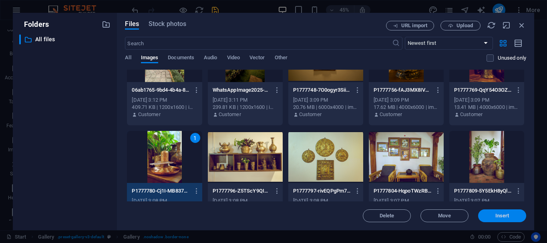
click at [508, 221] on button "Insert" at bounding box center [502, 216] width 48 height 13
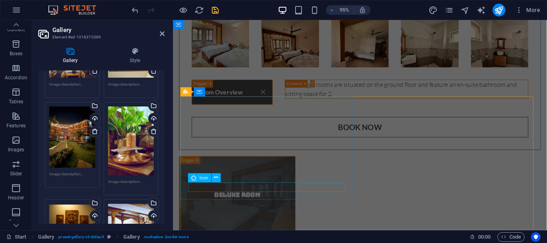
scroll to position [2582, 0]
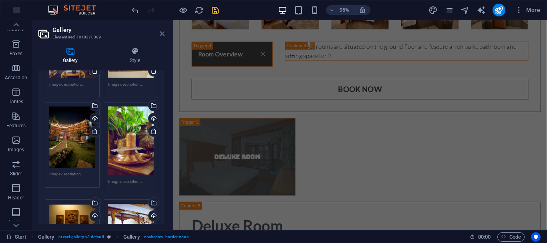
click at [160, 33] on icon at bounding box center [162, 33] width 5 height 6
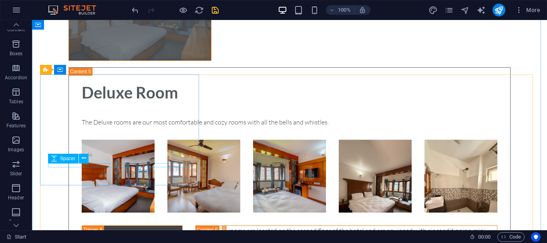
scroll to position [2733, 0]
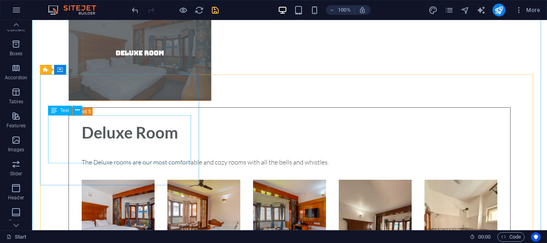
drag, startPoint x: 95, startPoint y: 138, endPoint x: 143, endPoint y: 154, distance: 50.5
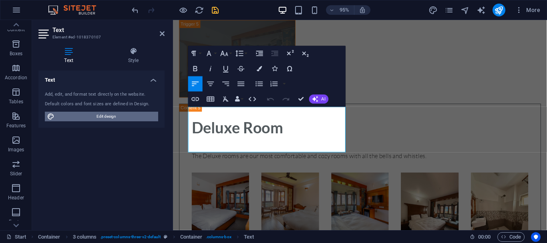
scroll to position [2610, 0]
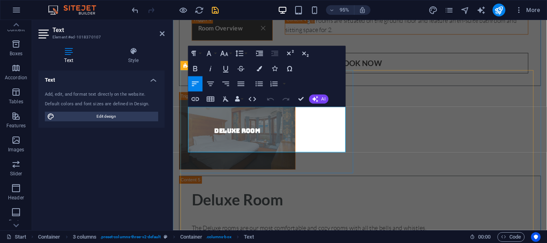
drag, startPoint x: 224, startPoint y: 151, endPoint x: 185, endPoint y: 114, distance: 53.3
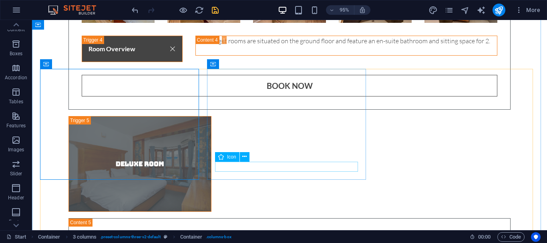
scroll to position [2738, 0]
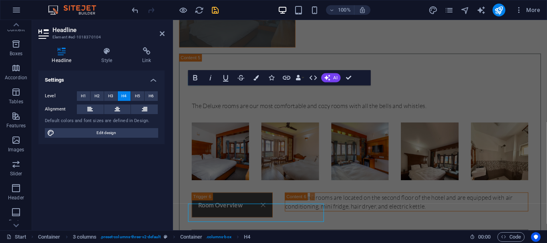
scroll to position [2615, 0]
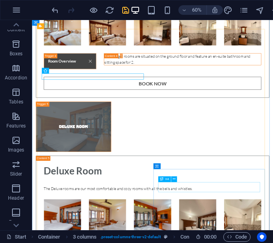
scroll to position [2658, 0]
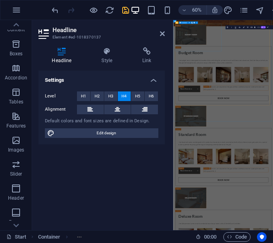
scroll to position [2985, 0]
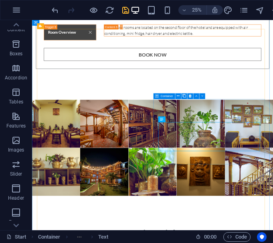
scroll to position [2658, 0]
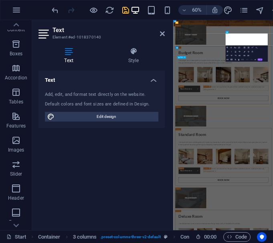
scroll to position [2985, 0]
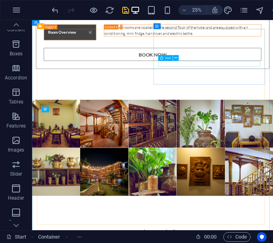
scroll to position [2658, 0]
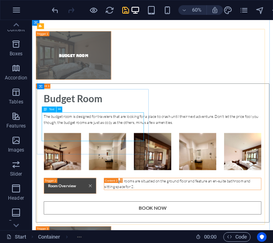
scroll to position [2985, 0]
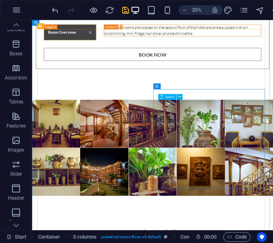
scroll to position [2658, 0]
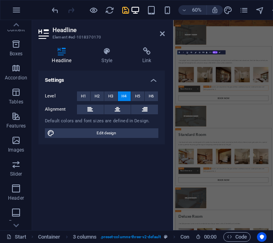
scroll to position [2985, 0]
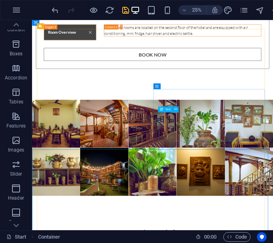
scroll to position [2658, 0]
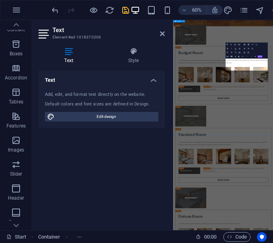
scroll to position [2985, 0]
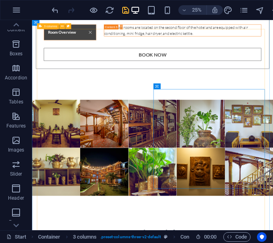
scroll to position [2658, 0]
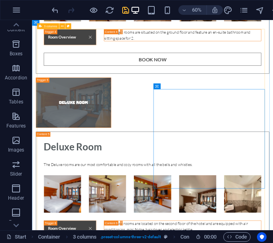
drag, startPoint x: 264, startPoint y: 165, endPoint x: 203, endPoint y: 124, distance: 73.2
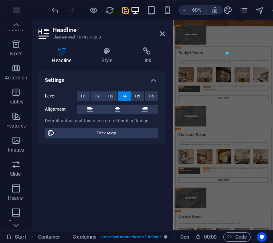
scroll to position [2985, 0]
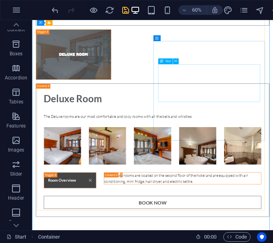
scroll to position [2778, 0]
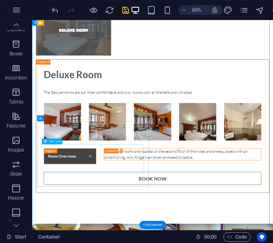
drag, startPoint x: 91, startPoint y: 196, endPoint x: 77, endPoint y: 250, distance: 56.2
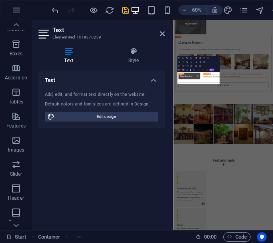
scroll to position [3105, 0]
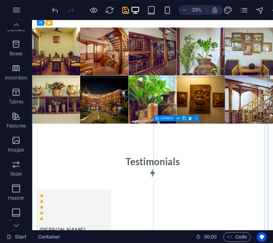
scroll to position [2778, 0]
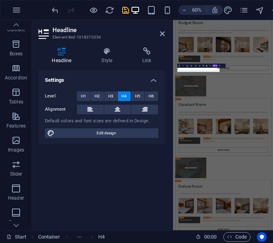
scroll to position [3105, 0]
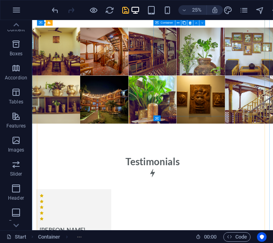
scroll to position [2778, 0]
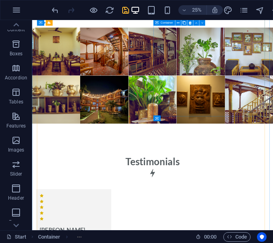
scroll to position [2778, 0]
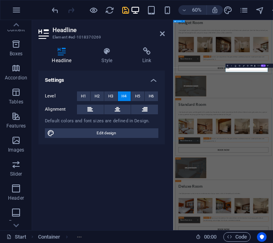
scroll to position [3105, 0]
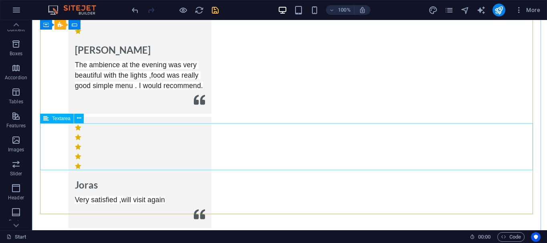
scroll to position [3497, 0]
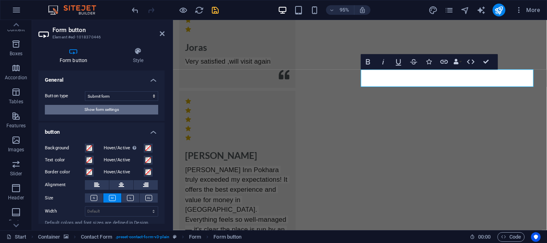
click at [108, 108] on span "Show form settings" at bounding box center [102, 110] width 34 height 10
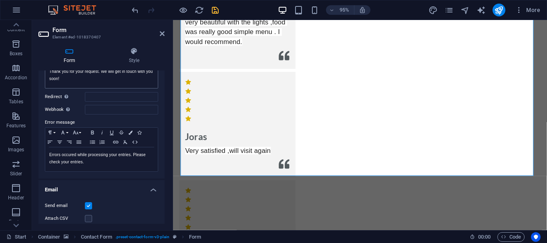
scroll to position [0, 0]
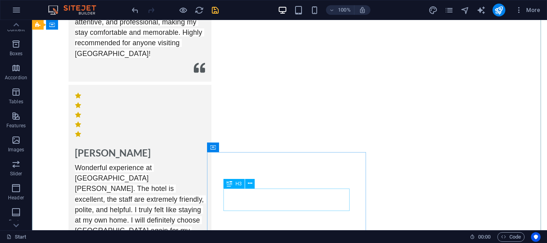
scroll to position [3924, 0]
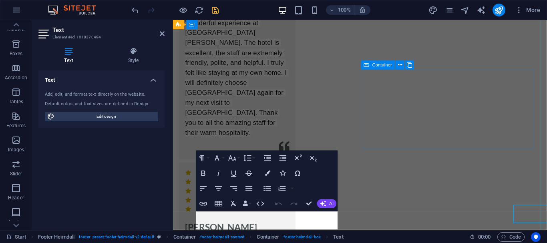
scroll to position [3840, 0]
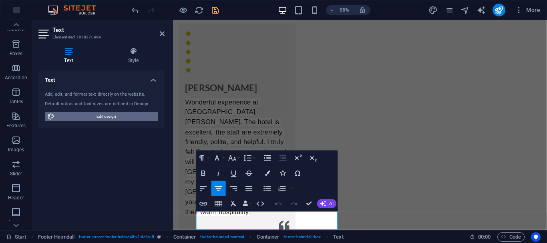
click at [98, 121] on span "Edit design" at bounding box center [106, 117] width 99 height 10
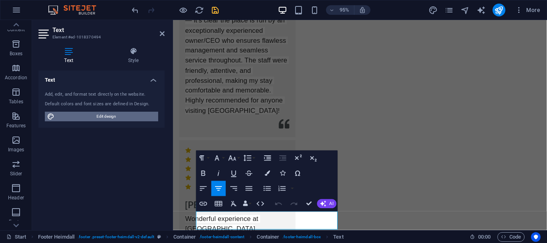
select select "px"
select select "300"
select select "px"
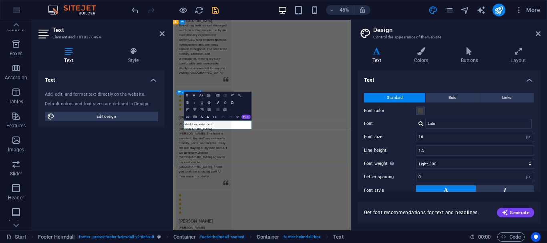
scroll to position [3780, 0]
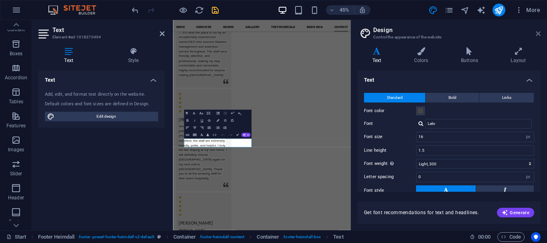
drag, startPoint x: 539, startPoint y: 34, endPoint x: 341, endPoint y: 34, distance: 198.3
click at [539, 34] on icon at bounding box center [538, 33] width 5 height 6
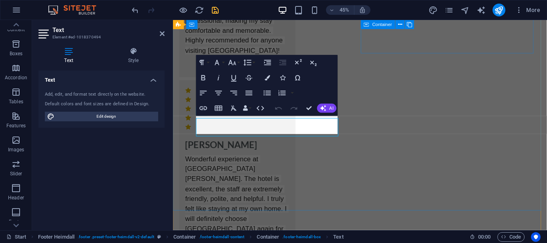
scroll to position [3940, 0]
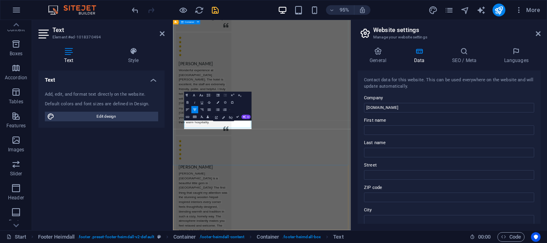
scroll to position [3820, 0]
click at [164, 33] on icon at bounding box center [162, 33] width 5 height 6
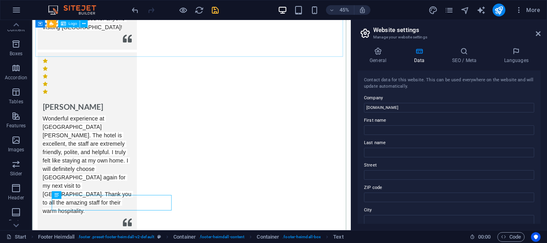
scroll to position [3825, 0]
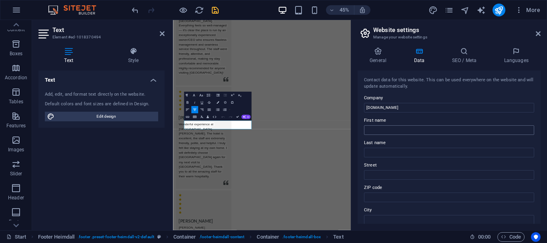
scroll to position [40, 0]
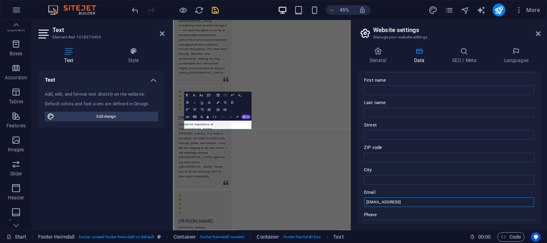
drag, startPoint x: 500, startPoint y: 208, endPoint x: 356, endPoint y: 210, distance: 144.6
click at [356, 210] on div "General Data SEO / Meta Languages Website name lavanyagroup.com.np Logo Drag fi…" at bounding box center [449, 135] width 196 height 189
type input "[EMAIL_ADDRESS][DOMAIN_NAME]"
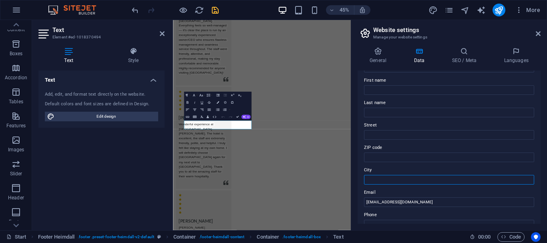
click at [392, 179] on input "City" at bounding box center [449, 180] width 170 height 10
type input "Pokhara"
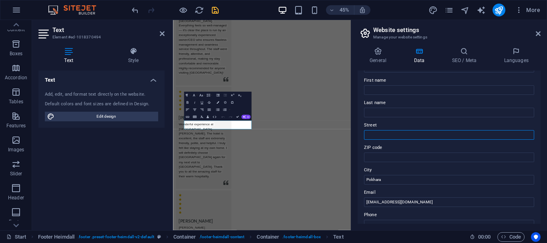
click at [385, 137] on input "Street" at bounding box center [449, 135] width 170 height 10
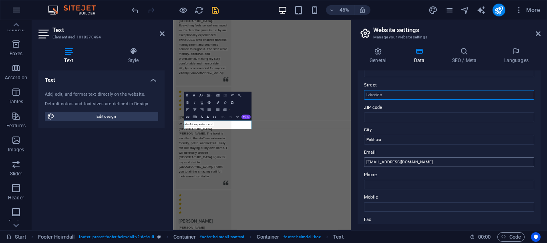
scroll to position [120, 0]
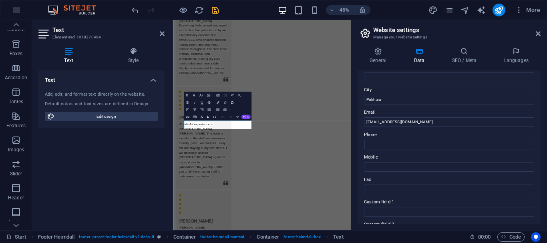
type input "Lakeside"
click at [385, 149] on input "Phone" at bounding box center [449, 145] width 170 height 10
paste input "061453128"
click at [367, 149] on input "061453128" at bounding box center [449, 145] width 170 height 10
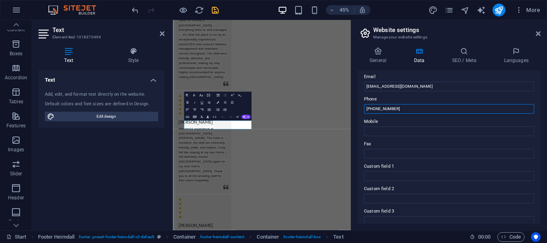
scroll to position [236, 0]
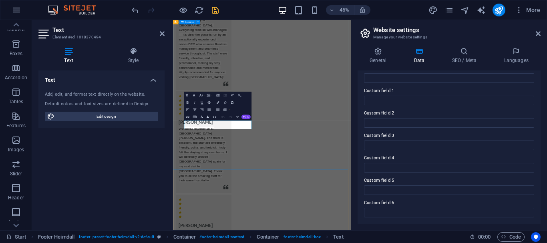
type input "[PHONE_NUMBER]"
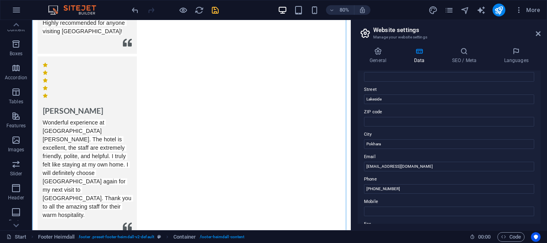
scroll to position [36, 0]
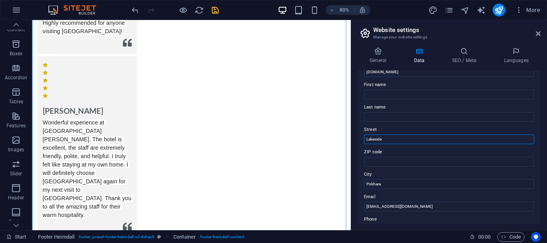
click at [365, 143] on input "Lakeside" at bounding box center [449, 140] width 170 height 10
type input "[GEOGRAPHIC_DATA]"
click at [354, 133] on div "General Data SEO / Meta Languages Website name lavanyagroup.com.np Logo Drag fi…" at bounding box center [449, 135] width 196 height 189
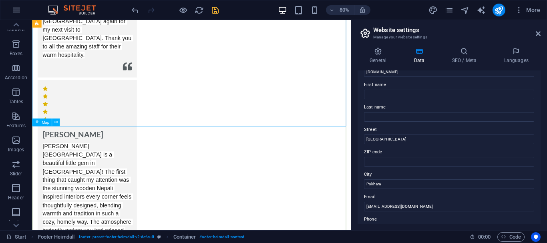
scroll to position [4039, 0]
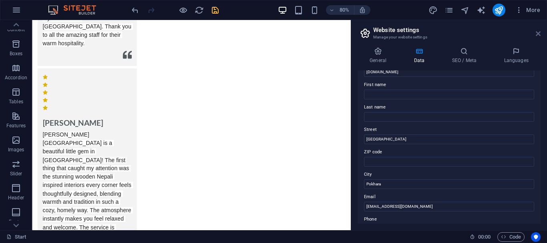
click at [539, 37] on link at bounding box center [538, 33] width 5 height 7
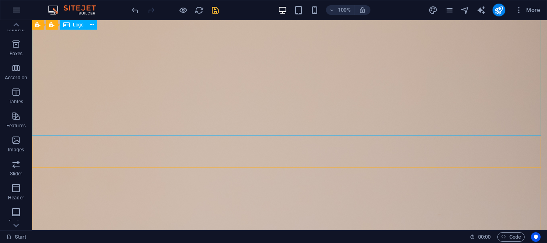
scroll to position [0, 0]
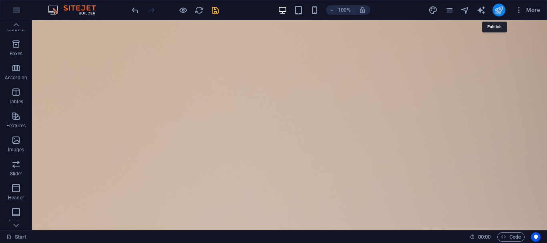
click at [497, 12] on icon "publish" at bounding box center [498, 10] width 9 height 9
checkbox input "false"
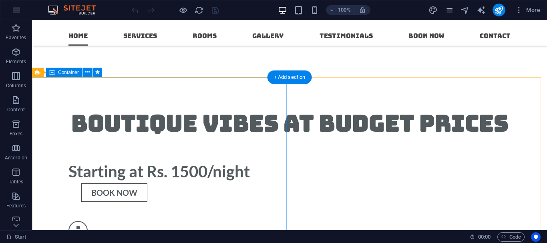
scroll to position [613, 0]
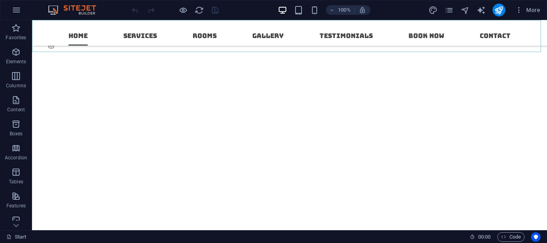
click at [184, 37] on nav "Home Services Rooms Gallery Testimonials Book now Contact" at bounding box center [289, 33] width 455 height 26
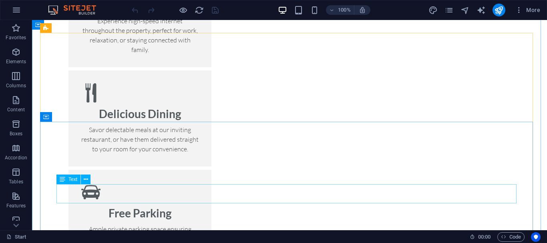
scroll to position [1174, 0]
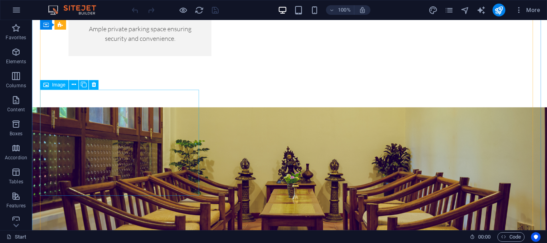
scroll to position [1534, 0]
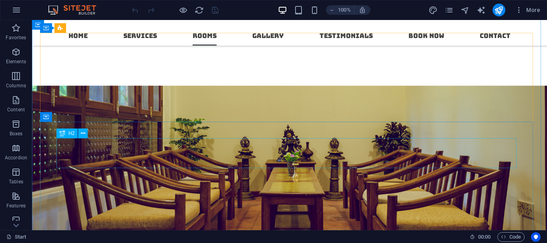
scroll to position [1174, 0]
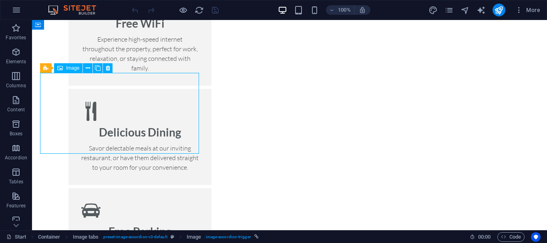
select select "px"
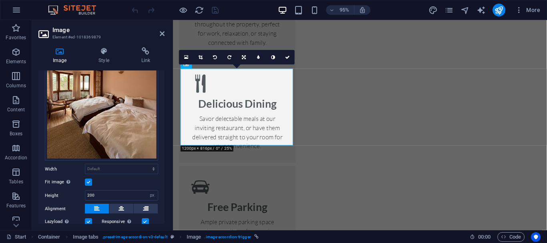
scroll to position [120, 0]
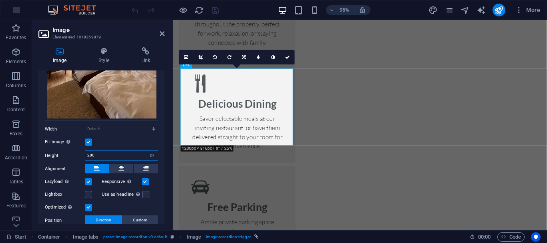
click at [120, 155] on input "200" at bounding box center [121, 156] width 73 height 10
type input "2"
click at [117, 146] on div "Fit image Automatically fit image to a fixed width and height" at bounding box center [101, 142] width 113 height 10
click at [88, 141] on label at bounding box center [88, 142] width 7 height 7
click at [0, 0] on input "Fit image Automatically fit image to a fixed width and height" at bounding box center [0, 0] width 0 height 0
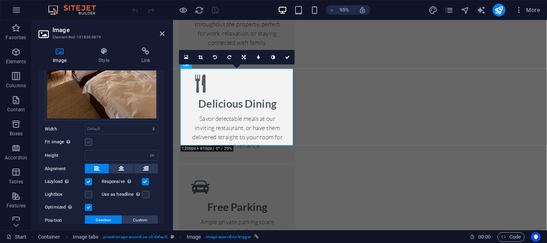
scroll to position [119, 0]
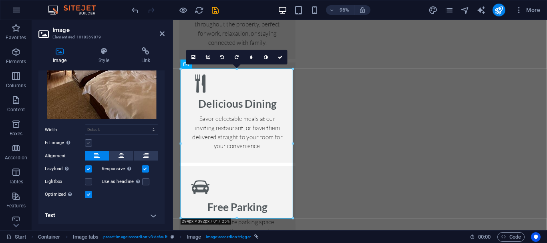
click at [88, 141] on label at bounding box center [88, 142] width 7 height 7
click at [0, 0] on input "Fit image Automatically fit image to a fixed width and height" at bounding box center [0, 0] width 0 height 0
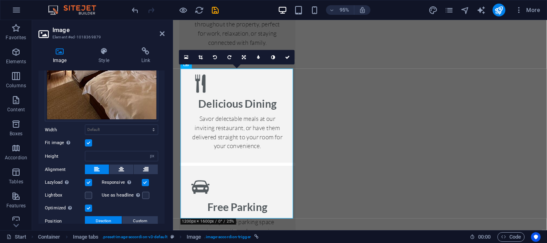
scroll to position [120, 0]
click at [88, 142] on label at bounding box center [88, 142] width 7 height 7
click at [0, 0] on input "Fit image Automatically fit image to a fixed width and height" at bounding box center [0, 0] width 0 height 0
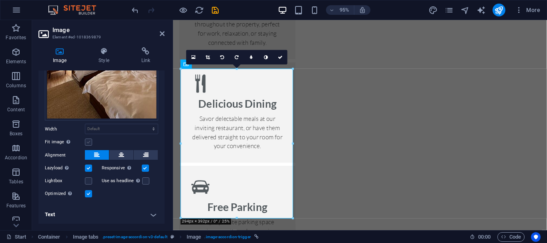
scroll to position [119, 0]
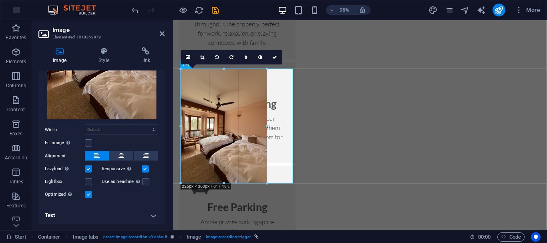
drag, startPoint x: 237, startPoint y: 218, endPoint x: 67, endPoint y: 169, distance: 176.6
type input "227"
select select "px"
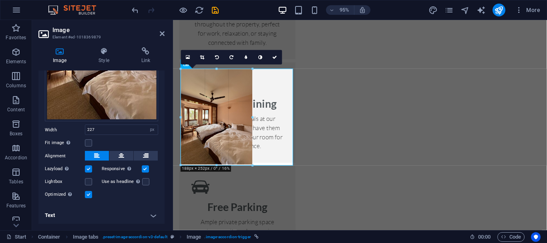
drag, startPoint x: 224, startPoint y: 185, endPoint x: 224, endPoint y: 166, distance: 18.4
type input "187"
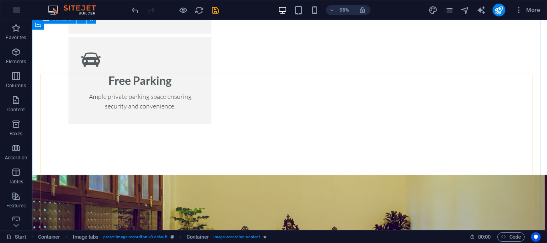
scroll to position [1174, 0]
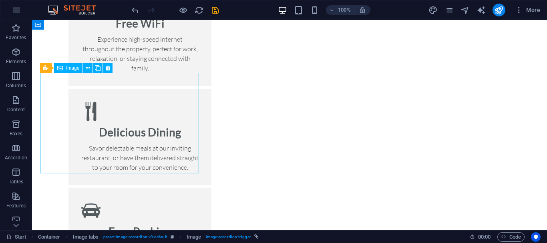
select select "px"
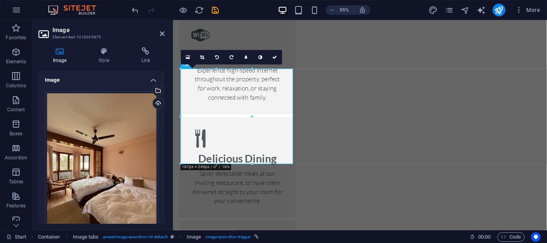
scroll to position [1232, 0]
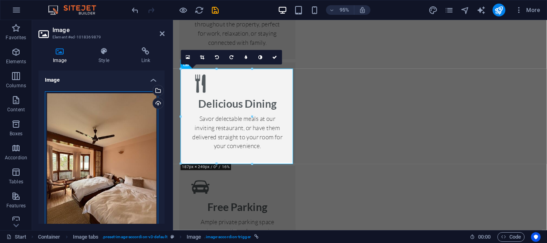
click at [98, 162] on div "Drag files here, click to choose files or select files from Files or our free s…" at bounding box center [101, 166] width 113 height 150
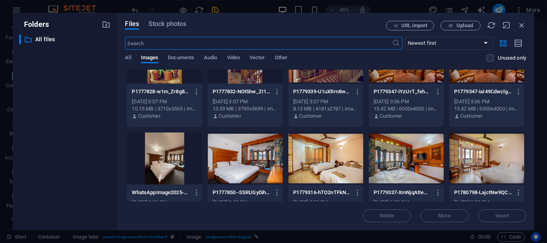
scroll to position [280, 0]
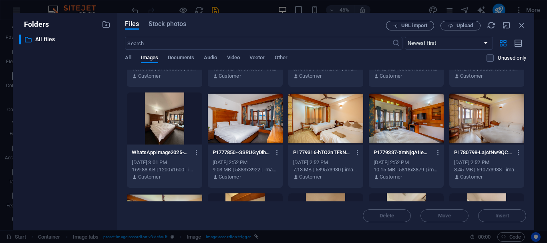
click at [500, 111] on div at bounding box center [486, 119] width 75 height 52
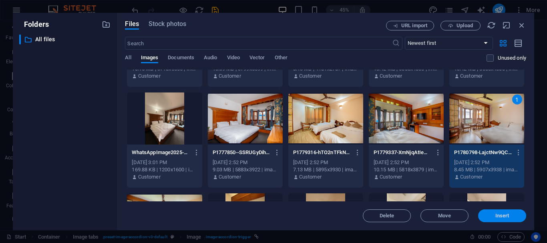
click at [492, 216] on span "Insert" at bounding box center [503, 216] width 42 height 5
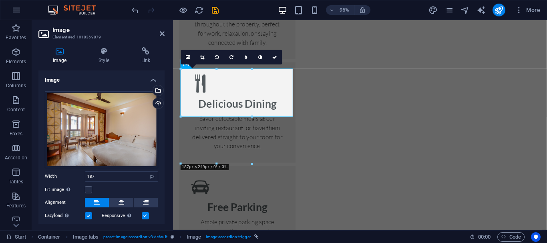
scroll to position [40, 0]
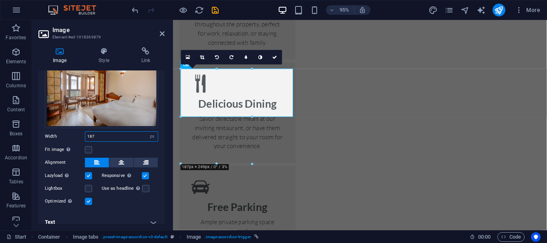
click at [131, 133] on input "187" at bounding box center [121, 137] width 73 height 10
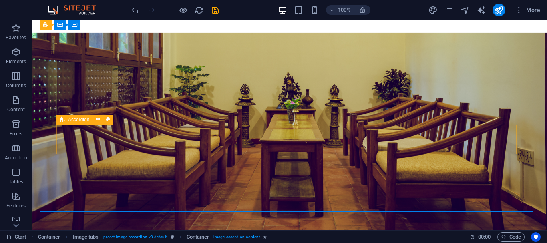
scroll to position [1454, 0]
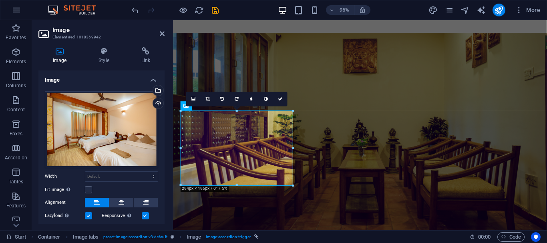
scroll to position [40, 0]
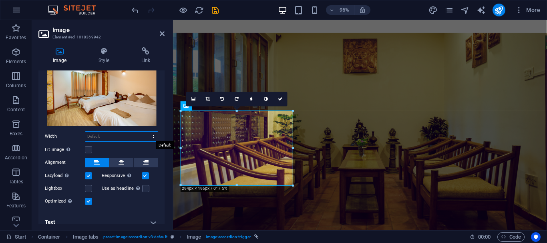
click at [152, 138] on select "Default auto px rem % em vh vw" at bounding box center [121, 137] width 73 height 10
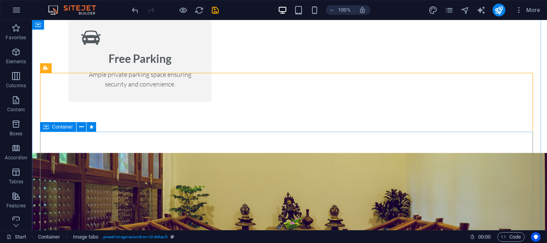
scroll to position [1134, 0]
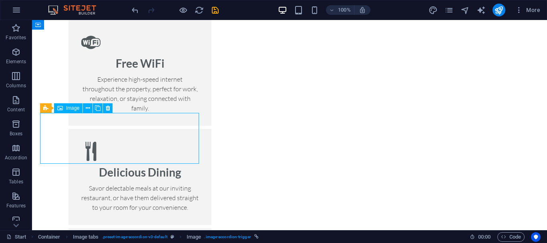
scroll to position [1192, 0]
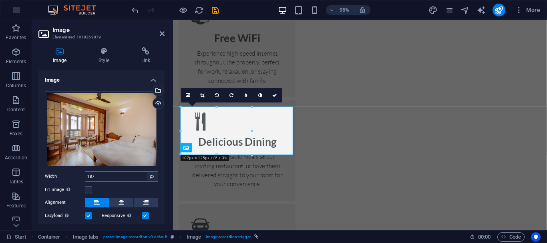
click at [148, 178] on select "Default auto px rem % em vh vw" at bounding box center [152, 177] width 11 height 10
select select "default"
click at [147, 172] on select "Default auto px rem % em vh vw" at bounding box center [152, 177] width 11 height 10
select select "DISABLED_OPTION_VALUE"
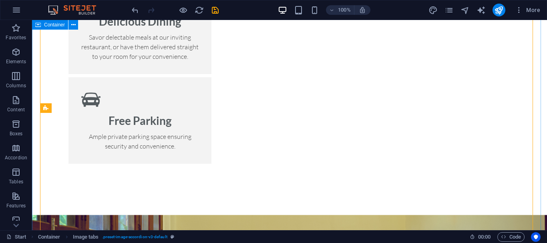
scroll to position [1134, 0]
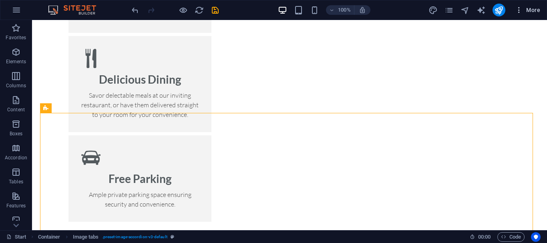
click at [523, 14] on icon "button" at bounding box center [519, 10] width 8 height 8
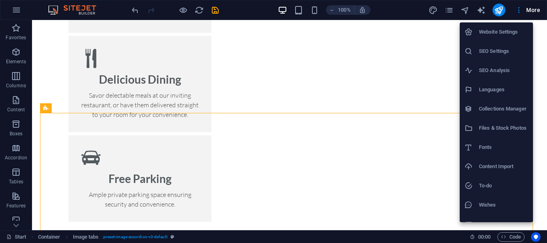
click at [408, 63] on div at bounding box center [273, 121] width 547 height 243
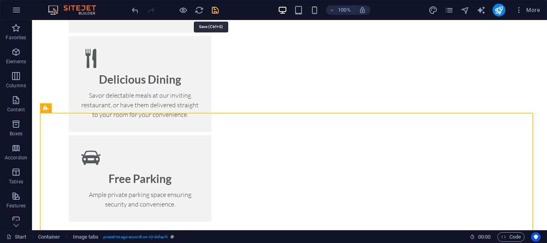
click at [220, 10] on icon "save" at bounding box center [215, 10] width 9 height 9
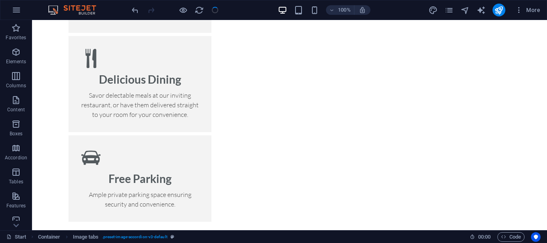
checkbox input "false"
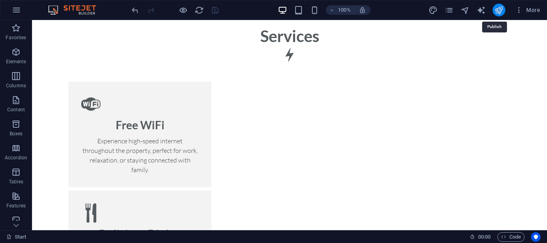
click at [502, 11] on icon "publish" at bounding box center [498, 10] width 9 height 9
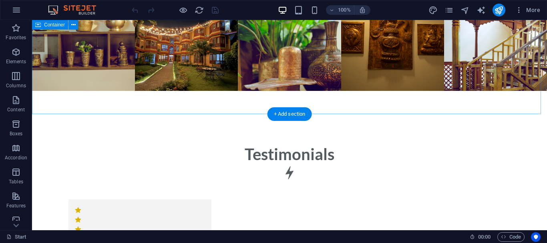
scroll to position [3504, 0]
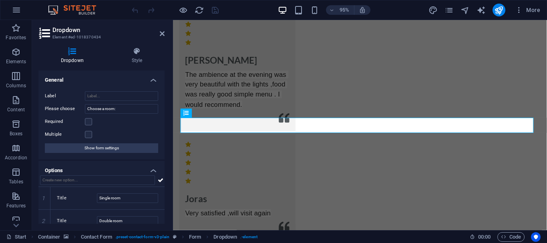
scroll to position [32, 0]
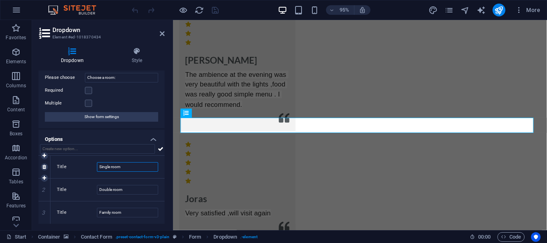
drag, startPoint x: 137, startPoint y: 169, endPoint x: 50, endPoint y: 159, distance: 88.0
click at [50, 159] on div "Title Single room" at bounding box center [107, 167] width 114 height 22
type input "Budget room"
drag, startPoint x: 117, startPoint y: 191, endPoint x: 63, endPoint y: 197, distance: 54.4
click at [63, 196] on div "Title Double room" at bounding box center [107, 190] width 114 height 22
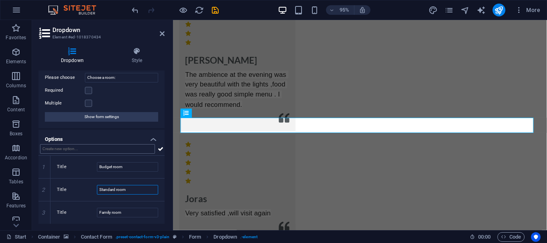
type input "Standard room"
click at [123, 149] on input "text" at bounding box center [97, 149] width 115 height 10
drag, startPoint x: 115, startPoint y: 210, endPoint x: 84, endPoint y: 211, distance: 31.7
click at [84, 211] on div "Title Family room" at bounding box center [107, 212] width 101 height 10
type input "Deluxe room"
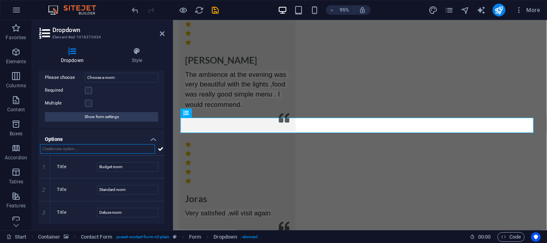
click at [117, 152] on input "text" at bounding box center [97, 149] width 115 height 10
type input "Super Deluxe room"
click at [160, 149] on icon at bounding box center [161, 149] width 6 height 10
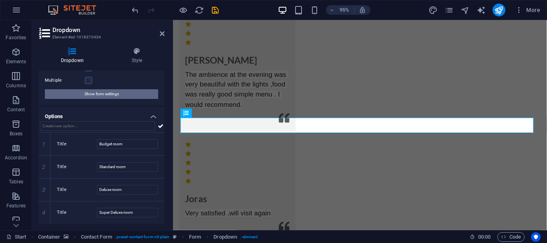
click at [100, 99] on span "Show form settings" at bounding box center [102, 94] width 34 height 10
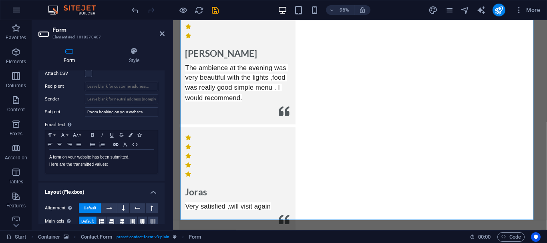
scroll to position [296, 0]
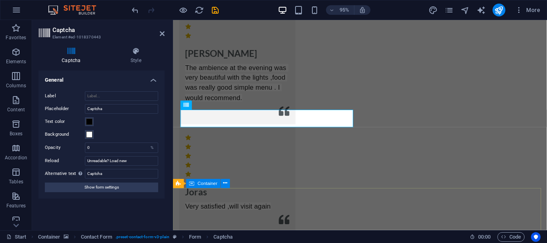
scroll to position [3453, 0]
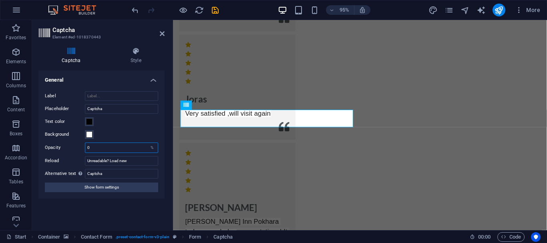
click at [113, 150] on input "0" at bounding box center [121, 148] width 73 height 10
type input "100"
click at [123, 136] on div "Background" at bounding box center [101, 135] width 113 height 10
click at [99, 209] on div "Turnstile Turnstile by Cloudfare is a third-party integration that offers acces…" at bounding box center [101, 147] width 126 height 153
click at [97, 188] on span "Show form settings" at bounding box center [102, 188] width 34 height 10
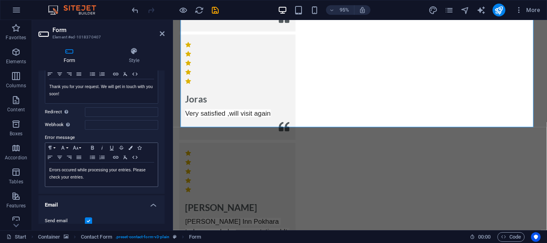
scroll to position [0, 0]
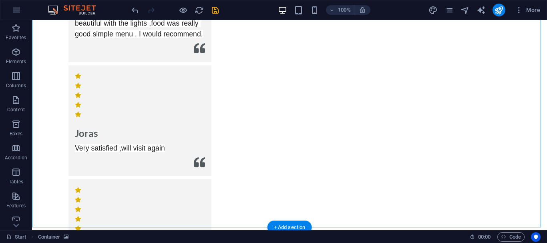
scroll to position [3573, 0]
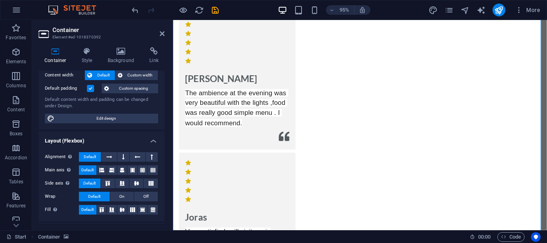
scroll to position [0, 0]
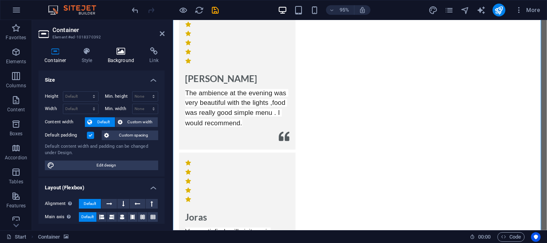
click at [133, 59] on h4 "Background" at bounding box center [123, 55] width 42 height 17
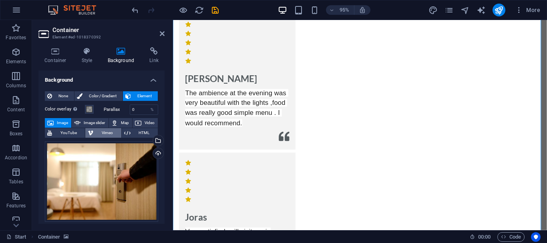
scroll to position [40, 0]
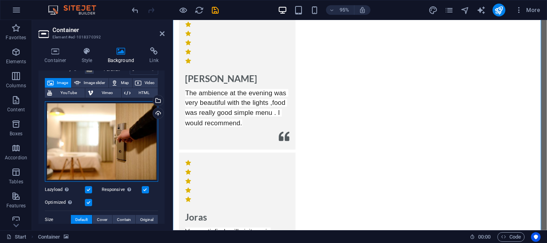
click at [109, 145] on div "Drag files here, click to choose files or select files from Files or our free s…" at bounding box center [101, 141] width 113 height 81
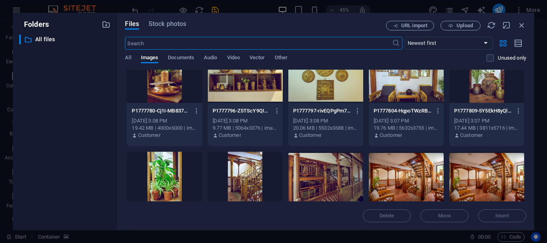
scroll to position [160, 0]
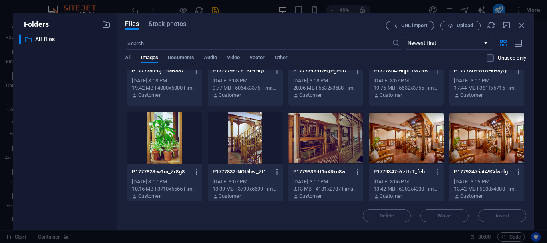
click at [314, 145] on div at bounding box center [325, 138] width 75 height 52
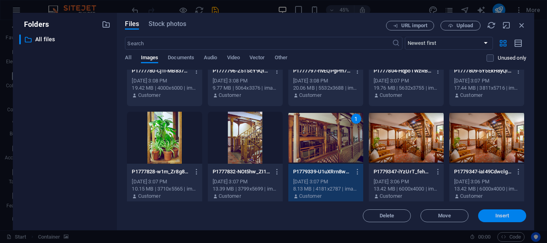
click at [506, 220] on button "Insert" at bounding box center [502, 216] width 48 height 13
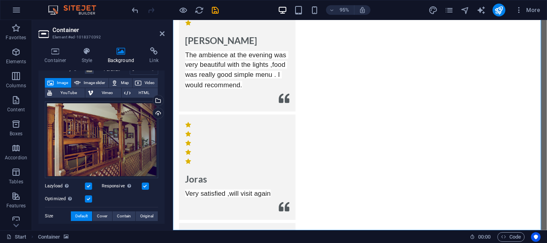
scroll to position [3408, 0]
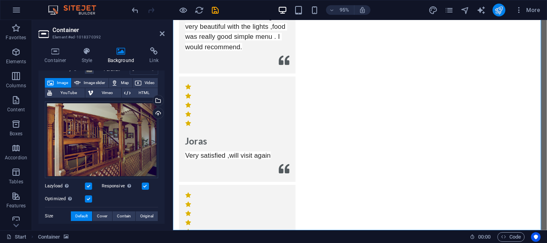
click at [504, 9] on button "publish" at bounding box center [499, 10] width 13 height 13
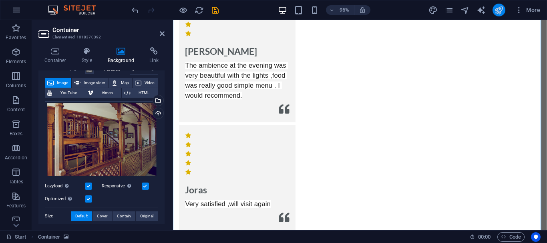
checkbox input "false"
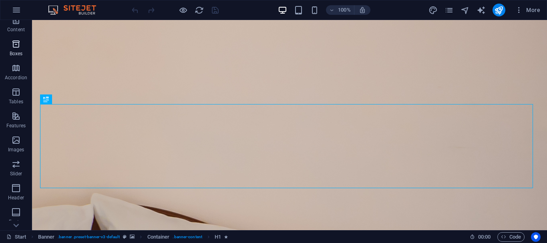
scroll to position [150, 0]
click at [12, 168] on icon "button" at bounding box center [16, 166] width 10 height 10
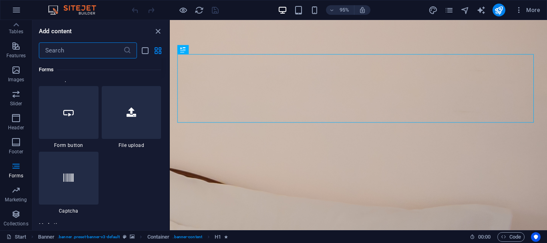
scroll to position [6410, 0]
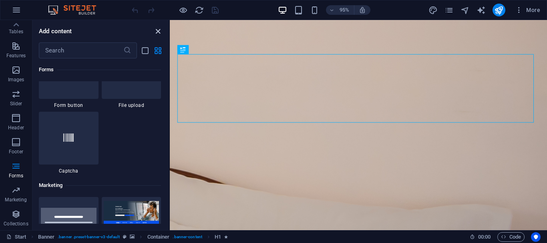
click at [159, 31] on icon "close panel" at bounding box center [157, 31] width 9 height 9
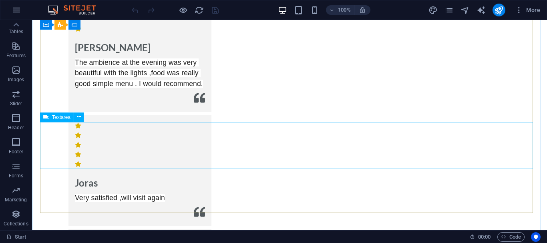
scroll to position [3523, 0]
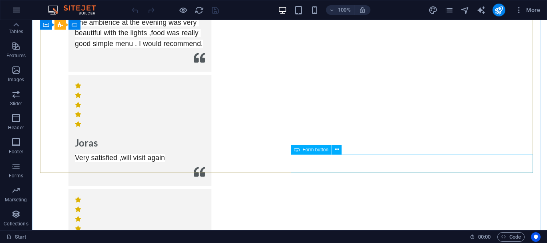
click at [328, 151] on span "Form button" at bounding box center [316, 149] width 26 height 5
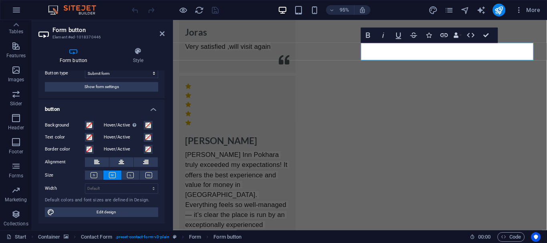
scroll to position [0, 0]
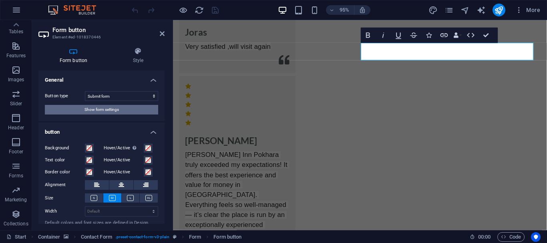
click at [110, 110] on span "Show form settings" at bounding box center [102, 110] width 34 height 10
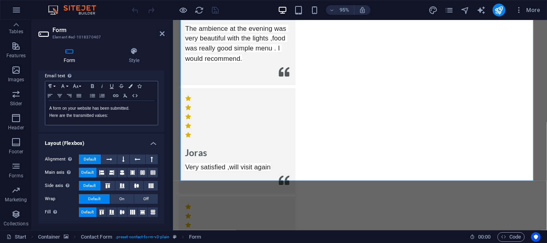
scroll to position [256, 0]
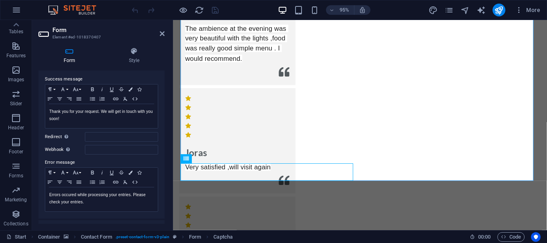
scroll to position [0, 0]
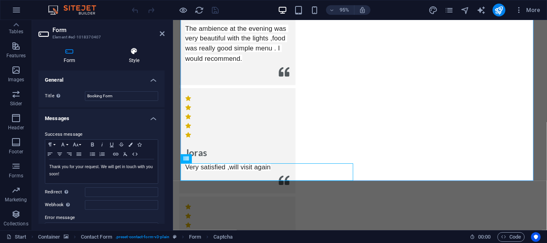
click at [144, 58] on h4 "Style" at bounding box center [134, 55] width 61 height 17
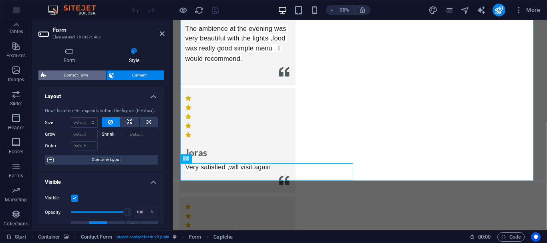
click at [58, 76] on span "Contact Form" at bounding box center [75, 76] width 55 height 10
select select "rem"
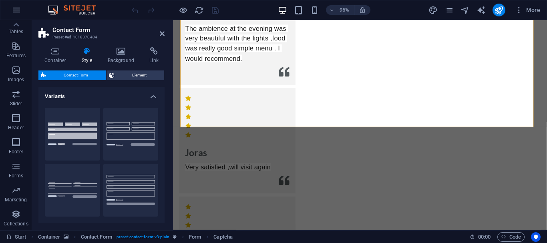
scroll to position [3453, 0]
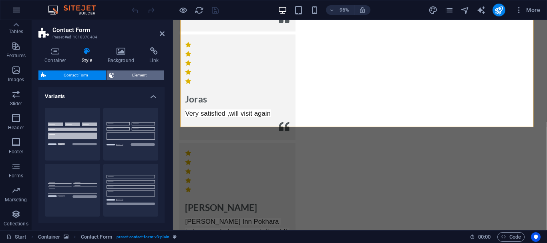
click at [123, 78] on span "Element" at bounding box center [139, 76] width 45 height 10
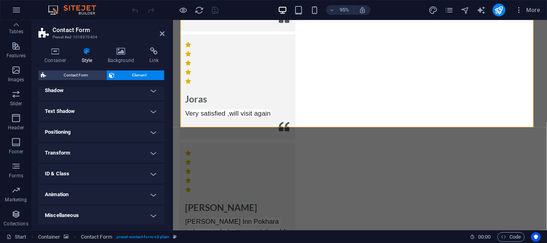
scroll to position [213, 0]
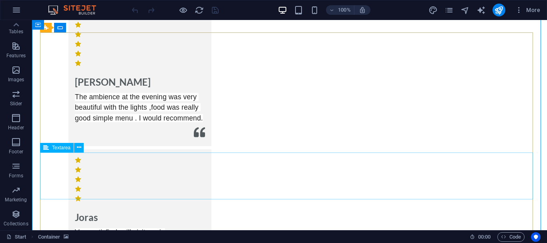
scroll to position [3533, 0]
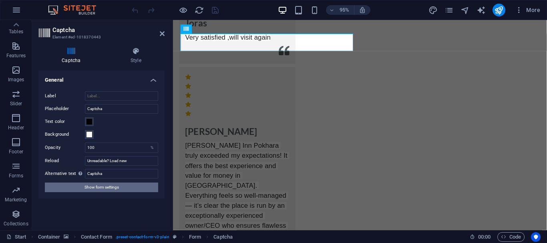
click at [88, 185] on span "Show form settings" at bounding box center [102, 188] width 34 height 10
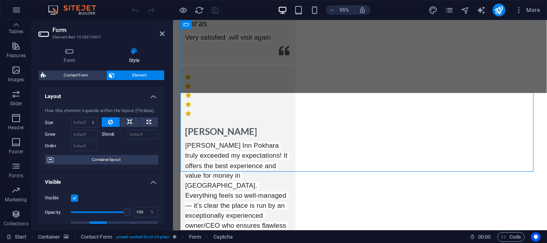
scroll to position [3406, 0]
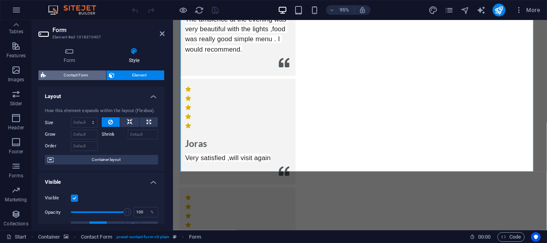
click at [81, 76] on span "Contact Form" at bounding box center [75, 76] width 55 height 10
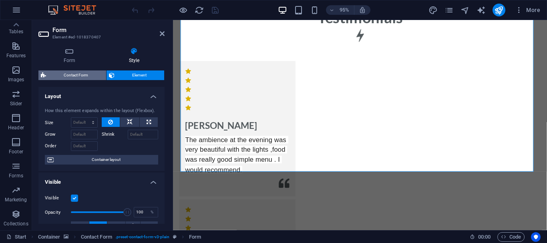
select select "rem"
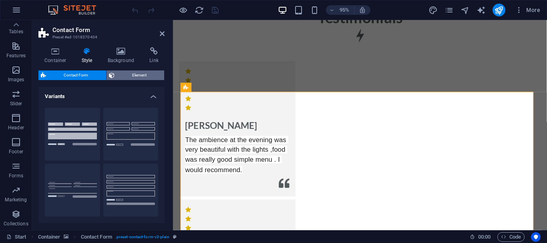
click at [128, 77] on span "Element" at bounding box center [139, 76] width 45 height 10
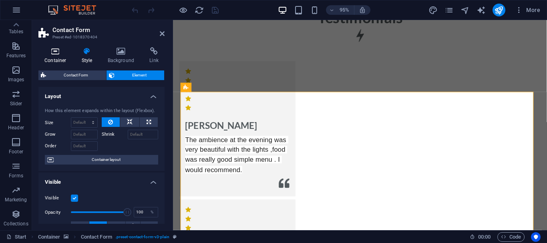
click at [54, 59] on h4 "Container" at bounding box center [56, 55] width 37 height 17
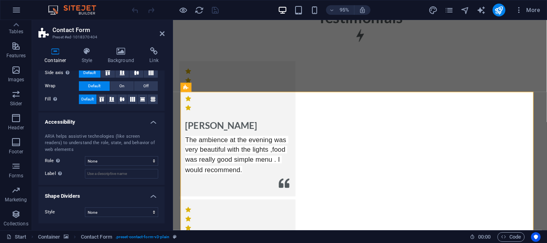
scroll to position [0, 0]
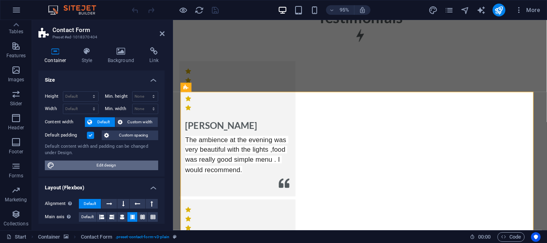
click at [78, 170] on span "Edit design" at bounding box center [106, 166] width 99 height 10
select select "rem"
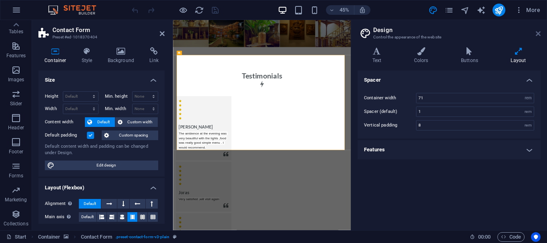
click at [536, 32] on icon at bounding box center [538, 33] width 5 height 6
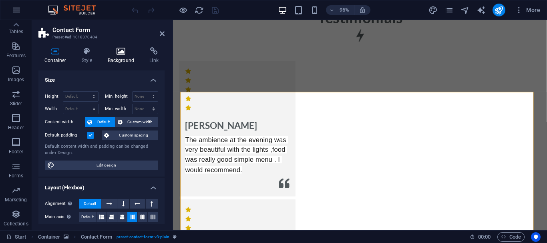
click at [123, 51] on icon at bounding box center [121, 51] width 39 height 8
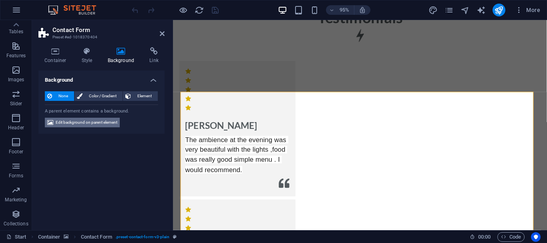
click at [100, 127] on span "Edit background on parent element" at bounding box center [87, 123] width 62 height 10
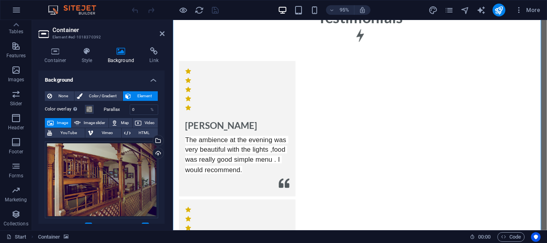
click at [148, 83] on h4 "Background" at bounding box center [101, 78] width 126 height 14
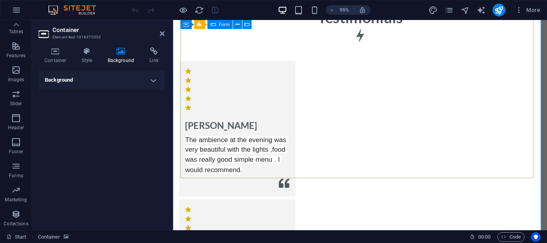
scroll to position [3399, 0]
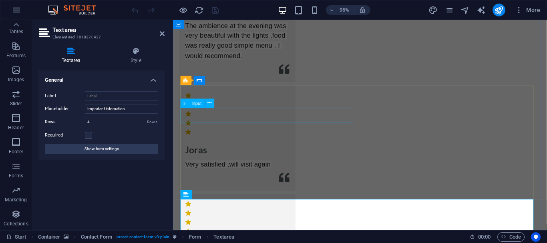
scroll to position [3286, 0]
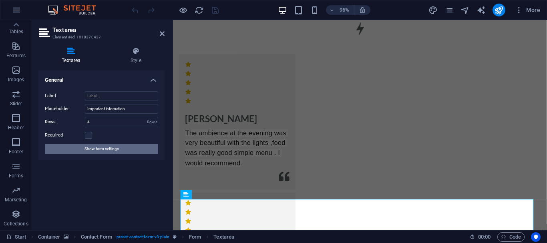
click at [136, 147] on button "Show form settings" at bounding box center [101, 149] width 113 height 10
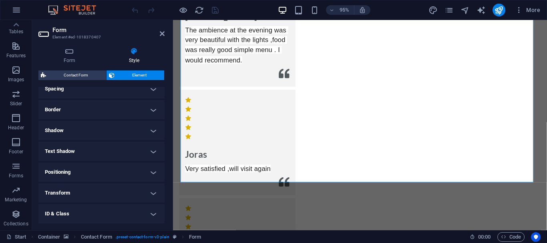
scroll to position [40, 0]
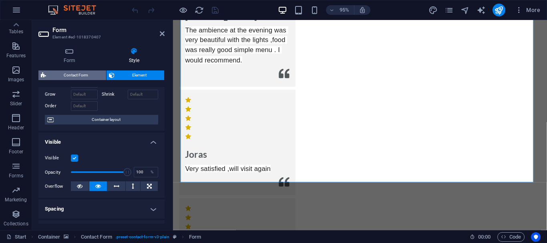
click at [82, 72] on span "Contact Form" at bounding box center [75, 76] width 55 height 10
select select "rem"
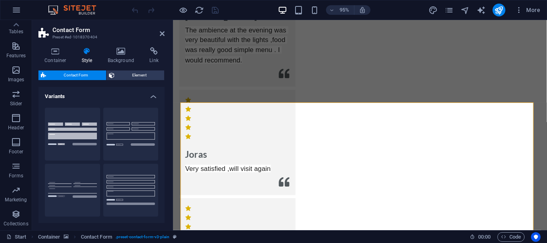
scroll to position [3268, 0]
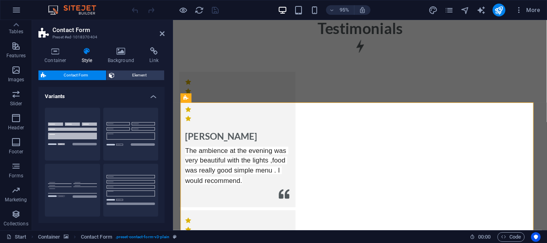
click at [146, 100] on h4 "Variants" at bounding box center [101, 94] width 126 height 14
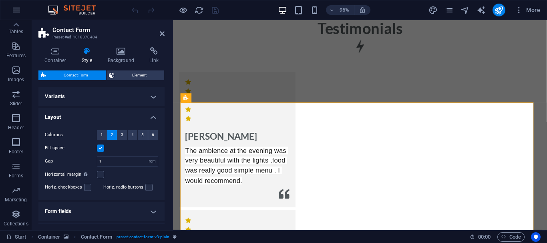
scroll to position [64, 0]
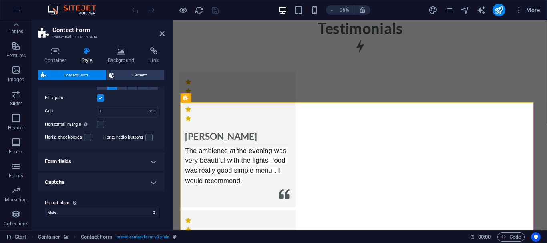
click at [134, 185] on h4 "Captcha" at bounding box center [101, 182] width 126 height 19
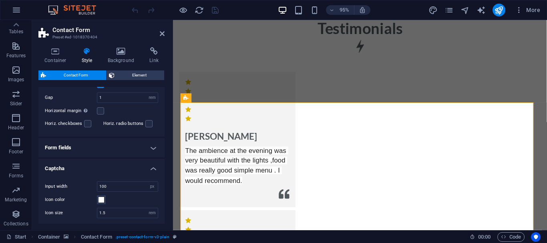
scroll to position [112, 0]
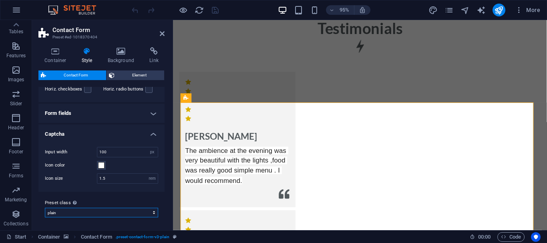
click at [139, 210] on select "plain Add preset class" at bounding box center [101, 213] width 113 height 10
click at [131, 107] on h4 "Form fields" at bounding box center [101, 113] width 126 height 19
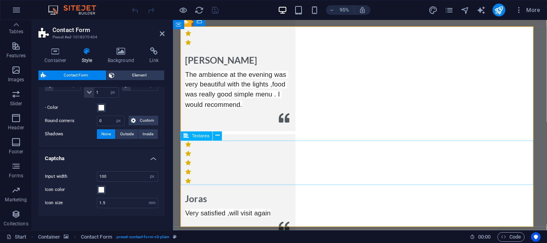
scroll to position [3388, 0]
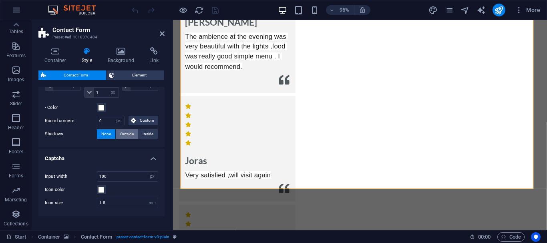
click at [124, 139] on span "Outside" at bounding box center [127, 134] width 14 height 10
type input "2"
type input "4"
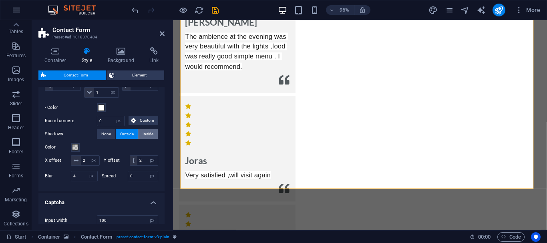
click at [152, 139] on span "Inside" at bounding box center [148, 134] width 11 height 10
click at [107, 139] on span "None" at bounding box center [106, 134] width 10 height 10
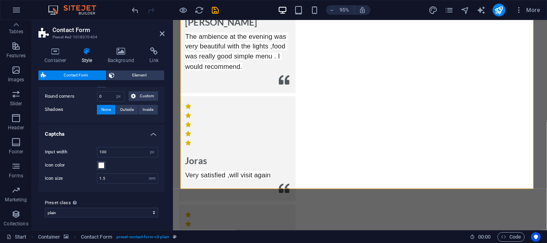
scroll to position [343, 0]
click at [103, 165] on span at bounding box center [101, 165] width 6 height 6
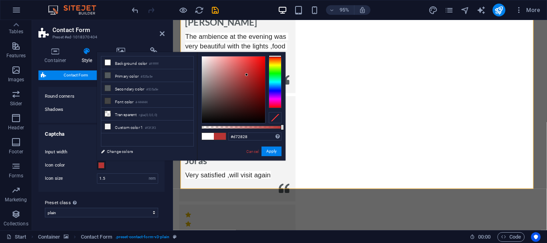
drag, startPoint x: 247, startPoint y: 81, endPoint x: 253, endPoint y: 67, distance: 15.8
click at [253, 67] on div at bounding box center [233, 89] width 63 height 67
click at [266, 153] on button "Apply" at bounding box center [272, 152] width 20 height 10
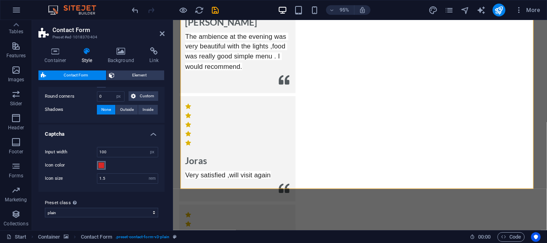
click at [100, 166] on span at bounding box center [101, 165] width 6 height 6
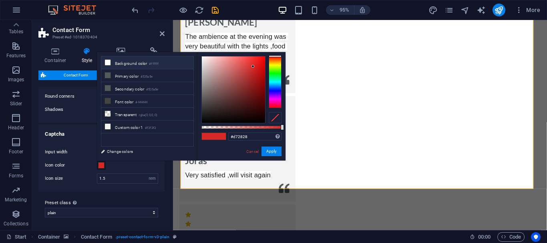
click at [146, 61] on li "Background color #ffffff" at bounding box center [147, 62] width 92 height 13
type input "#ffffff"
click at [275, 149] on button "Apply" at bounding box center [272, 152] width 20 height 10
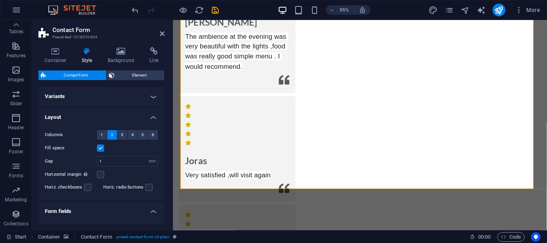
scroll to position [240, 0]
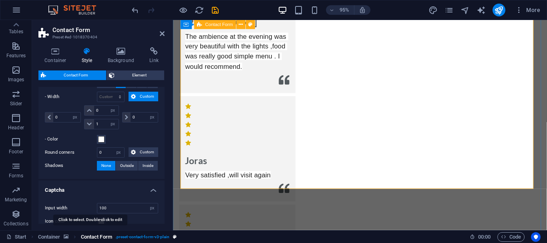
click at [112, 237] on span "Contact Form" at bounding box center [96, 237] width 31 height 10
click at [136, 235] on span ". preset-contact-form-v3-plain" at bounding box center [142, 237] width 54 height 10
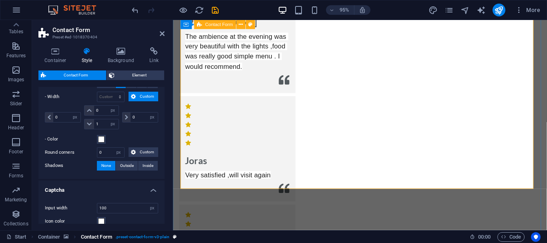
click at [146, 235] on span ". preset-contact-form-v3-plain" at bounding box center [142, 237] width 54 height 10
click at [177, 235] on icon "breadcrumb" at bounding box center [175, 237] width 4 height 4
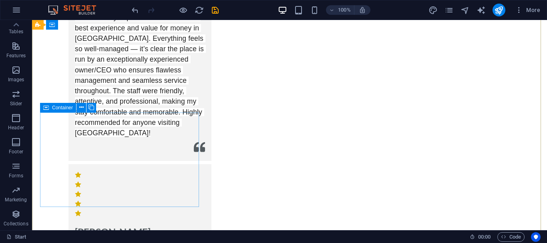
scroll to position [3949, 0]
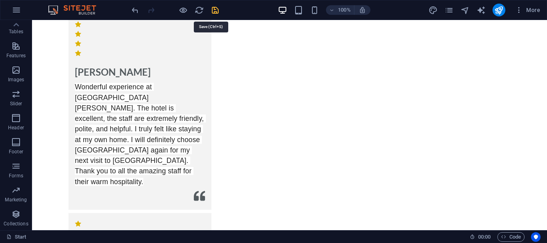
click at [220, 11] on icon "save" at bounding box center [215, 10] width 9 height 9
checkbox input "false"
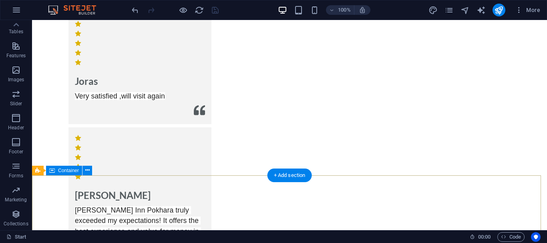
scroll to position [3545, 0]
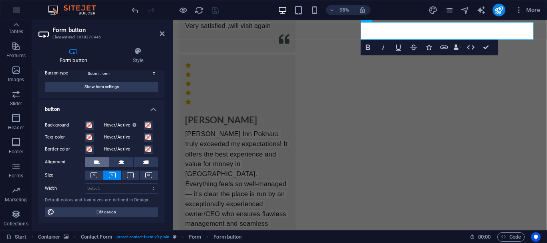
scroll to position [0, 0]
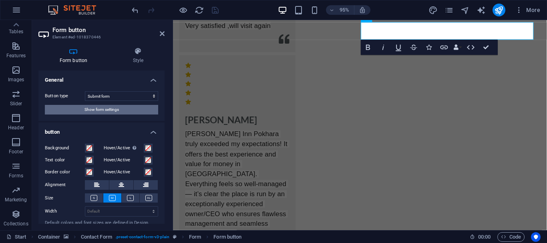
click at [106, 113] on span "Show form settings" at bounding box center [102, 110] width 34 height 10
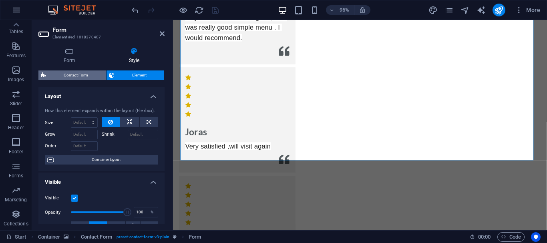
click at [87, 78] on span "Contact Form" at bounding box center [75, 76] width 55 height 10
select select "rem"
select select "px"
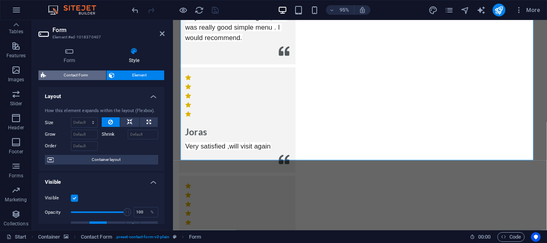
select select "px"
select select "rem"
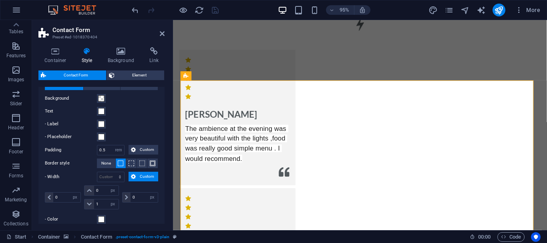
scroll to position [120, 0]
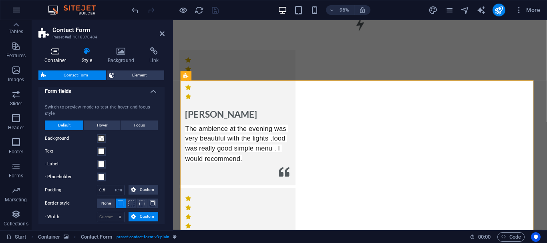
click at [55, 57] on h4 "Container" at bounding box center [56, 55] width 37 height 17
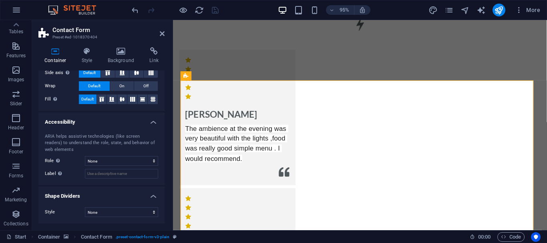
scroll to position [0, 0]
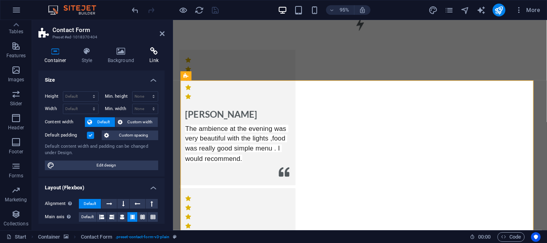
click at [158, 57] on h4 "Link" at bounding box center [153, 55] width 21 height 17
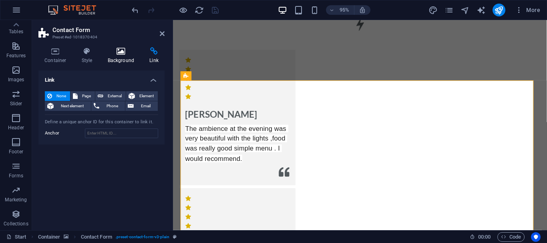
click at [127, 56] on h4 "Background" at bounding box center [123, 55] width 42 height 17
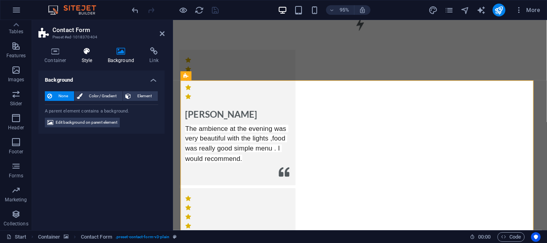
click at [83, 58] on h4 "Style" at bounding box center [89, 55] width 26 height 17
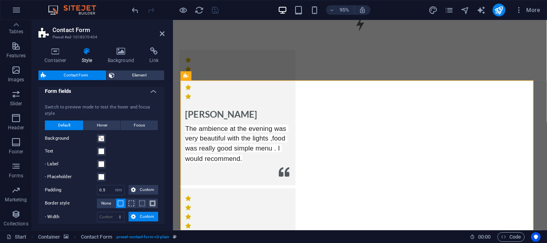
click at [80, 73] on span "Contact Form" at bounding box center [75, 76] width 55 height 10
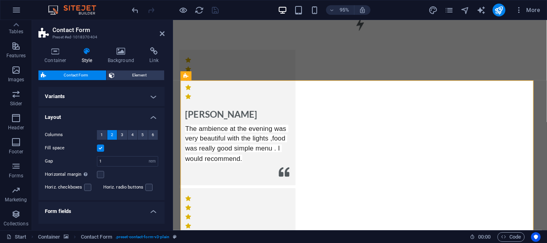
click at [75, 104] on h4 "Variants" at bounding box center [101, 96] width 126 height 19
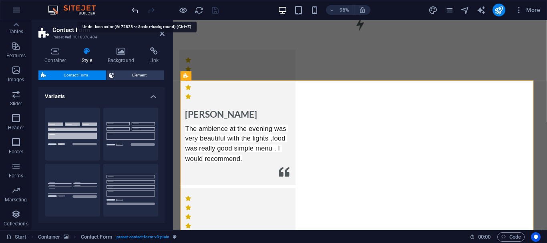
click at [137, 9] on icon "undo" at bounding box center [135, 10] width 9 height 9
type input "2"
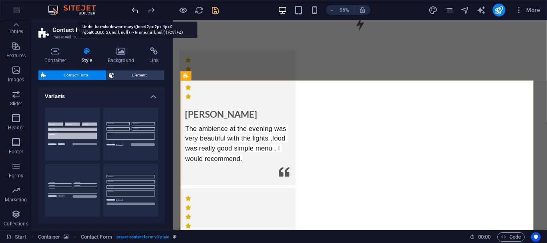
type input "4"
click at [137, 9] on icon "undo" at bounding box center [135, 10] width 9 height 9
click at [137, 9] on div at bounding box center [175, 10] width 90 height 13
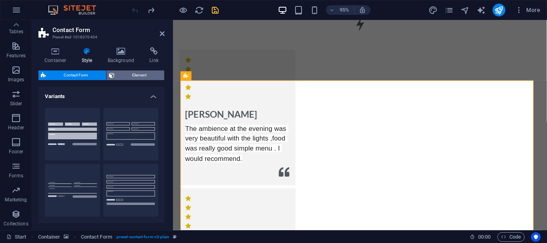
click at [112, 75] on icon at bounding box center [112, 76] width 6 height 10
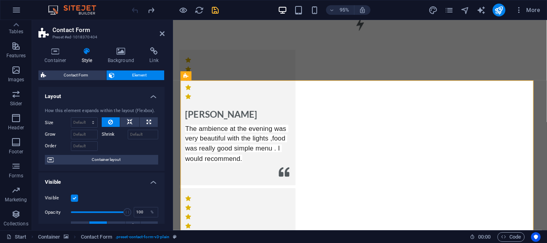
click at [136, 10] on div at bounding box center [175, 10] width 90 height 13
click at [163, 35] on icon at bounding box center [162, 33] width 5 height 6
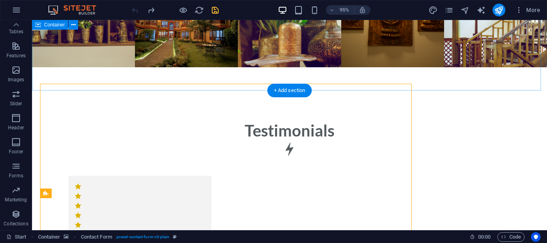
scroll to position [3287, 0]
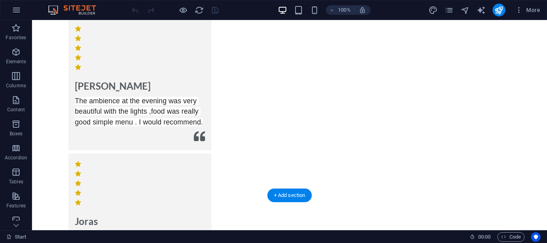
scroll to position [3605, 0]
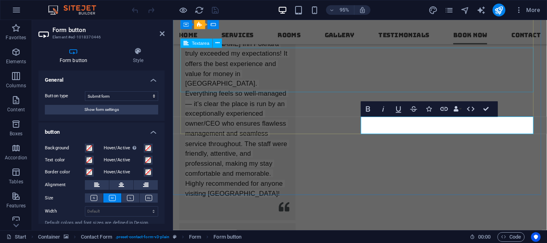
scroll to position [3446, 0]
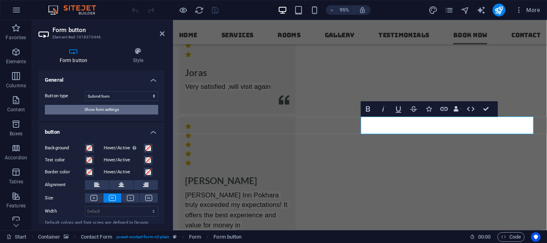
click at [109, 110] on span "Show form settings" at bounding box center [102, 110] width 34 height 10
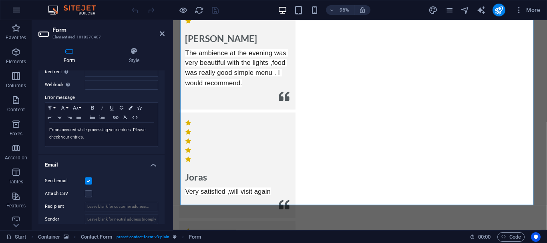
scroll to position [160, 0]
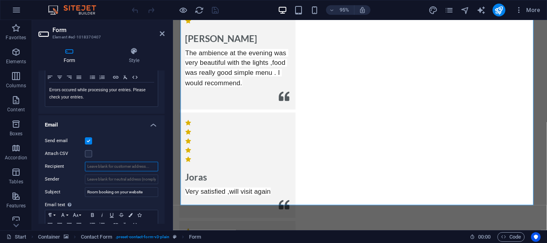
click at [99, 167] on input "Recipient" at bounding box center [121, 167] width 73 height 10
drag, startPoint x: 127, startPoint y: 165, endPoint x: 135, endPoint y: 168, distance: 8.8
click at [135, 167] on input "Recipient" at bounding box center [121, 167] width 73 height 10
drag, startPoint x: 135, startPoint y: 168, endPoint x: 151, endPoint y: 171, distance: 16.3
click at [151, 171] on input "Recipient" at bounding box center [121, 167] width 73 height 10
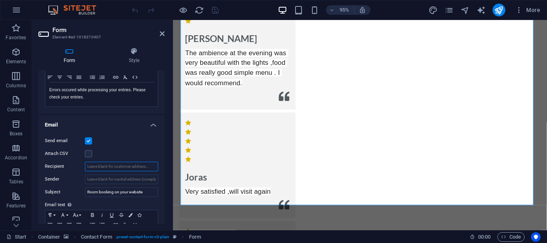
type input "t"
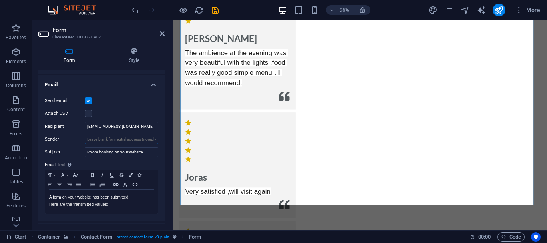
drag, startPoint x: 102, startPoint y: 139, endPoint x: 161, endPoint y: 142, distance: 58.9
click at [161, 142] on div "Send email Attach CSV Recipient [EMAIL_ADDRESS][DOMAIN_NAME] Sender Subject Roo…" at bounding box center [101, 155] width 126 height 131
click at [141, 141] on input "Sender" at bounding box center [121, 140] width 73 height 10
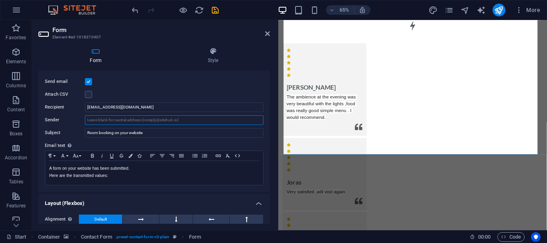
drag, startPoint x: 171, startPoint y: 138, endPoint x: 279, endPoint y: 136, distance: 107.4
click at [279, 136] on div "Form Element #ed-1018370407 Form Style General Title Define a name for the form…" at bounding box center [289, 125] width 515 height 210
click at [181, 108] on input "[EMAIL_ADDRESS][DOMAIN_NAME]" at bounding box center [174, 108] width 179 height 10
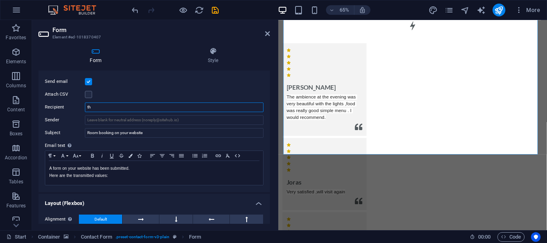
type input "t"
type input "[EMAIL_ADDRESS][DOMAIN_NAME]"
click at [220, 13] on icon "save" at bounding box center [215, 10] width 9 height 9
checkbox input "false"
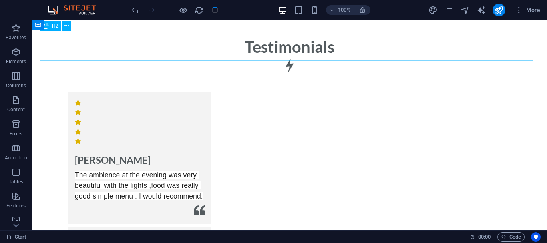
scroll to position [3411, 0]
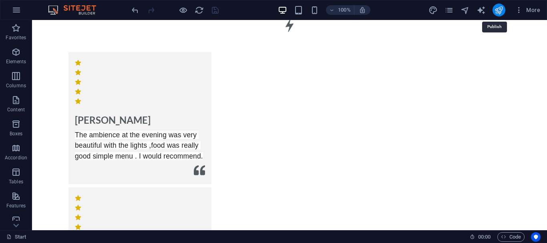
click at [497, 12] on icon "publish" at bounding box center [498, 10] width 9 height 9
